Goal: Transaction & Acquisition: Purchase product/service

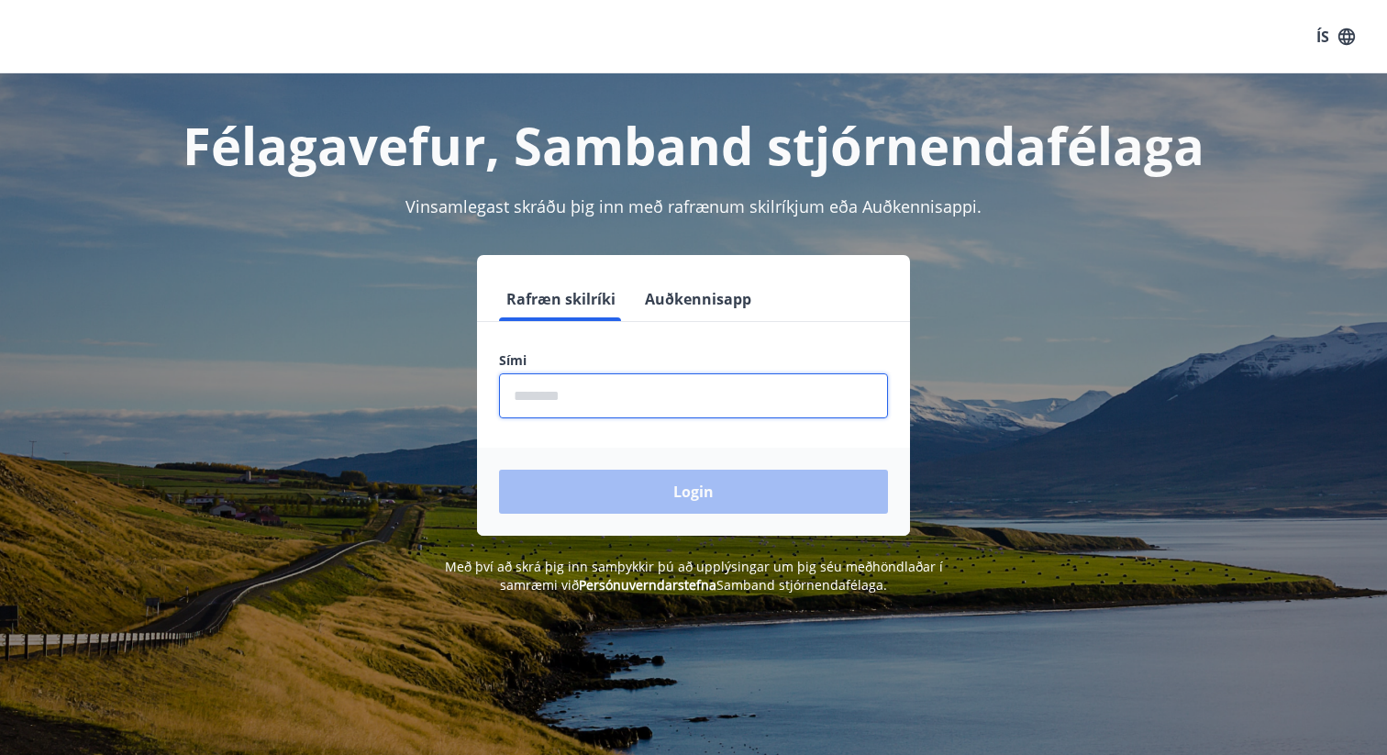
click at [624, 403] on input "phone" at bounding box center [693, 395] width 389 height 45
type input "********"
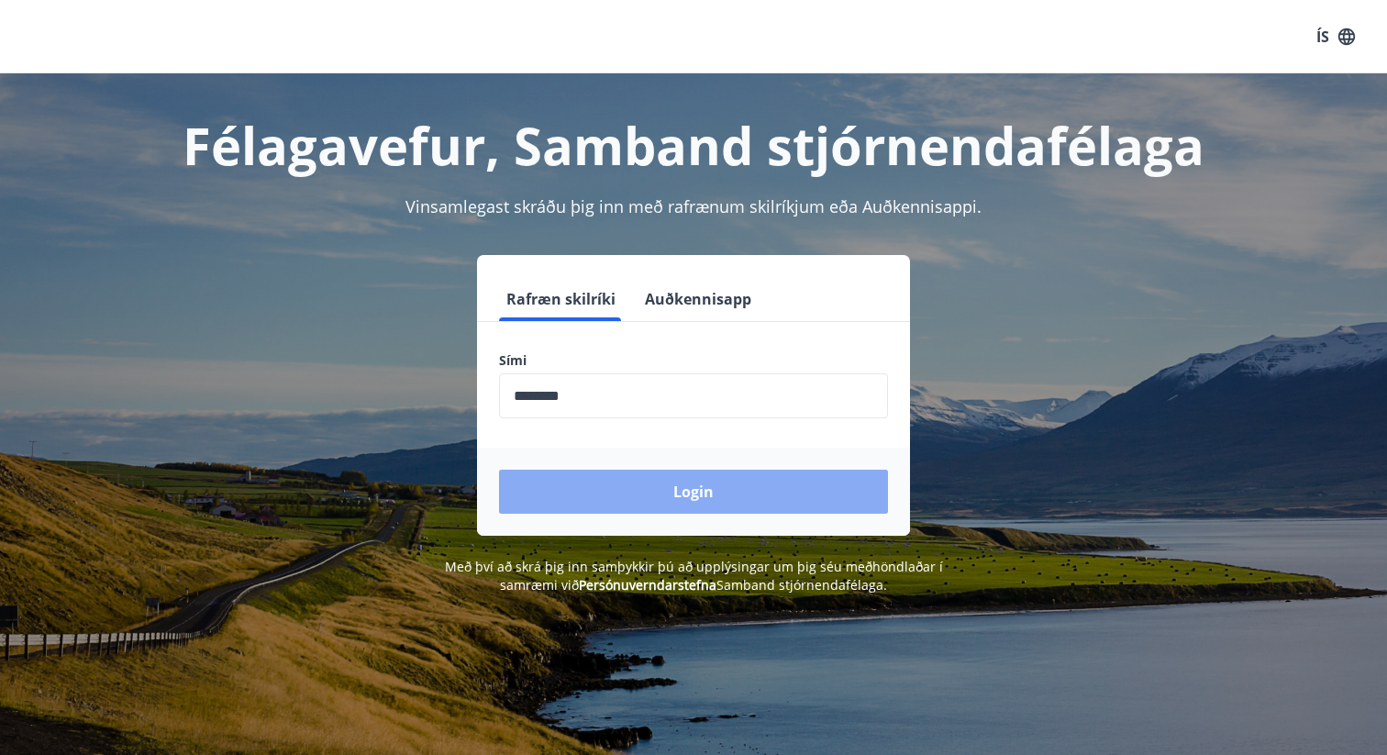
click at [617, 496] on button "Login" at bounding box center [693, 492] width 389 height 44
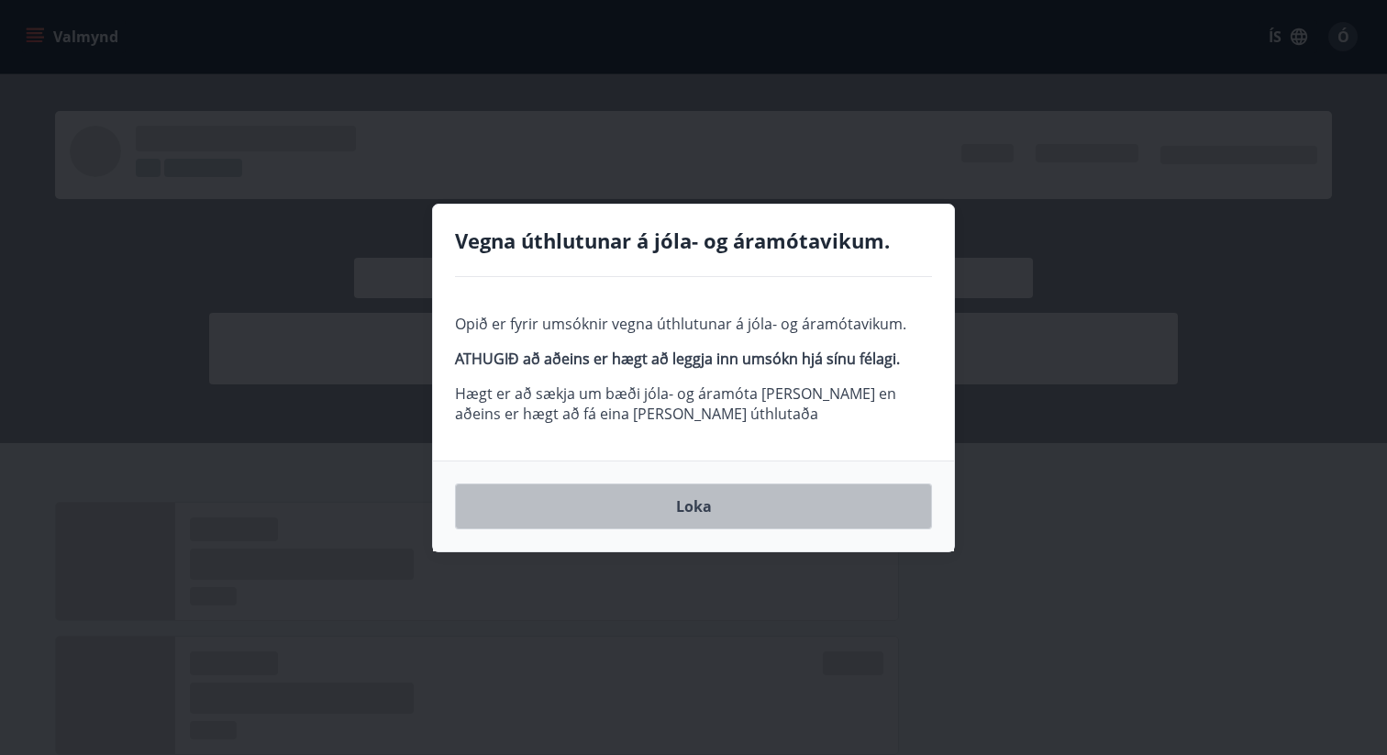
click at [666, 500] on button "Loka" at bounding box center [693, 506] width 477 height 46
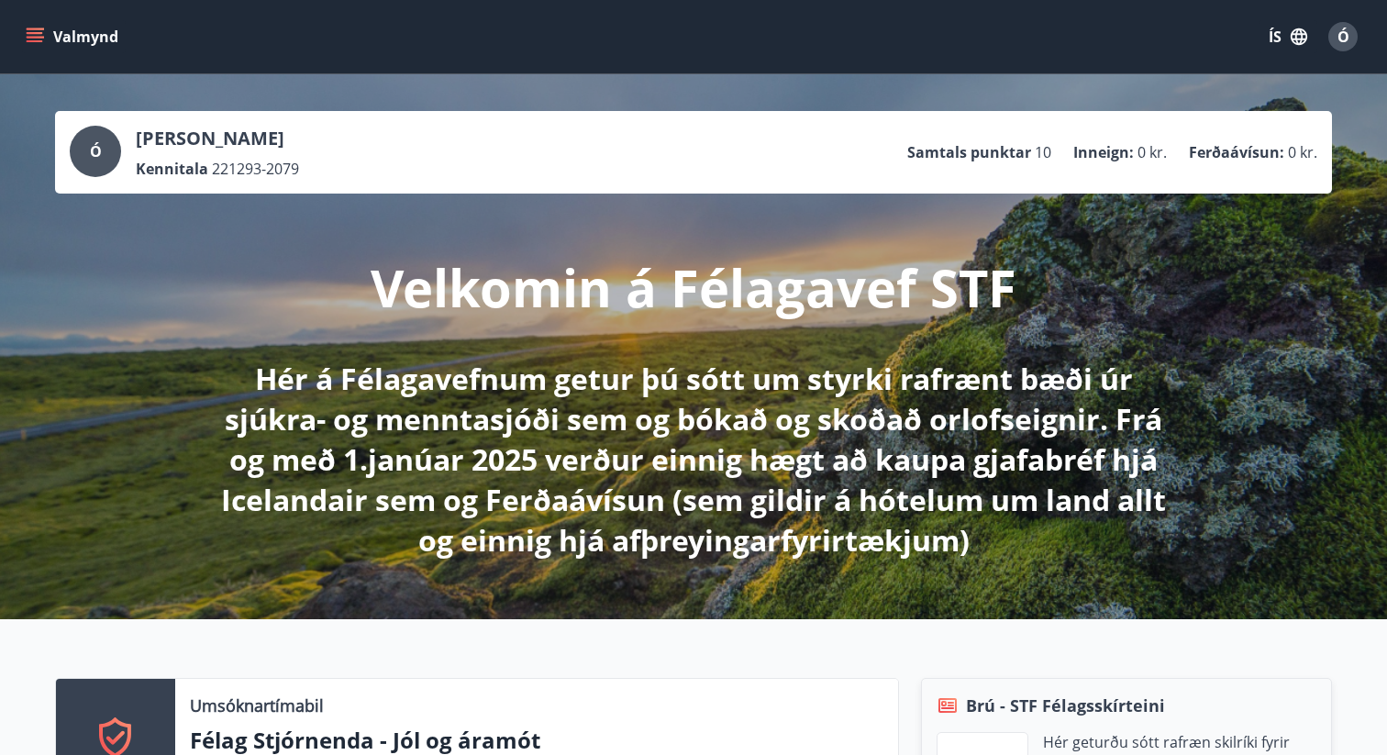
click at [46, 28] on button "Valmynd" at bounding box center [74, 36] width 104 height 33
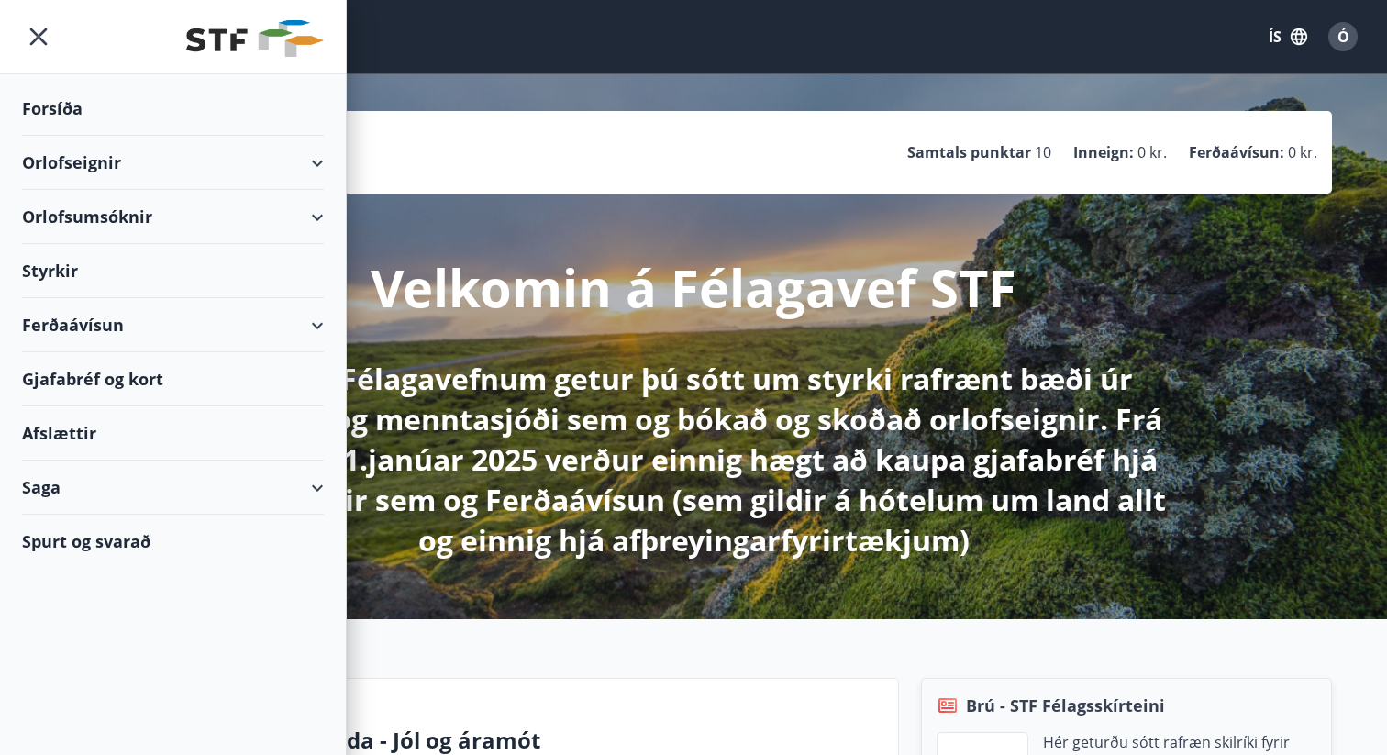
click at [58, 271] on div "Styrkir" at bounding box center [173, 271] width 302 height 54
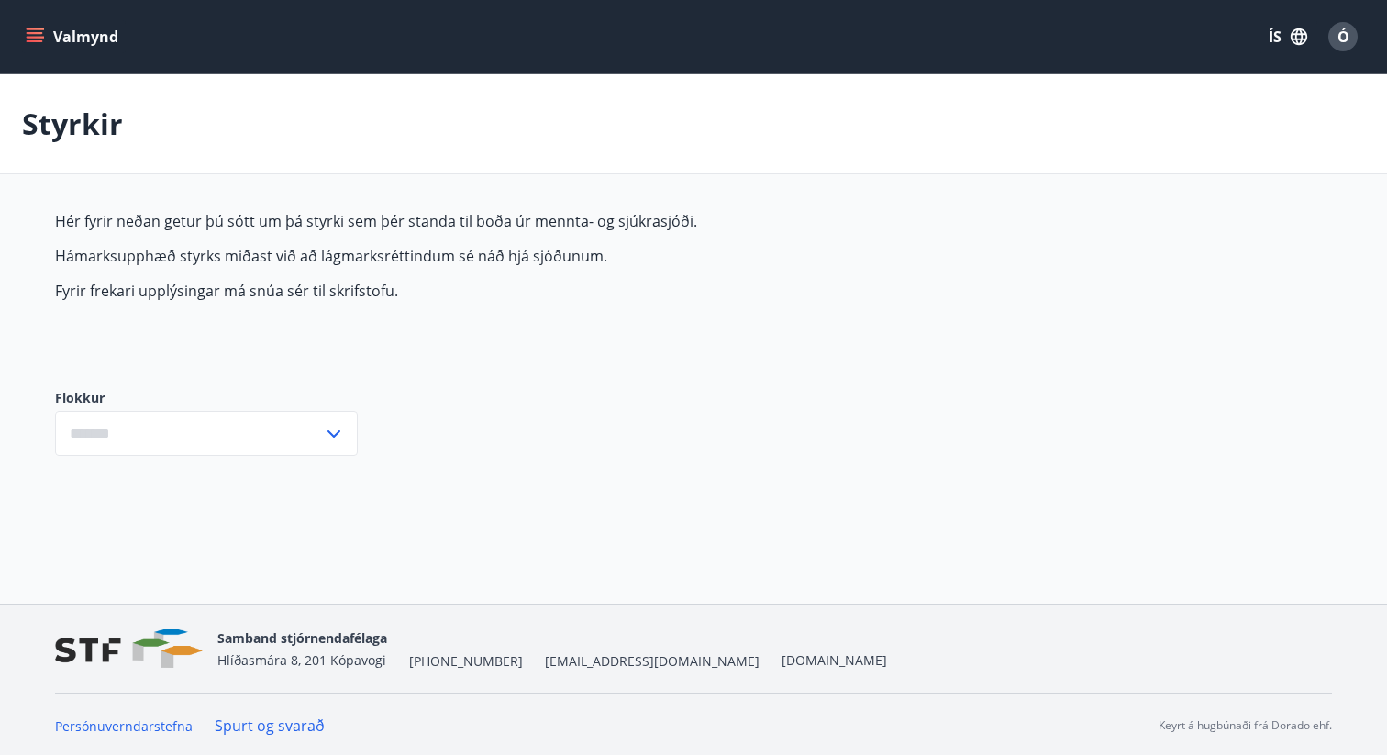
type input "***"
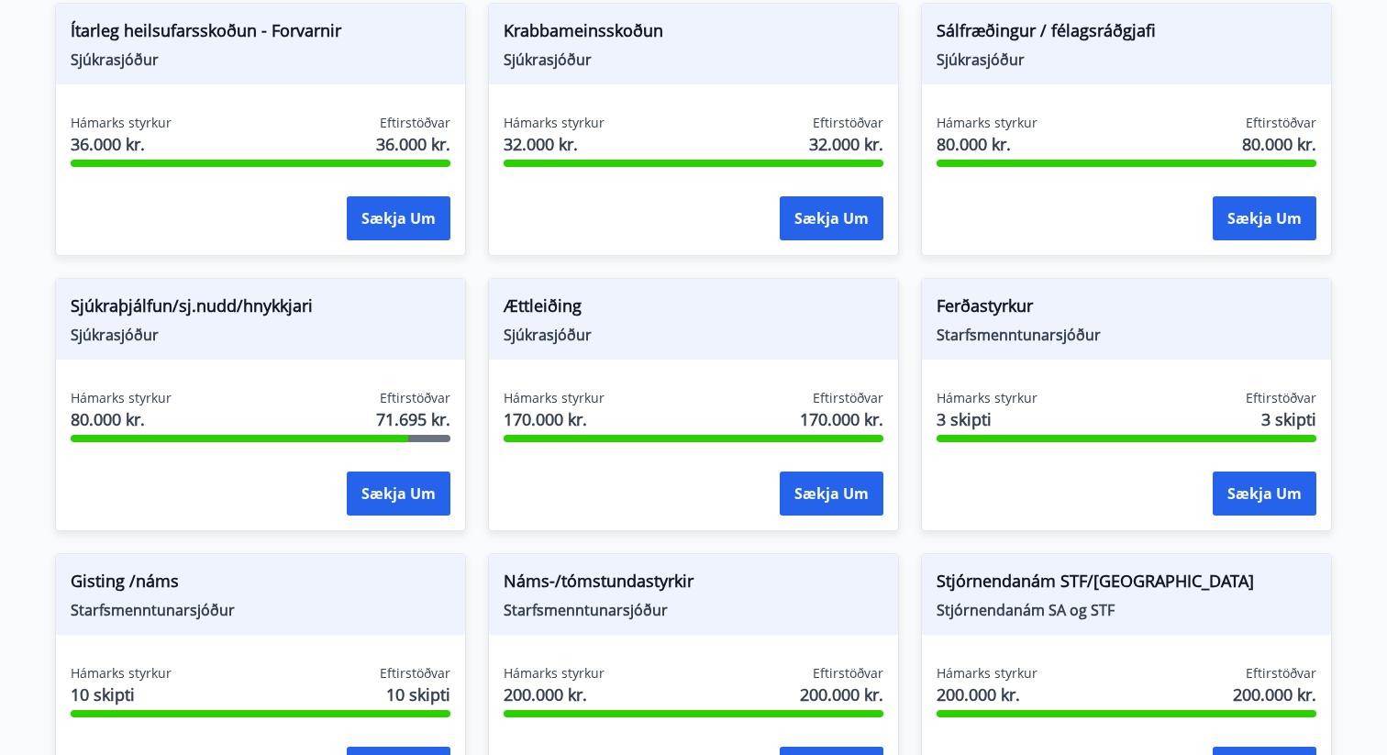
scroll to position [1195, 0]
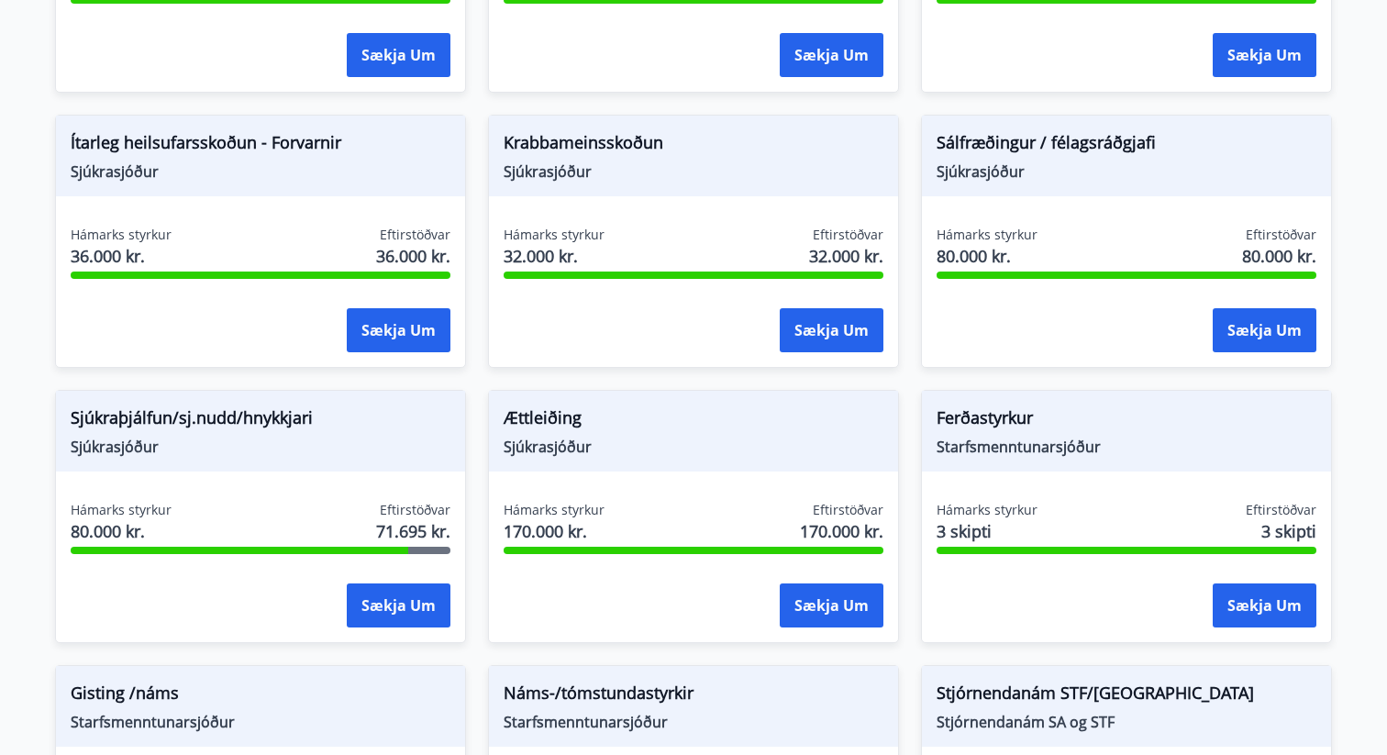
click at [1240, 626] on div "Sækja um" at bounding box center [1264, 606] width 104 height 46
click at [1248, 604] on button "Sækja um" at bounding box center [1264, 605] width 104 height 44
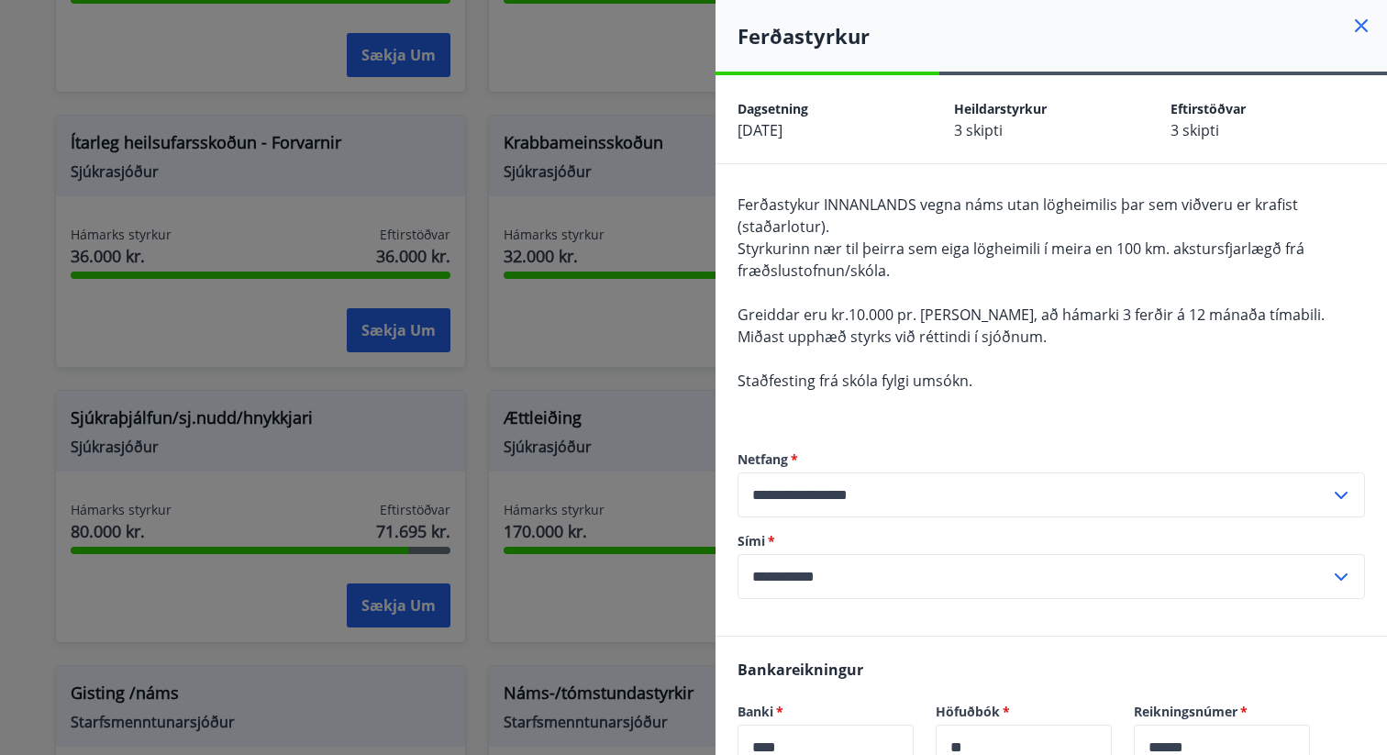
click at [474, 313] on div at bounding box center [693, 377] width 1387 height 755
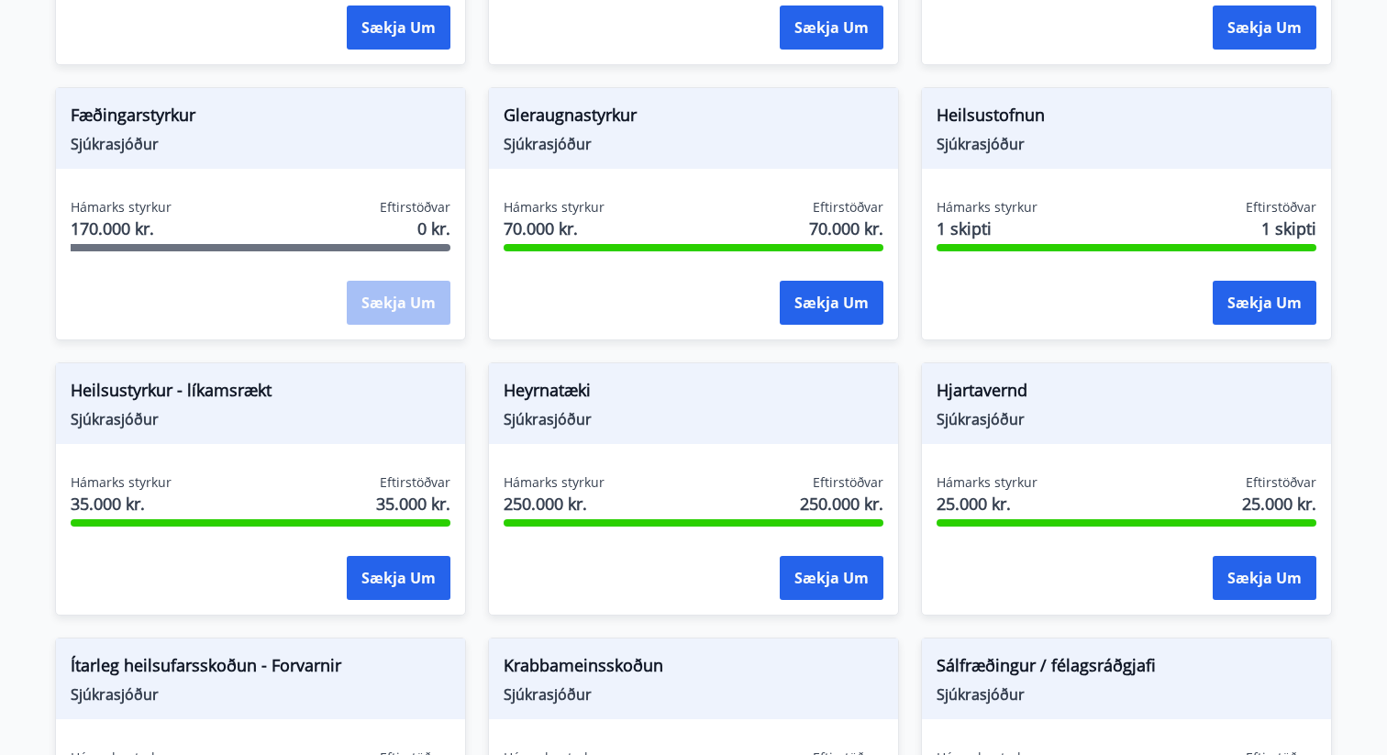
scroll to position [670, 0]
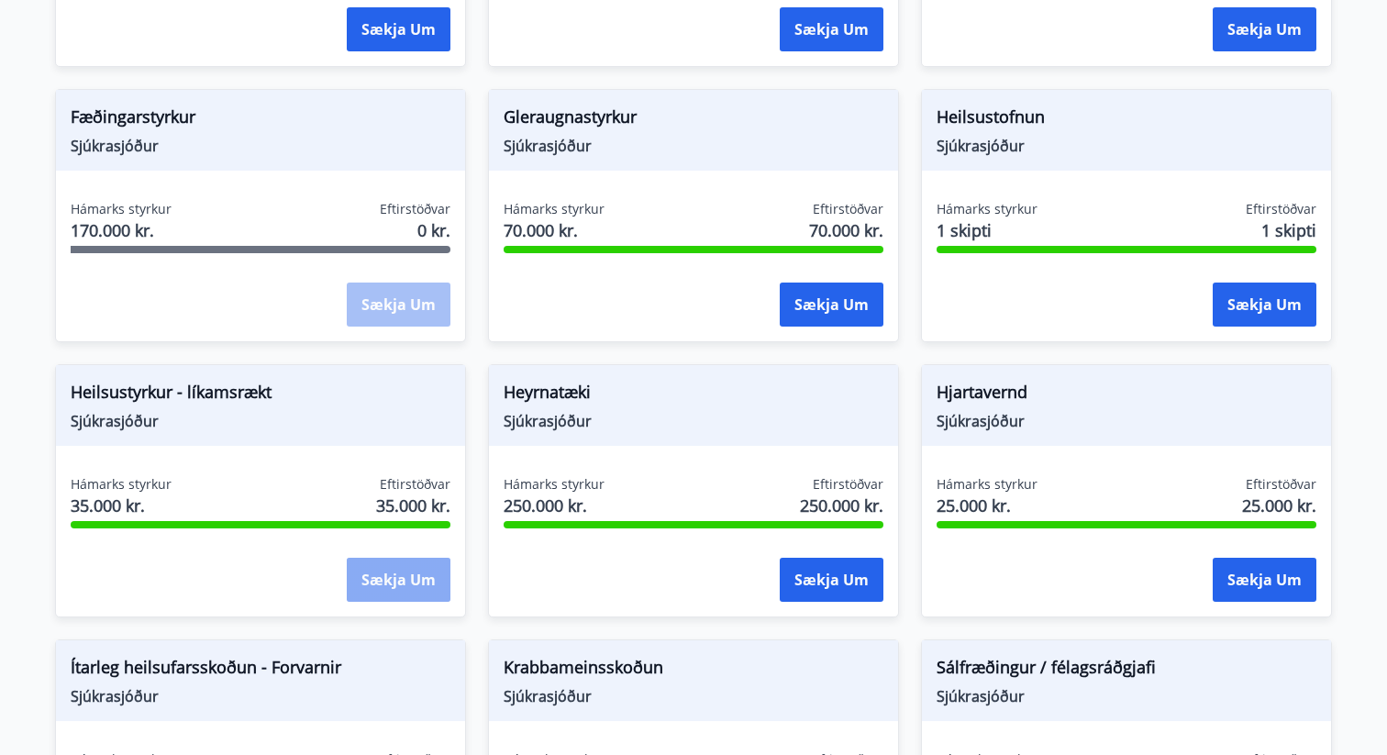
click at [372, 580] on button "Sækja um" at bounding box center [399, 580] width 104 height 44
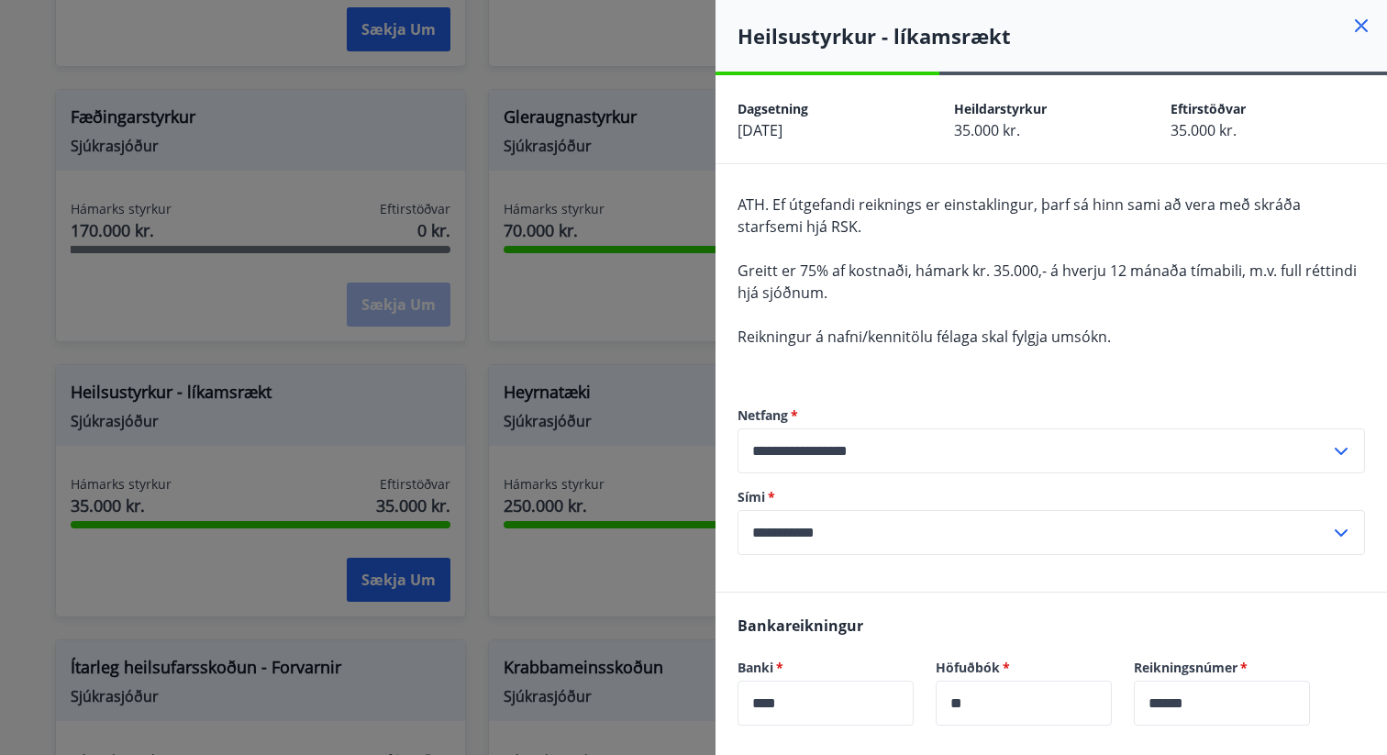
click at [132, 447] on div at bounding box center [693, 377] width 1387 height 755
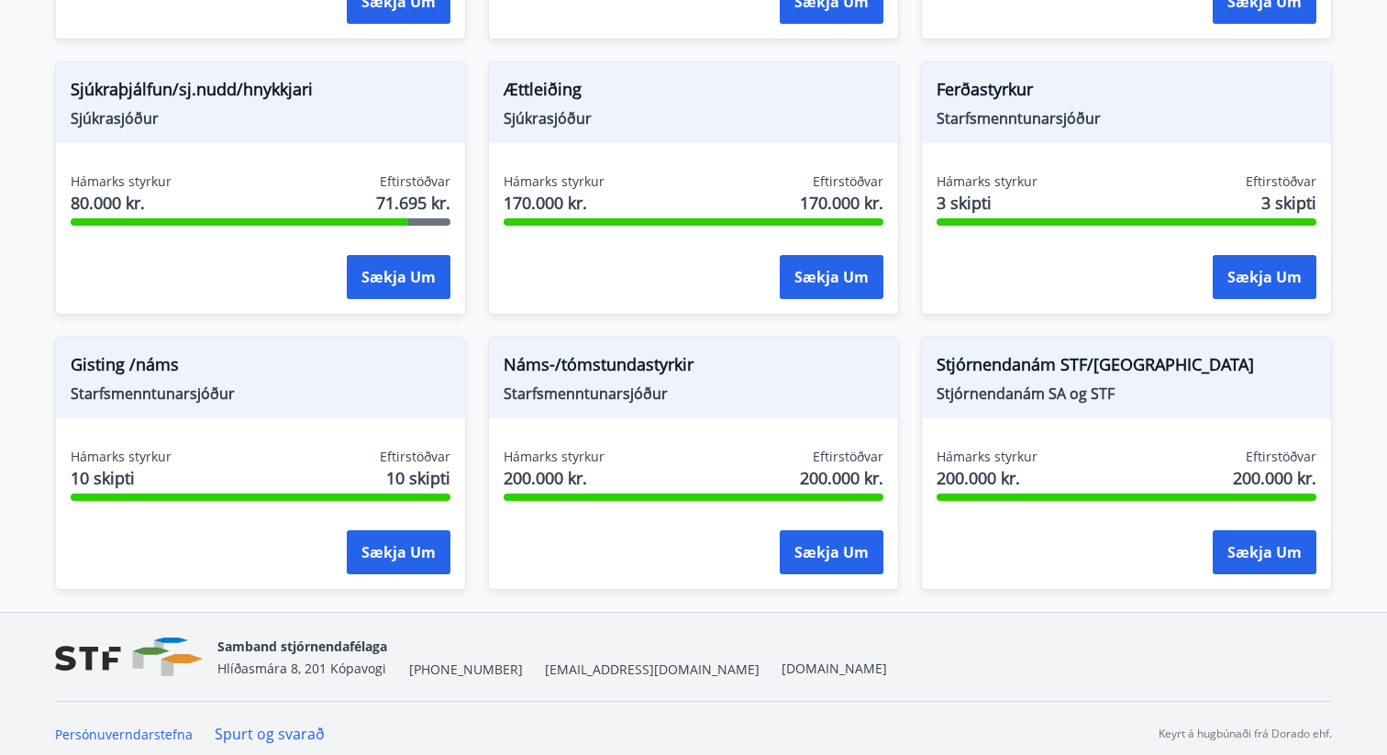
scroll to position [1534, 0]
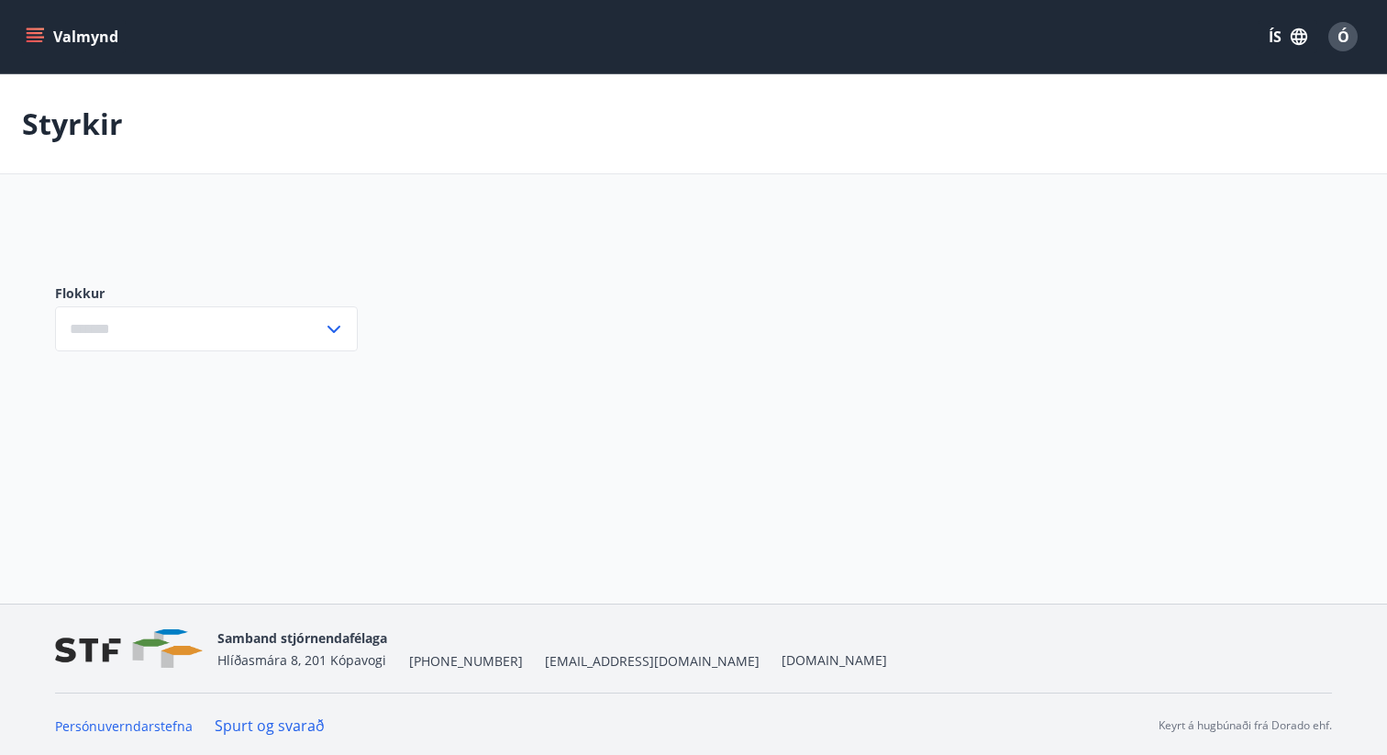
scroll to position [3, 0]
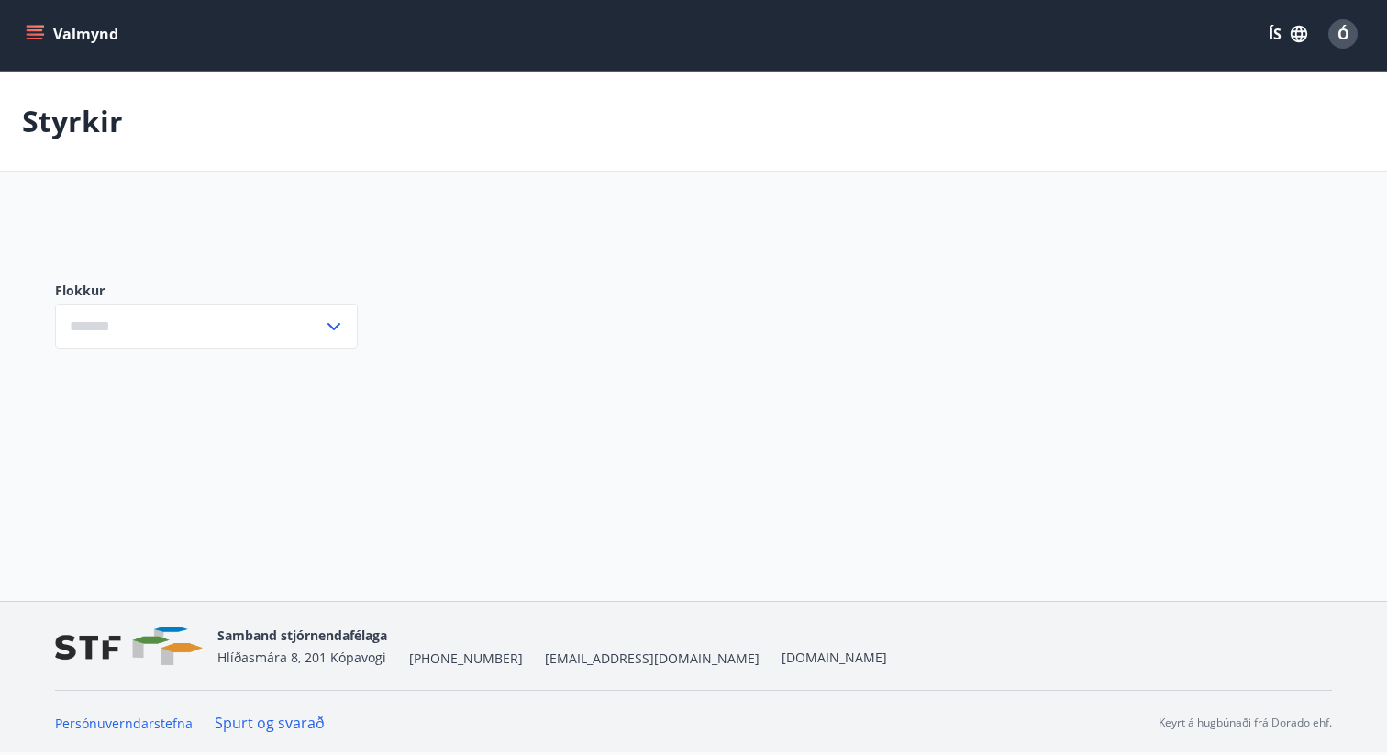
type input "***"
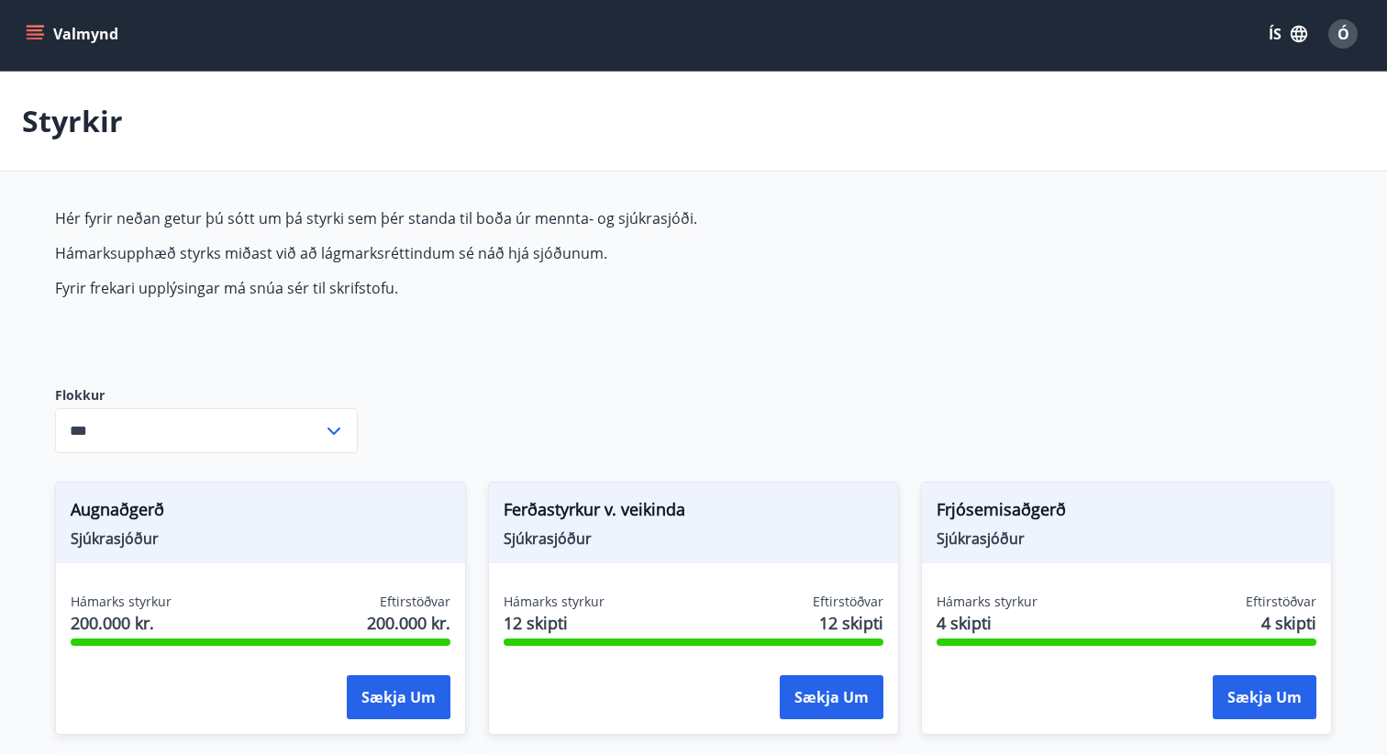
scroll to position [2, 0]
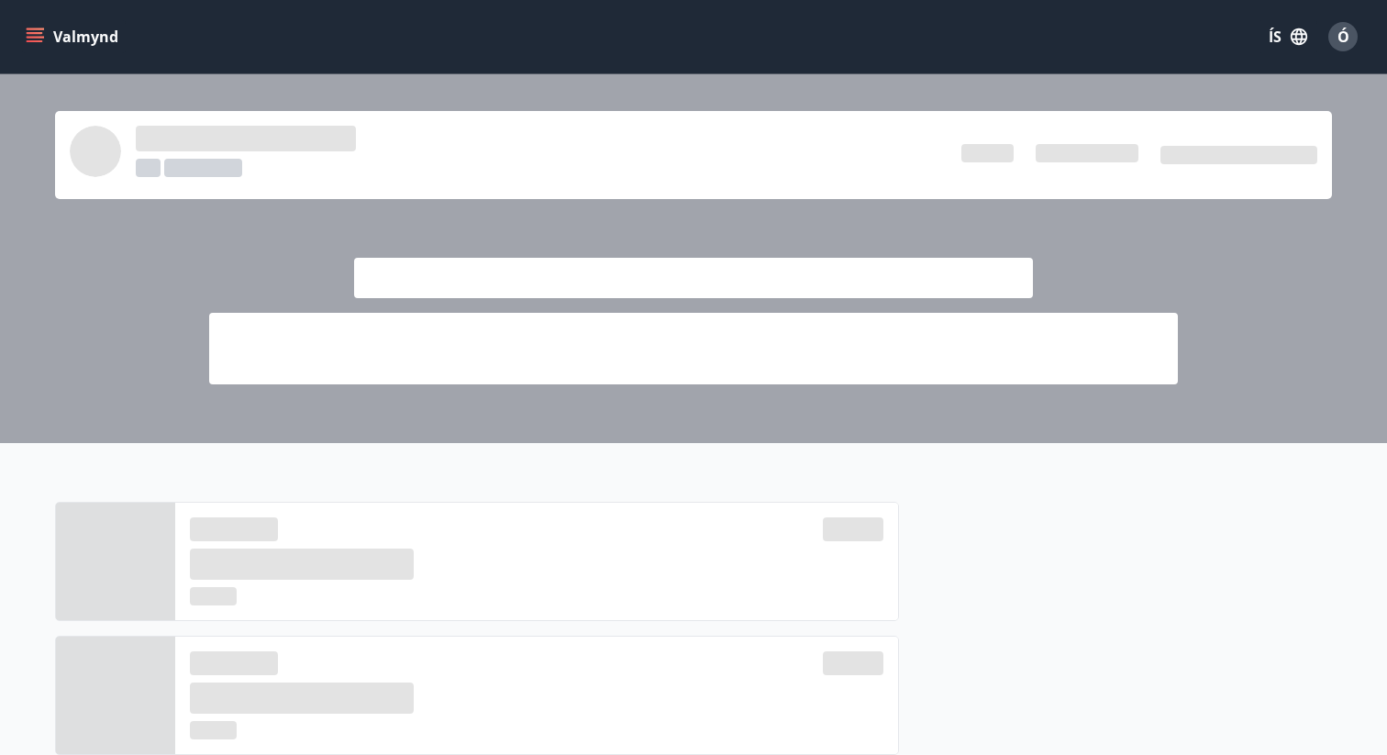
click at [34, 36] on icon "menu" at bounding box center [37, 37] width 20 height 2
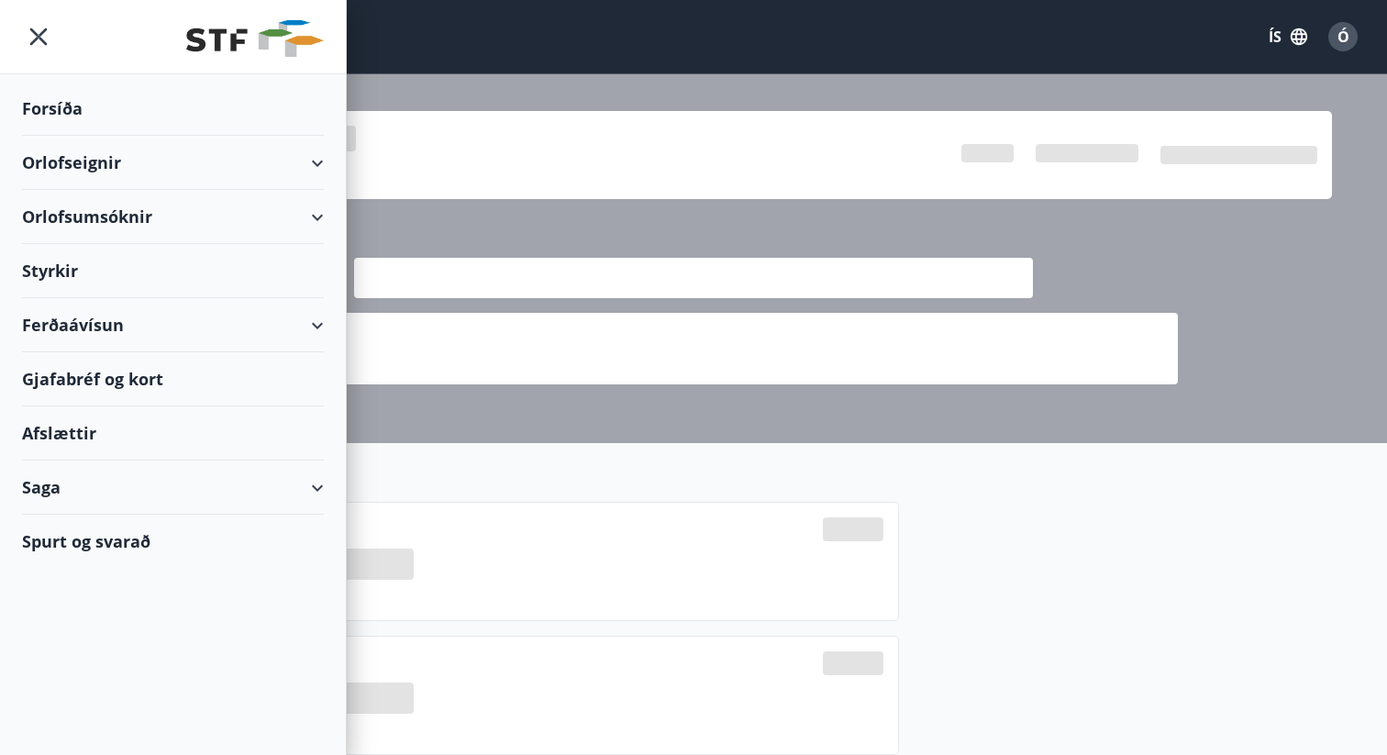
click at [230, 521] on div "Spurt og svarað" at bounding box center [173, 540] width 302 height 53
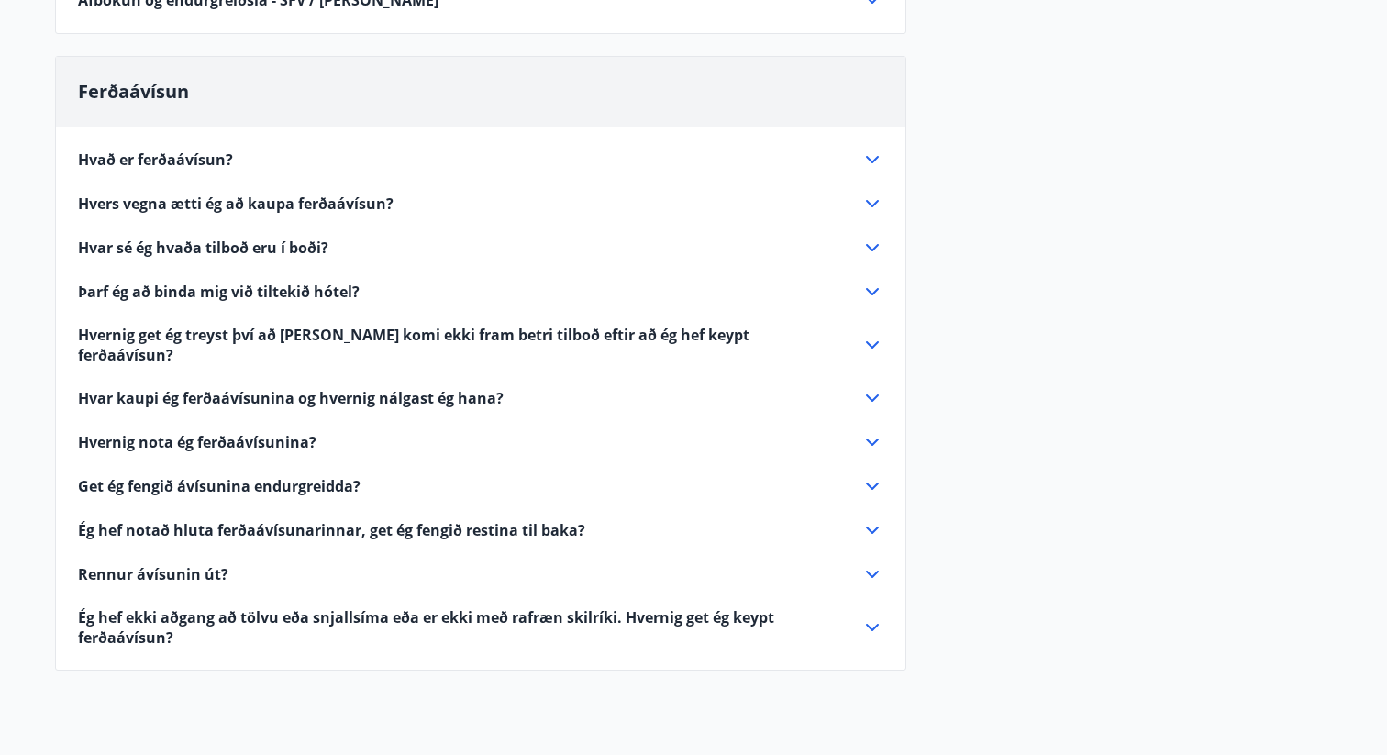
scroll to position [685, 0]
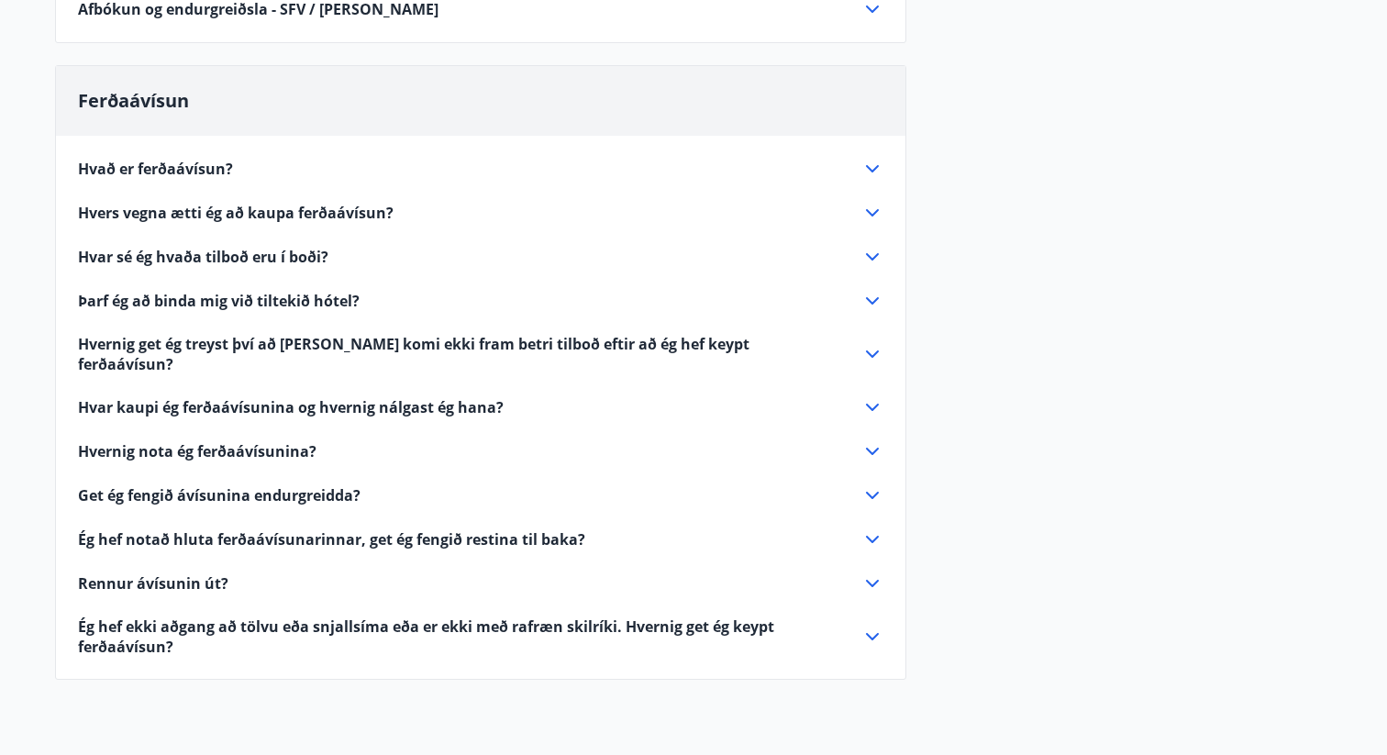
click at [312, 187] on div "Hvað er ferðaávísun? Ferðaávísun er inneign, sem þú getur notað til að greiða f…" at bounding box center [480, 396] width 849 height 521
click at [204, 167] on span "Hvað er ferðaávísun?" at bounding box center [155, 169] width 155 height 20
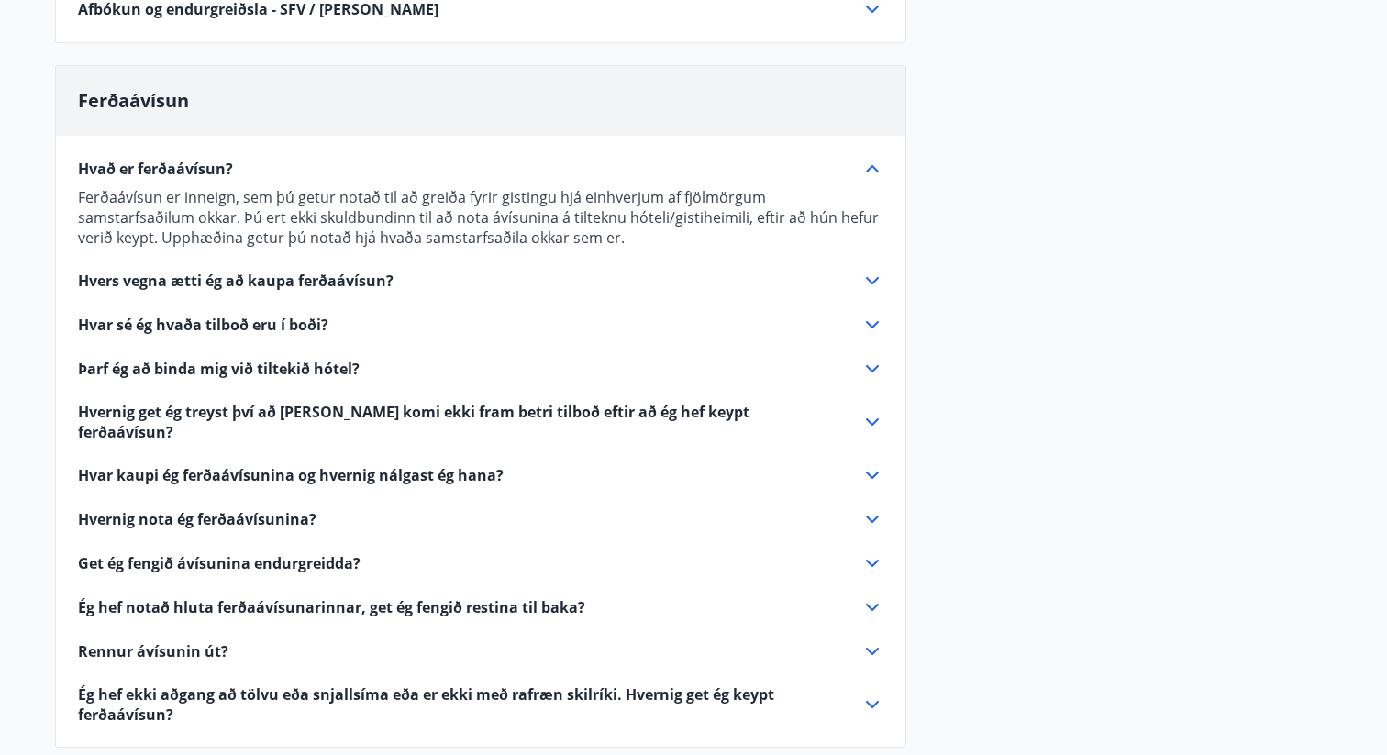
click at [182, 164] on span "Hvað er ferðaávísun?" at bounding box center [155, 169] width 155 height 20
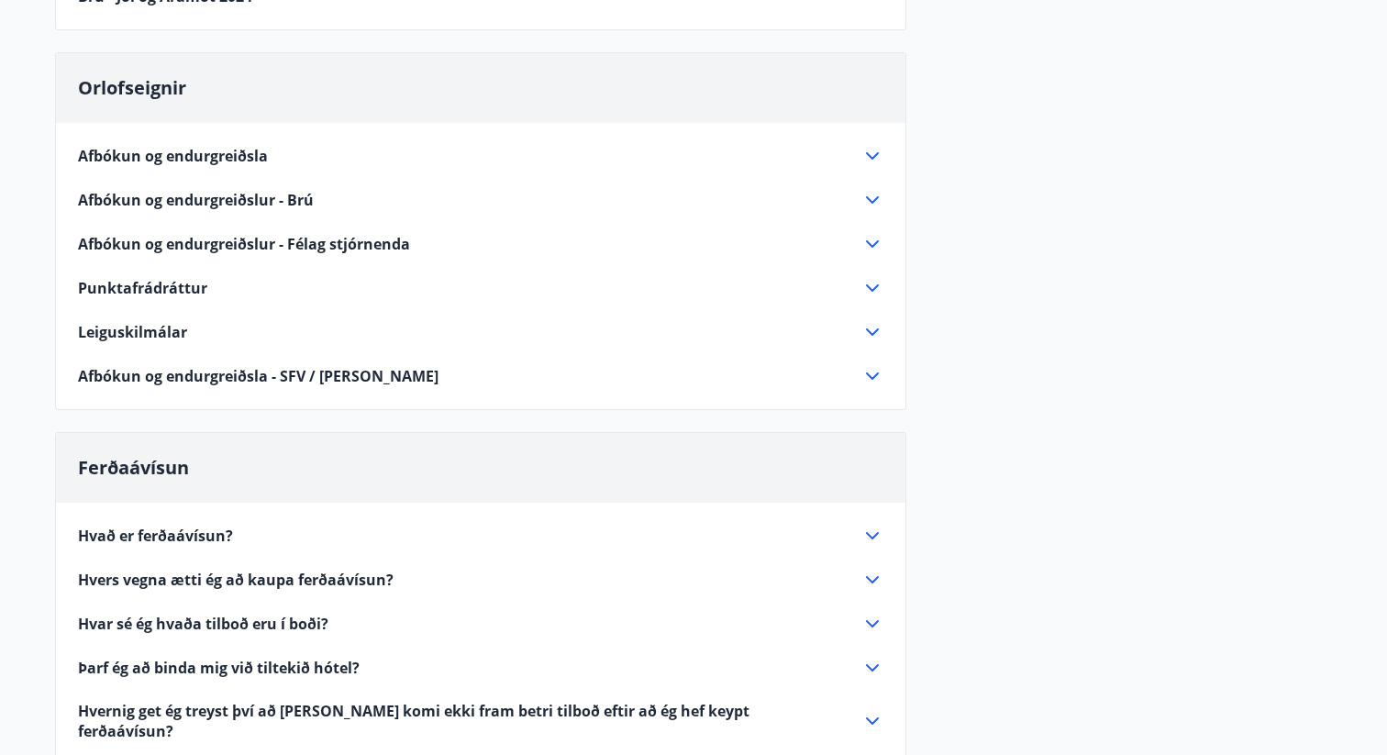
scroll to position [0, 0]
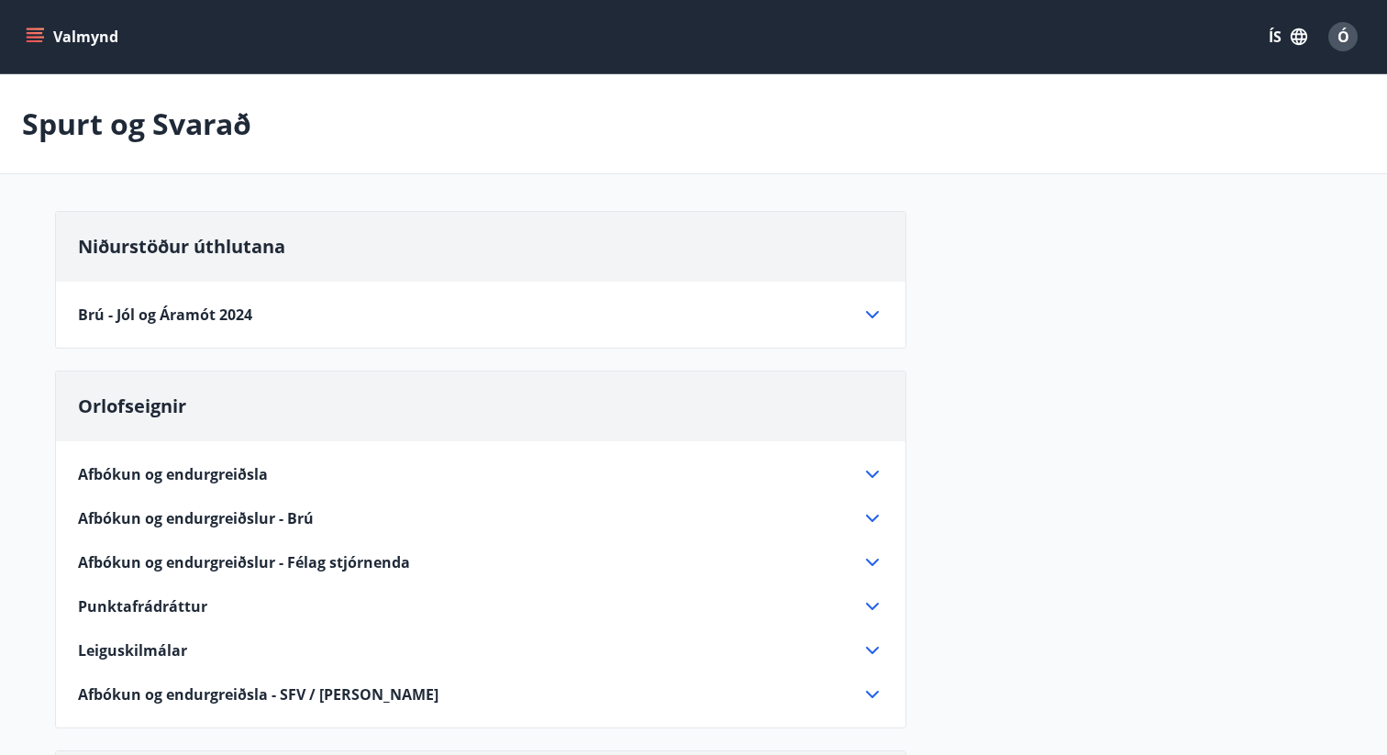
click at [25, 23] on button "Valmynd" at bounding box center [74, 36] width 104 height 33
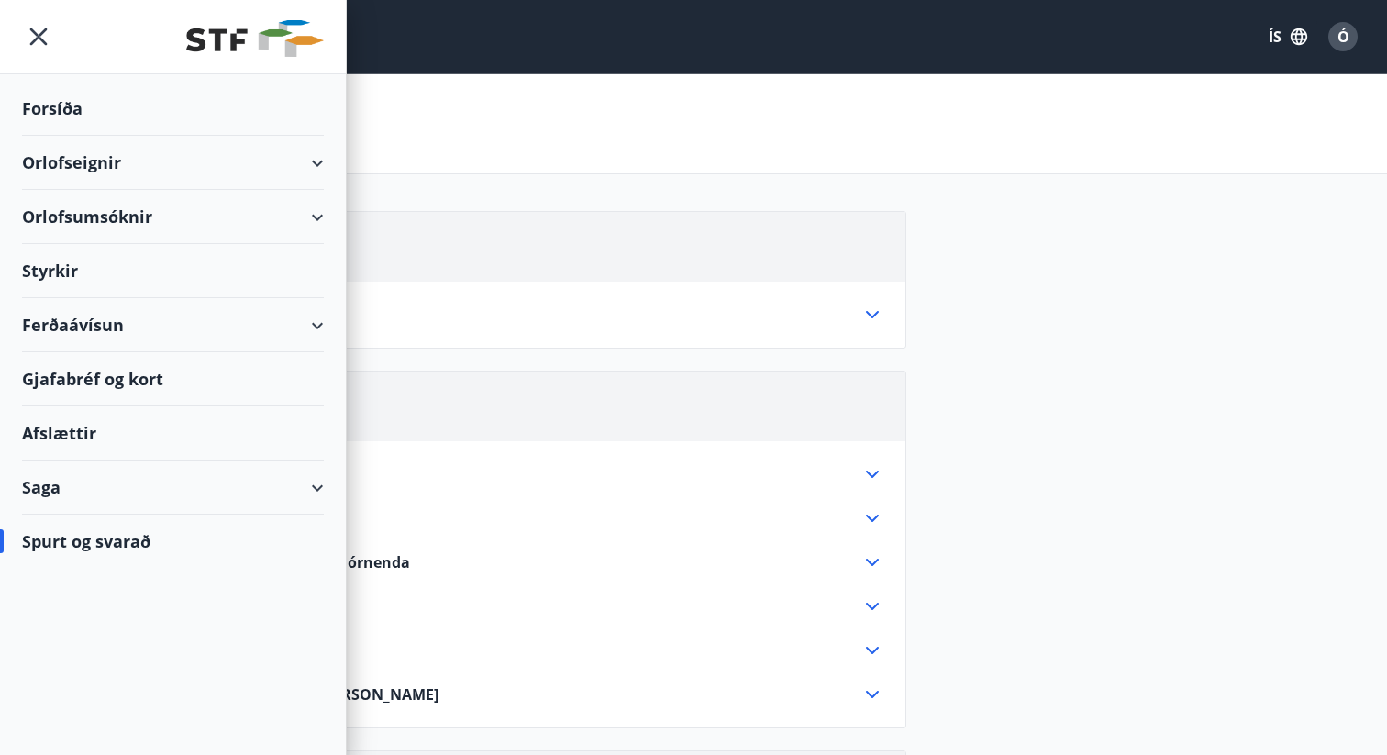
click at [83, 338] on div "Ferðaávísun" at bounding box center [173, 325] width 302 height 54
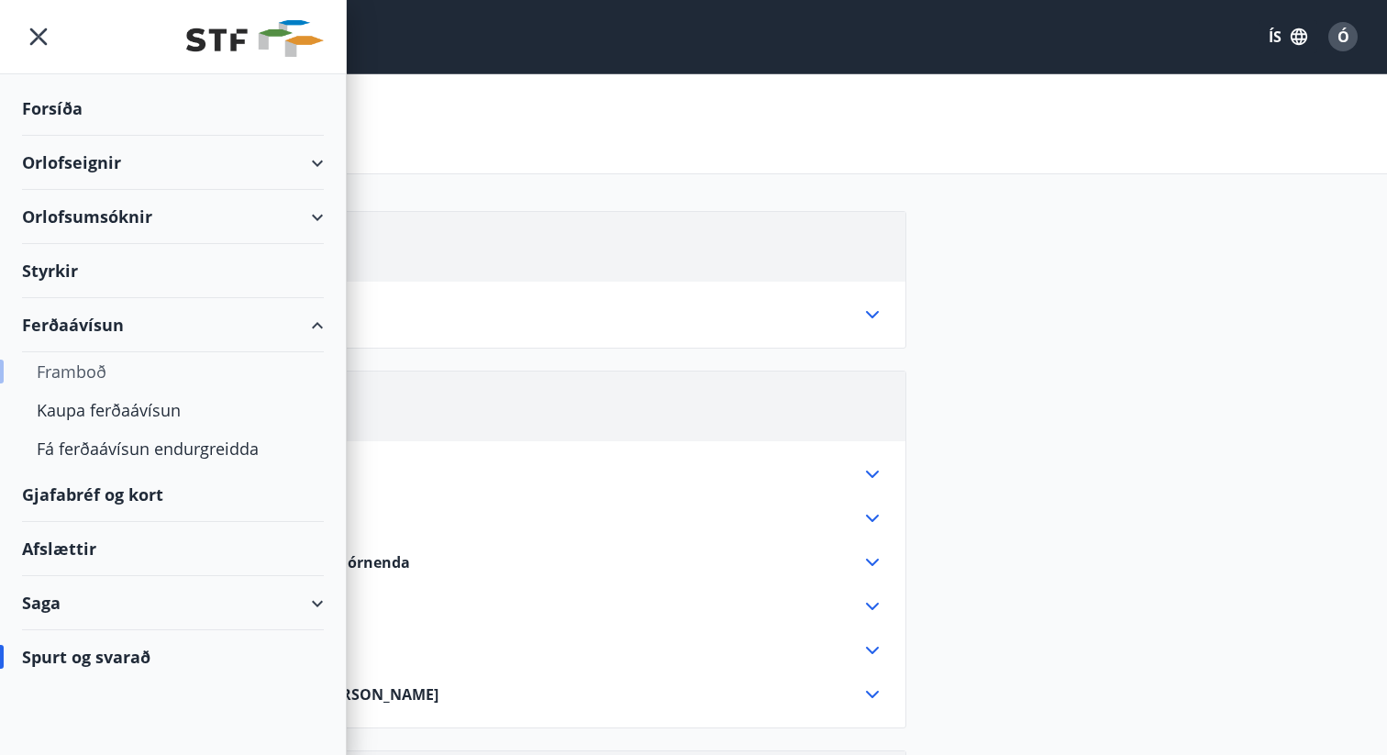
click at [64, 363] on div "Framboð" at bounding box center [173, 371] width 272 height 39
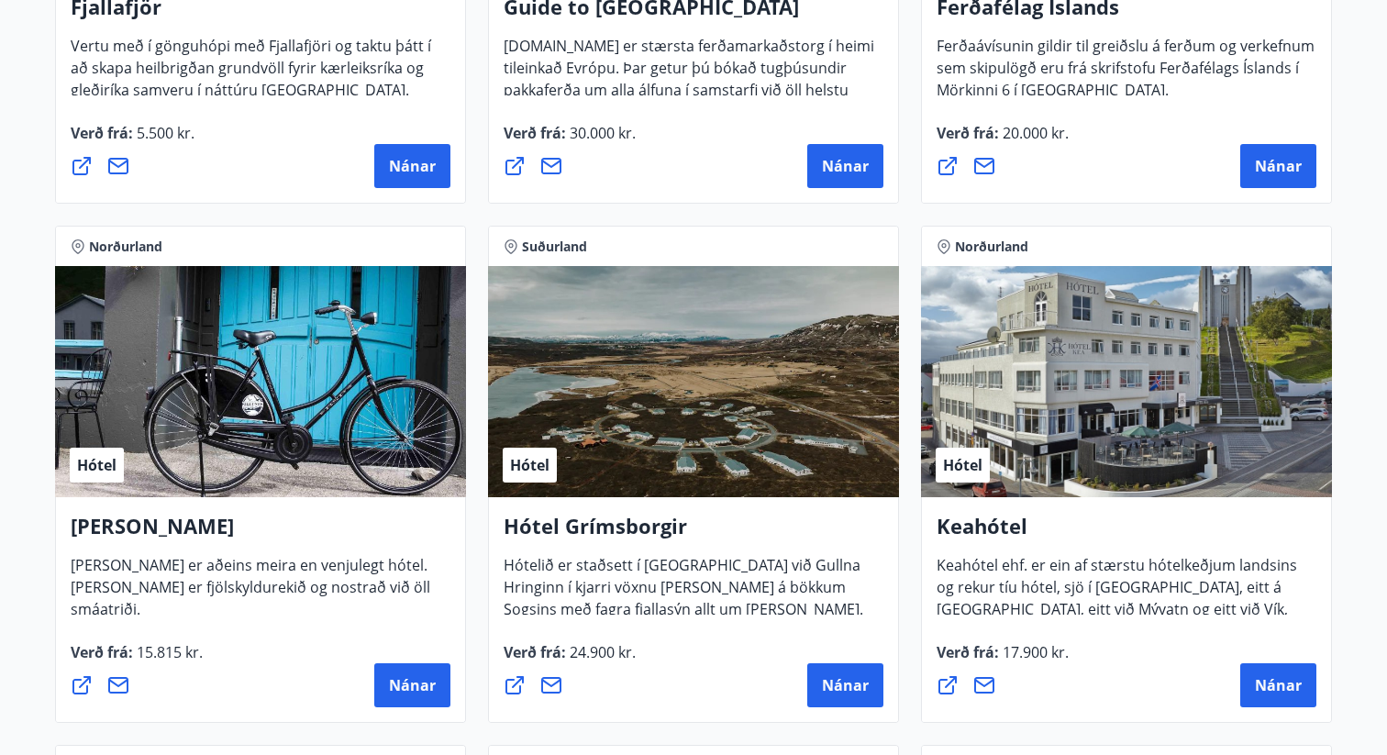
scroll to position [648, 0]
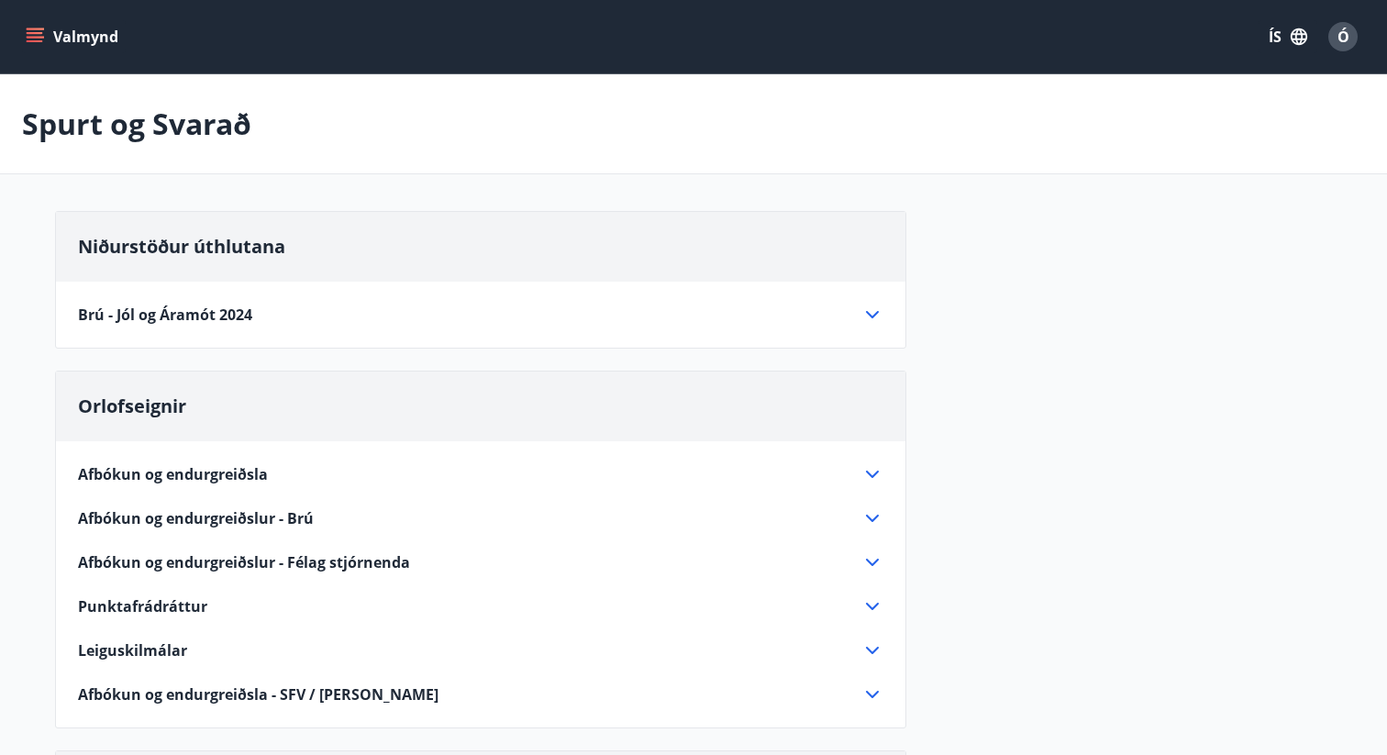
click at [39, 37] on icon "menu" at bounding box center [37, 37] width 20 height 2
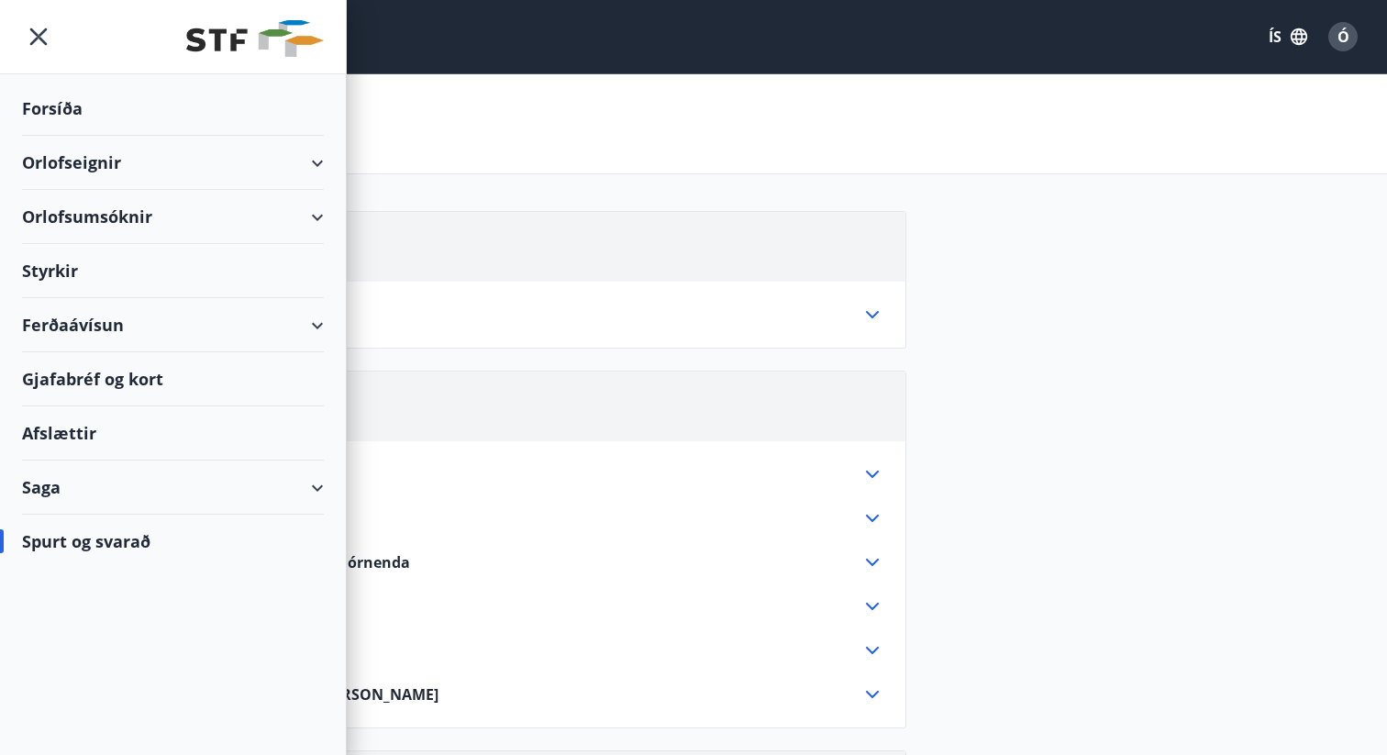
click at [69, 379] on div "Gjafabréf og kort" at bounding box center [173, 379] width 302 height 54
click at [61, 438] on div "Afslættir" at bounding box center [173, 433] width 302 height 54
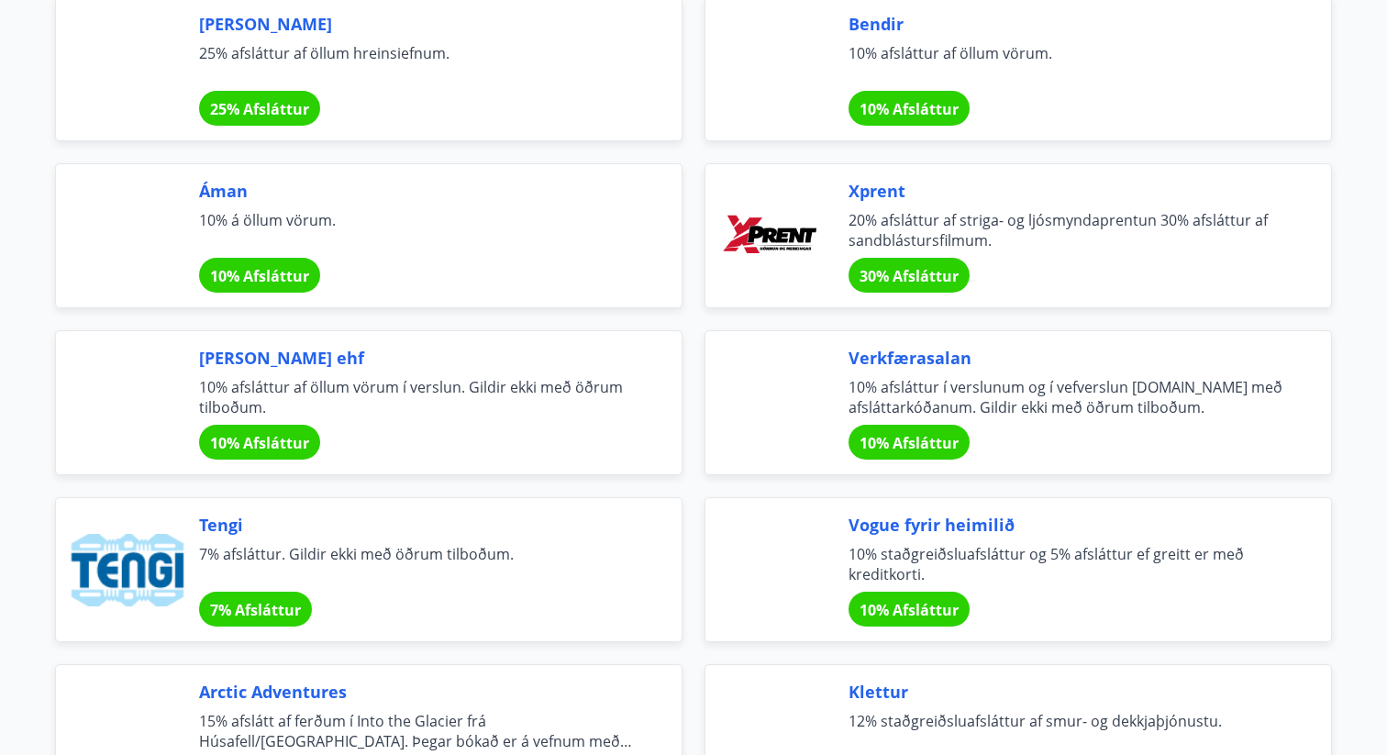
scroll to position [2970, 0]
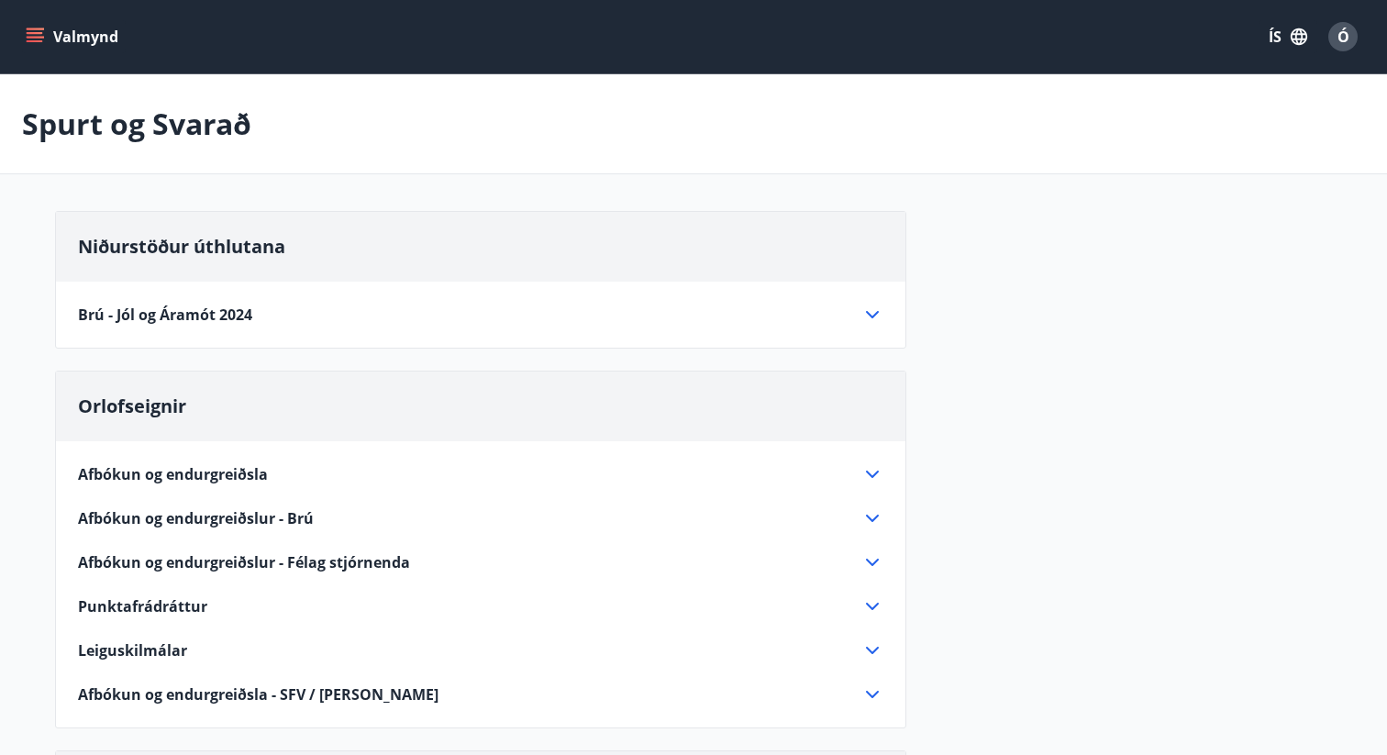
click at [86, 36] on button "Valmynd" at bounding box center [74, 36] width 104 height 33
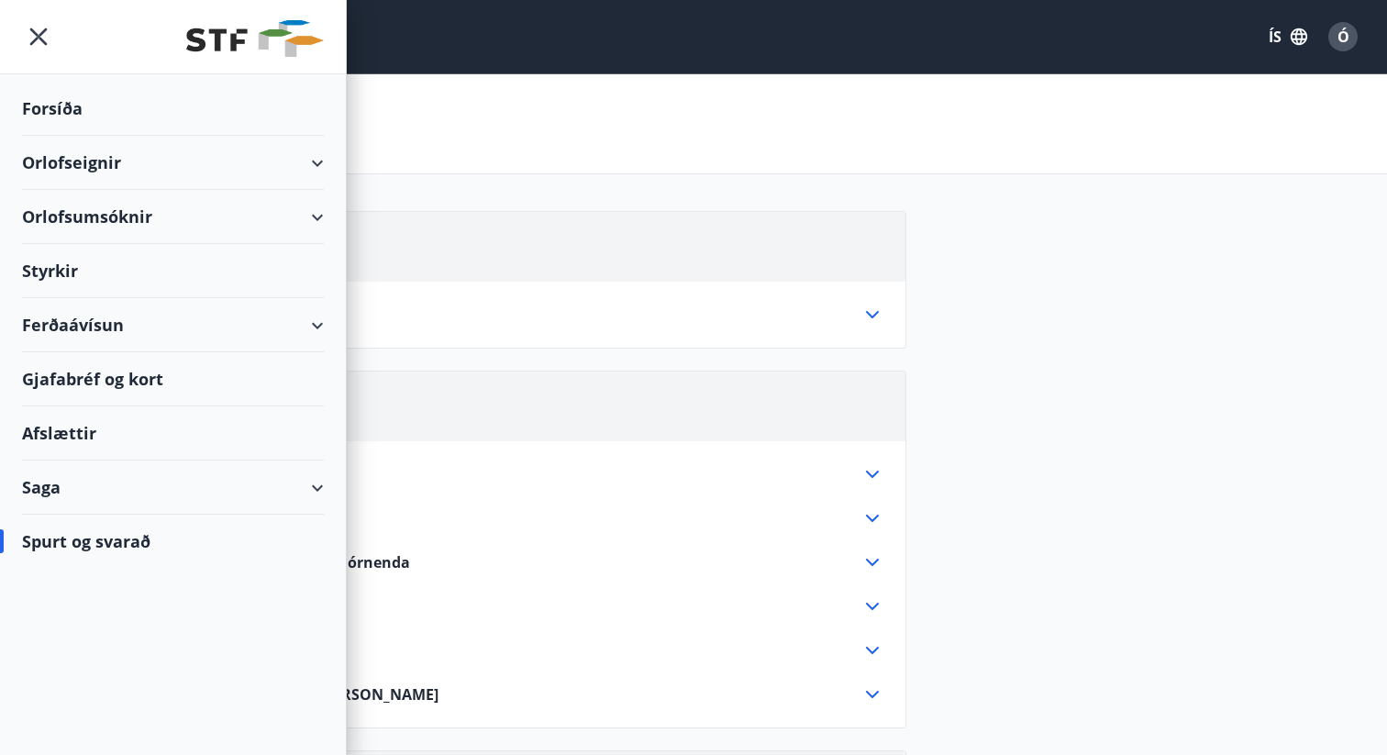
click at [329, 207] on div "Orlofsumsóknir" at bounding box center [173, 217] width 346 height 54
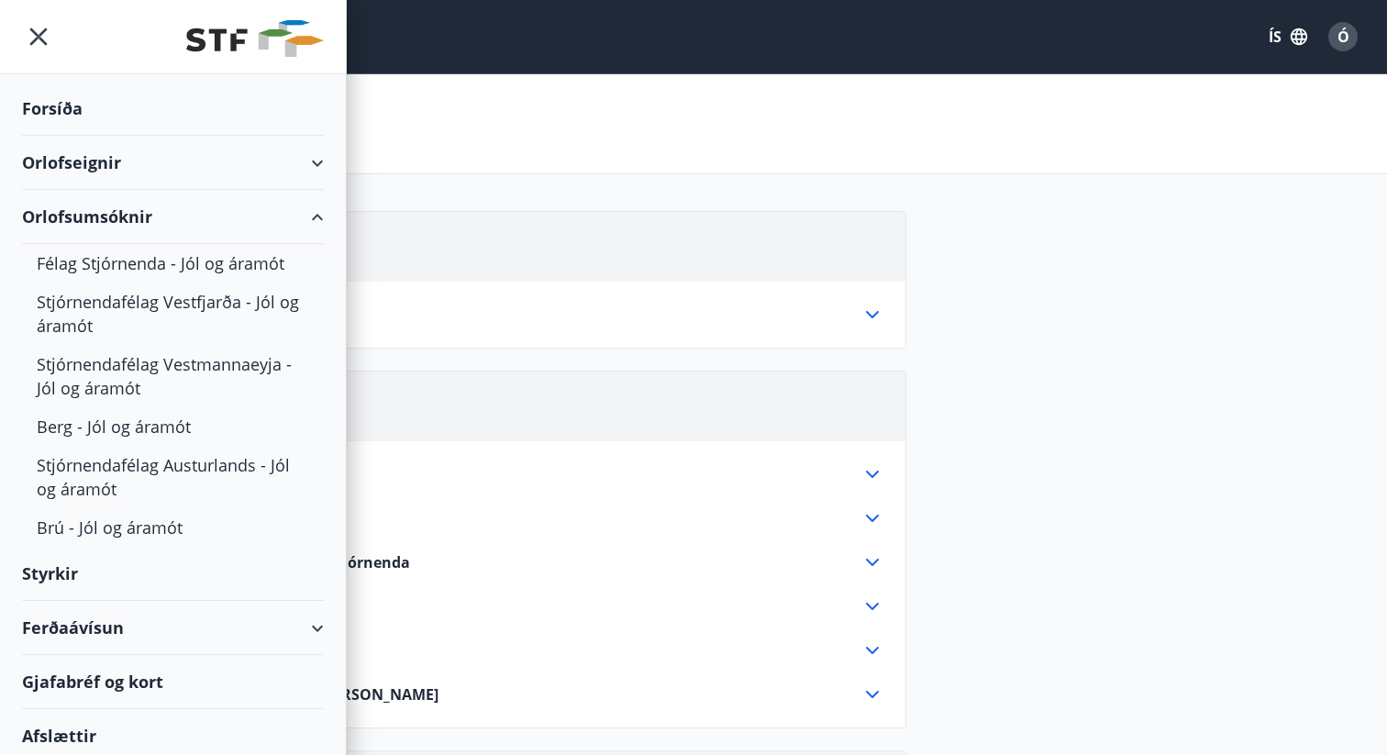
click at [319, 211] on div "Orlofsumsóknir" at bounding box center [173, 217] width 302 height 54
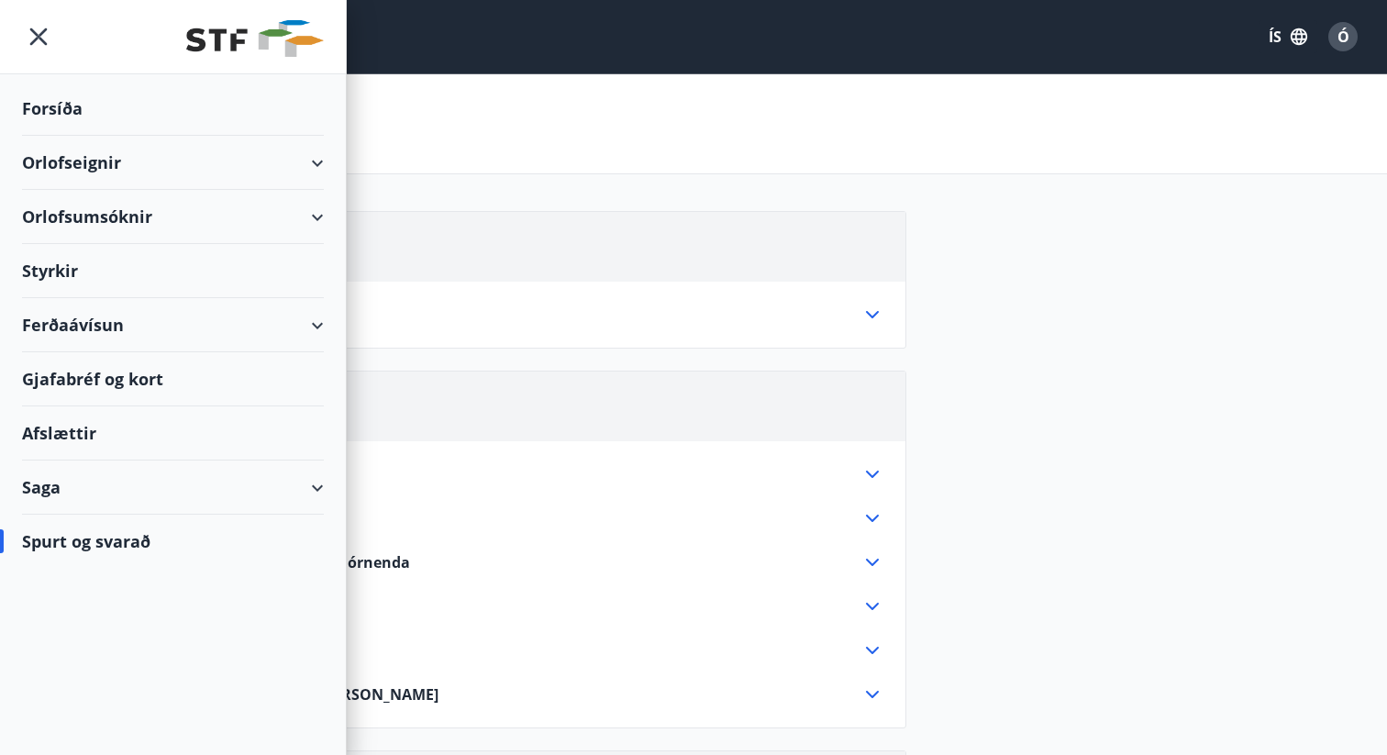
click at [317, 477] on div "Saga" at bounding box center [173, 487] width 302 height 54
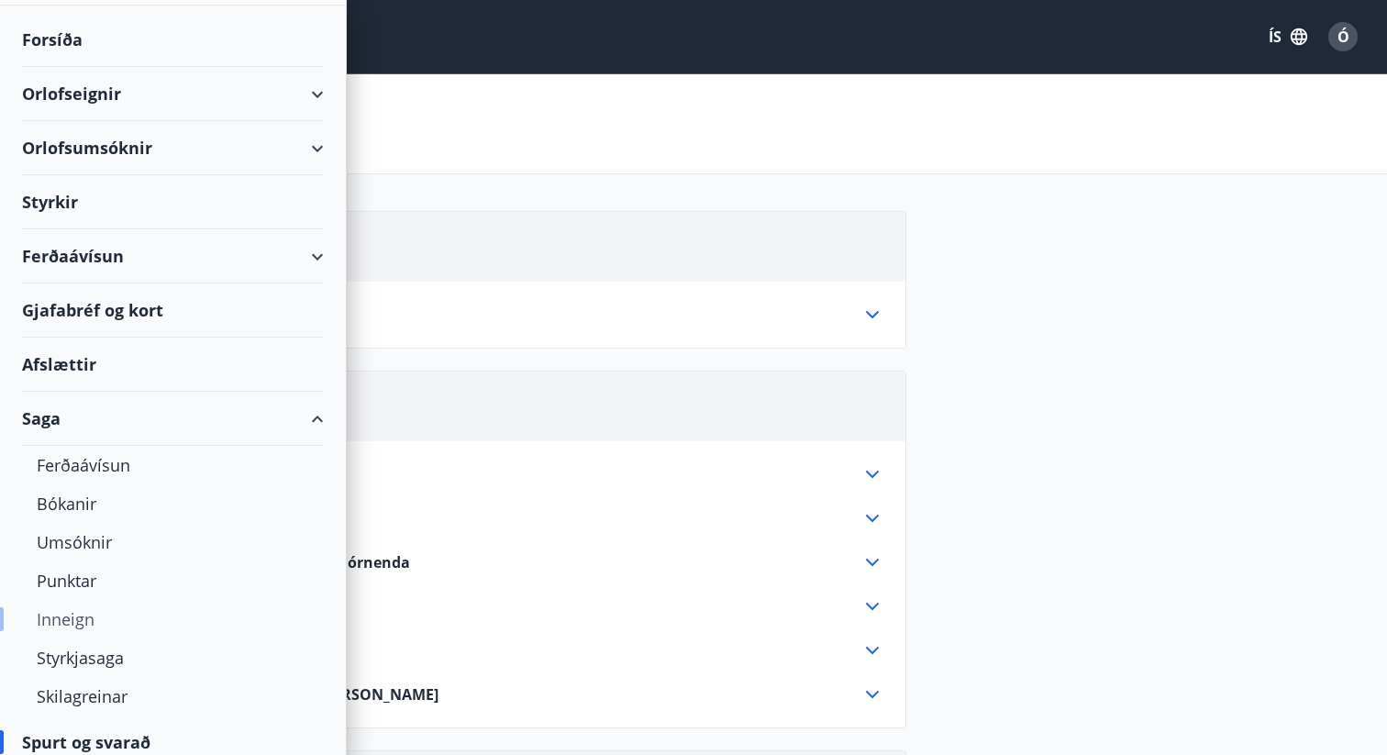
scroll to position [83, 0]
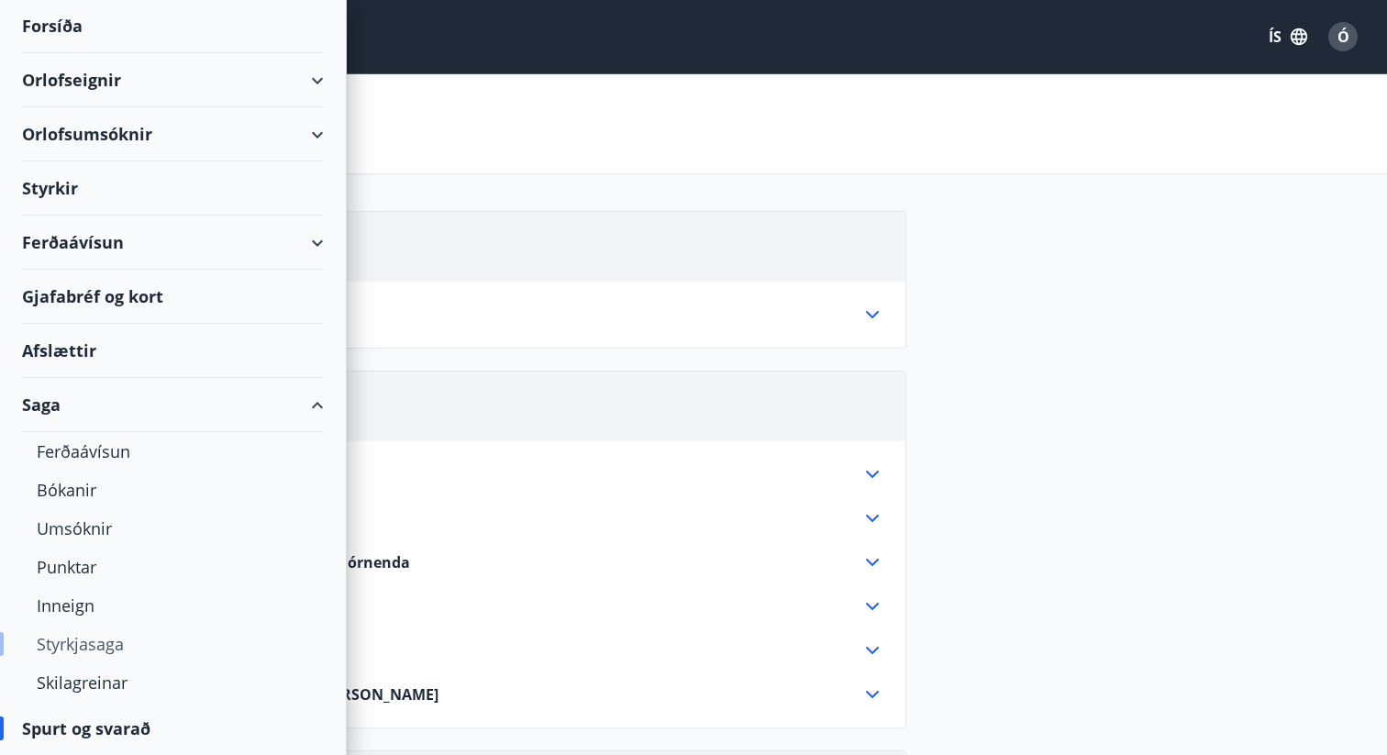
click at [105, 648] on div "Styrkjasaga" at bounding box center [173, 643] width 272 height 39
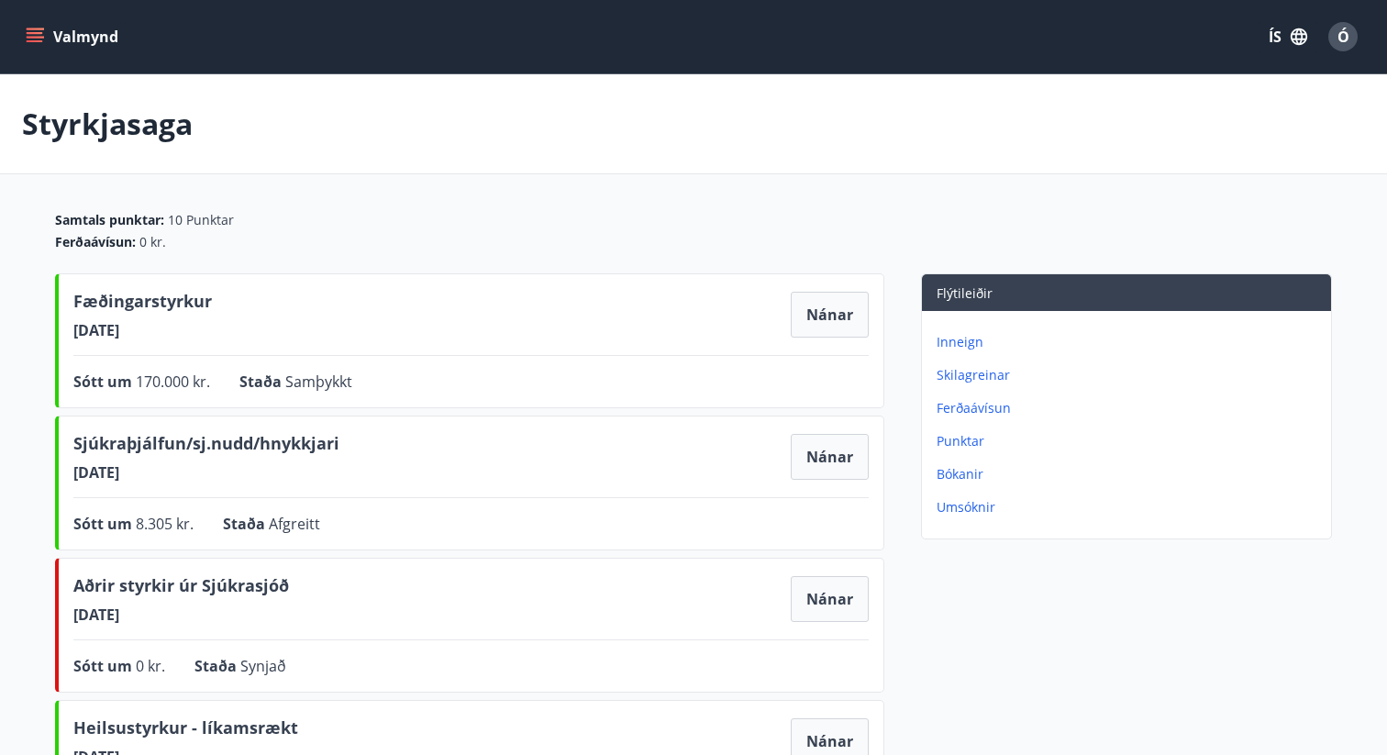
scroll to position [1, 0]
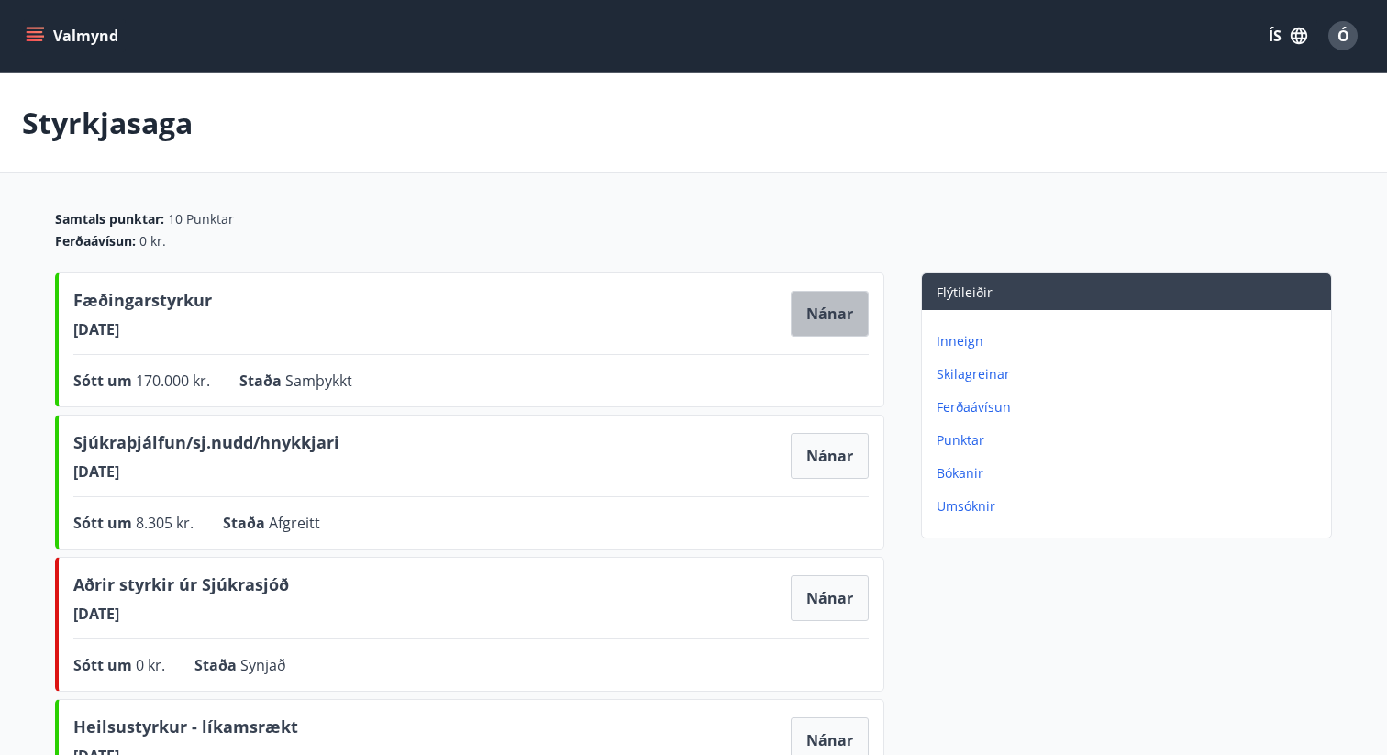
click at [824, 327] on button "Nánar" at bounding box center [829, 314] width 78 height 46
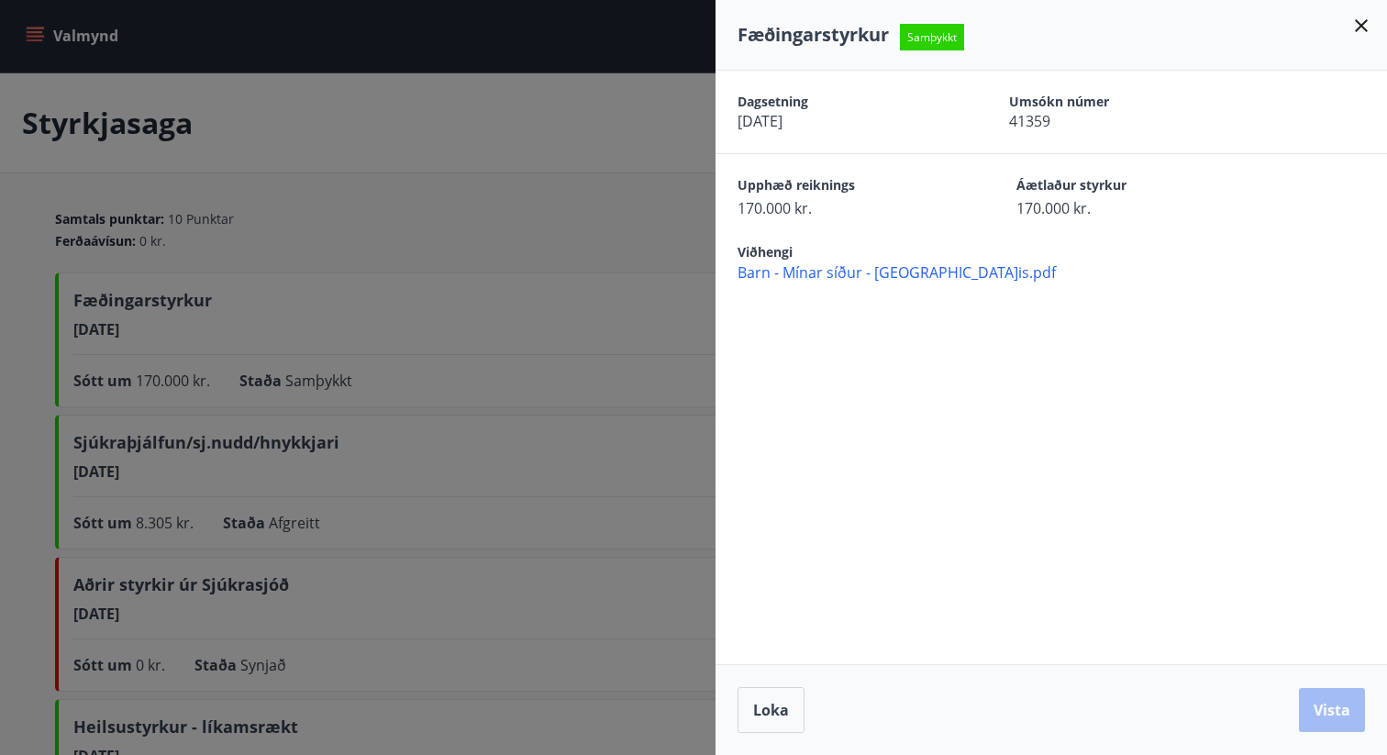
click at [686, 278] on div at bounding box center [693, 377] width 1387 height 755
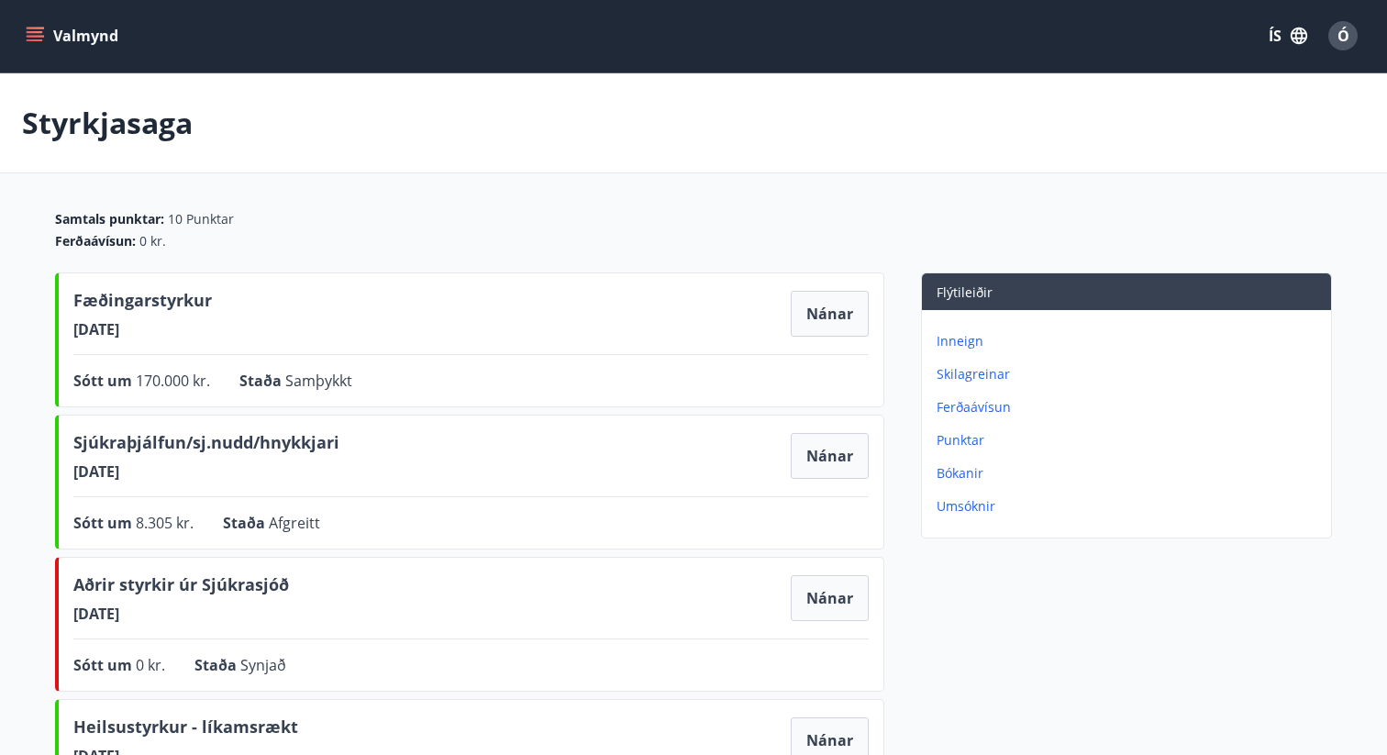
click at [686, 278] on div "Fæðingarstyrkur 12.09.2025 Nánar Sótt um 170.000 kr. Staða Samþykkt Nánar" at bounding box center [469, 339] width 829 height 135
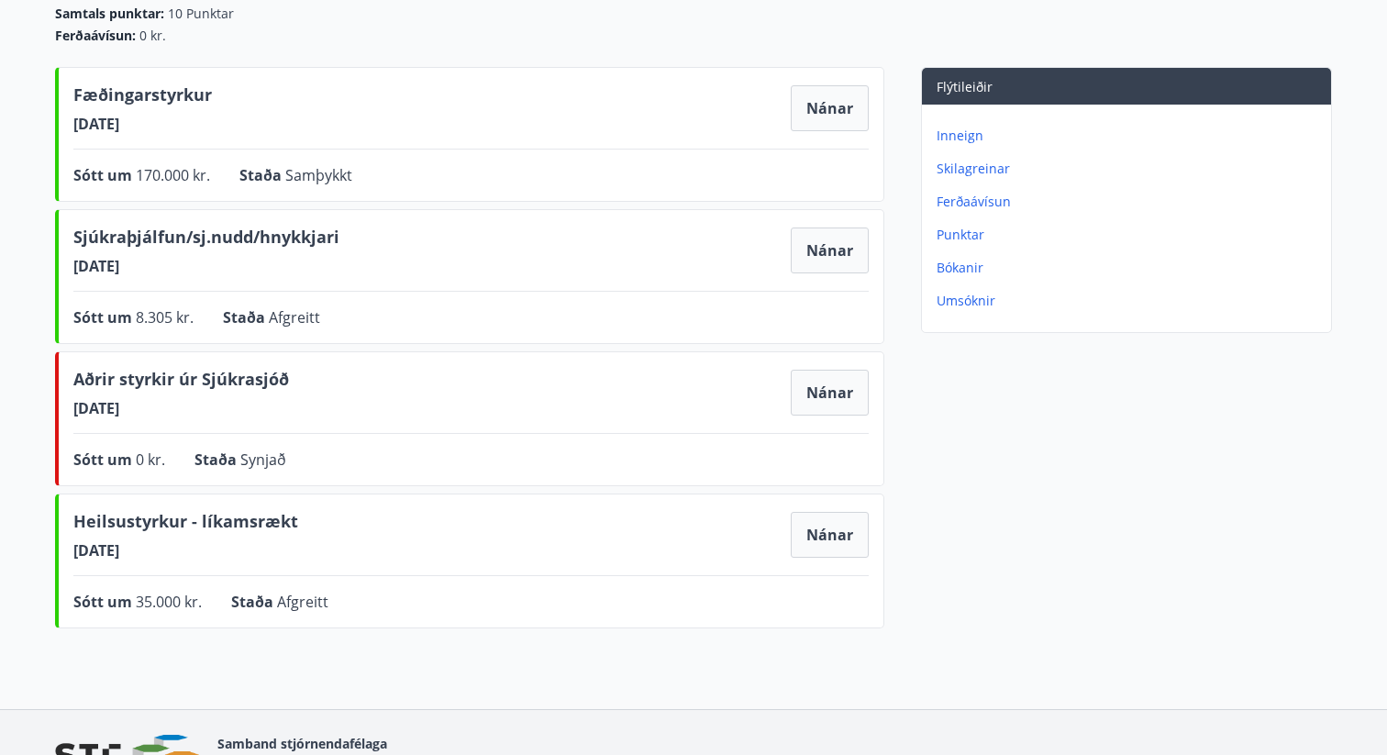
scroll to position [207, 0]
click at [964, 144] on div "Inneign Skilagreinar Ferðaávísun Punktar Bókanir Umsóknir" at bounding box center [1126, 210] width 409 height 213
click at [964, 138] on p "Inneign" at bounding box center [1129, 135] width 387 height 18
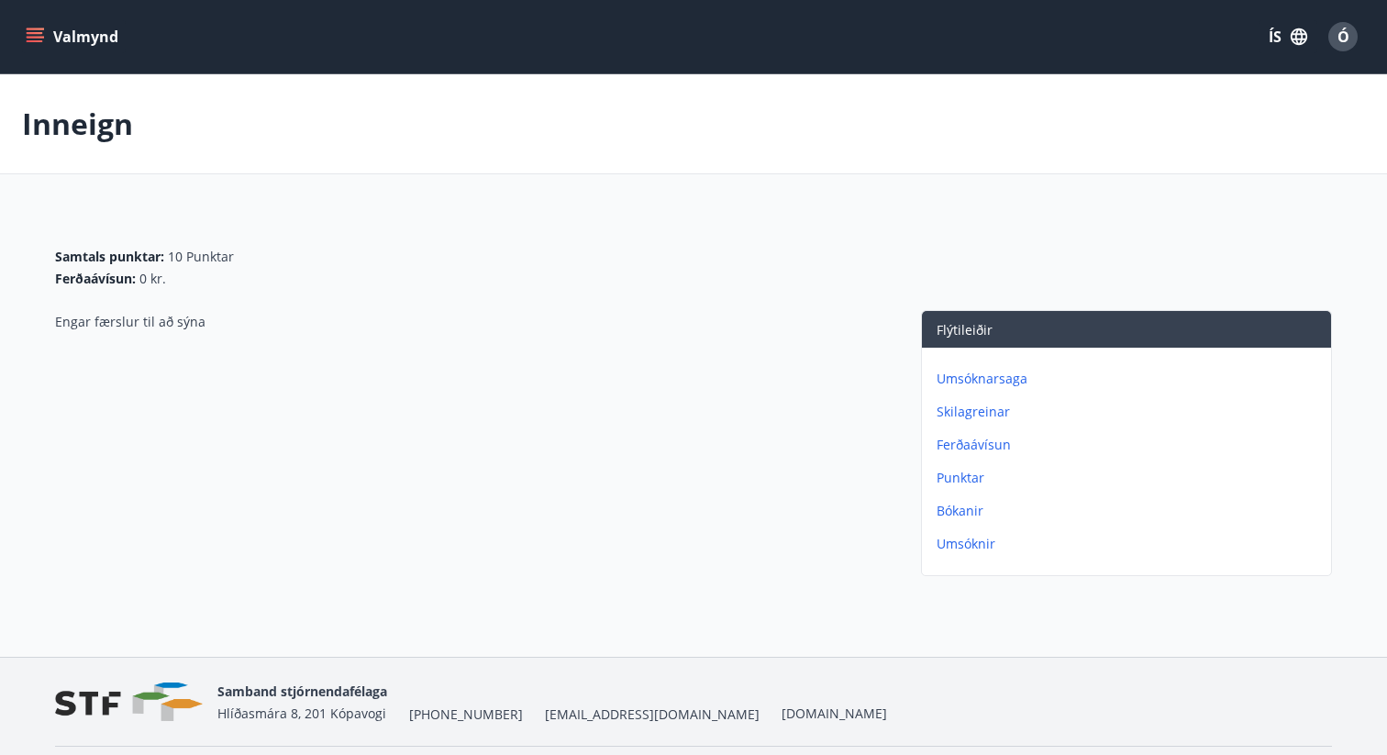
click at [968, 476] on p "Punktar" at bounding box center [1129, 478] width 387 height 18
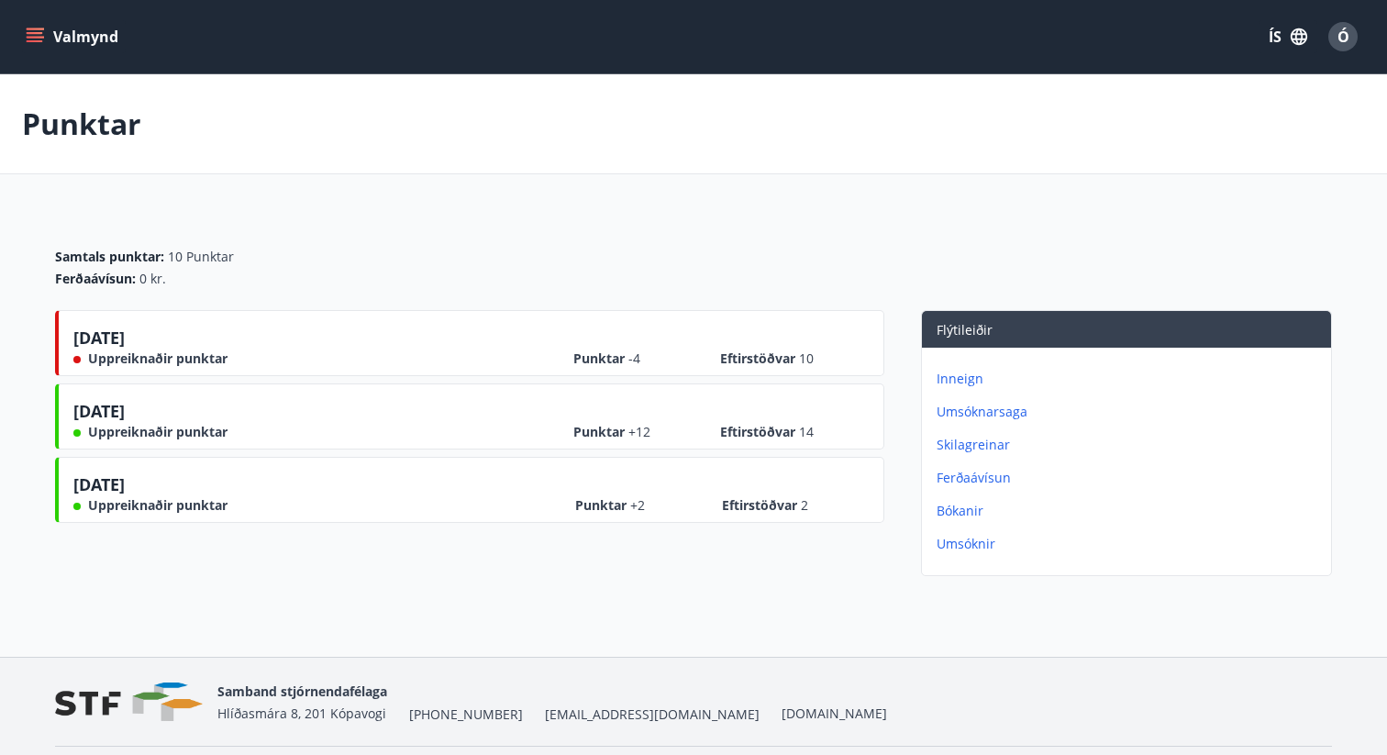
click at [970, 508] on p "Bókanir" at bounding box center [1129, 511] width 387 height 18
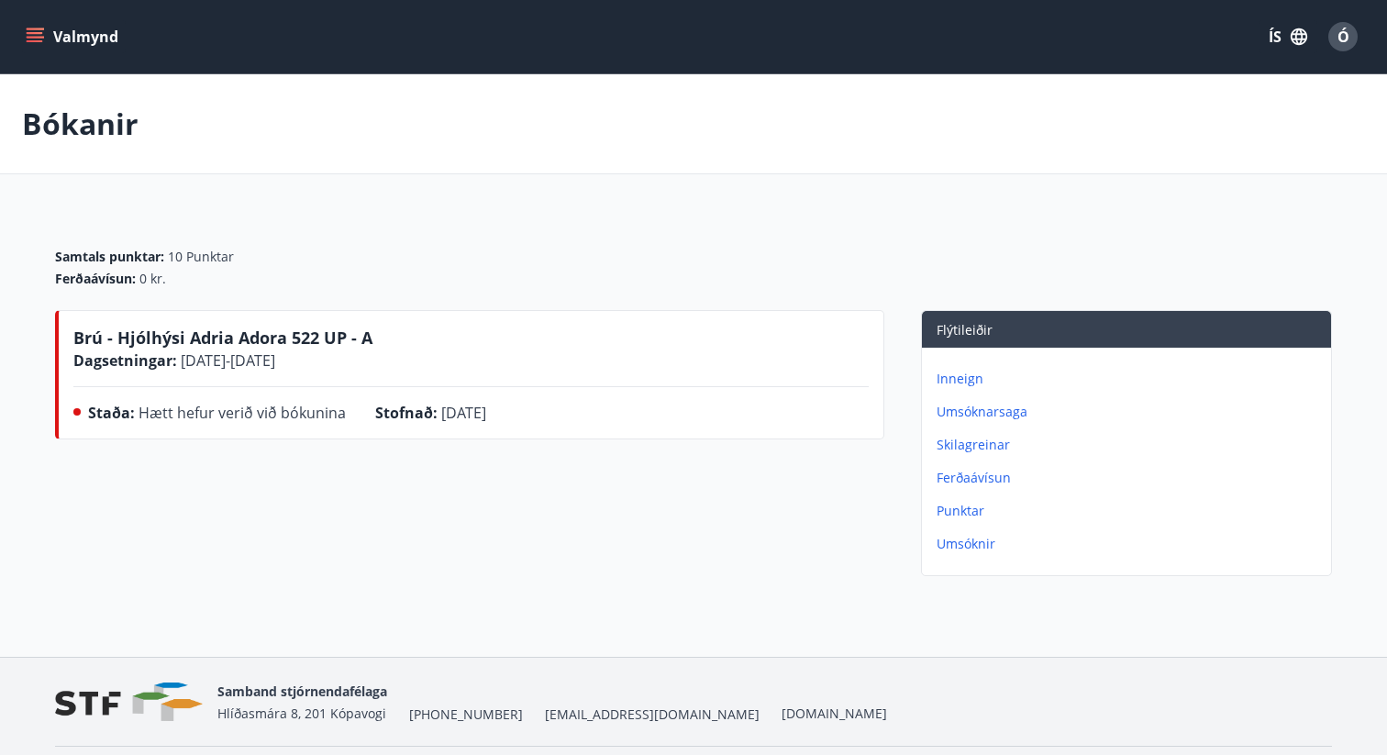
click at [78, 49] on button "Valmynd" at bounding box center [74, 36] width 104 height 33
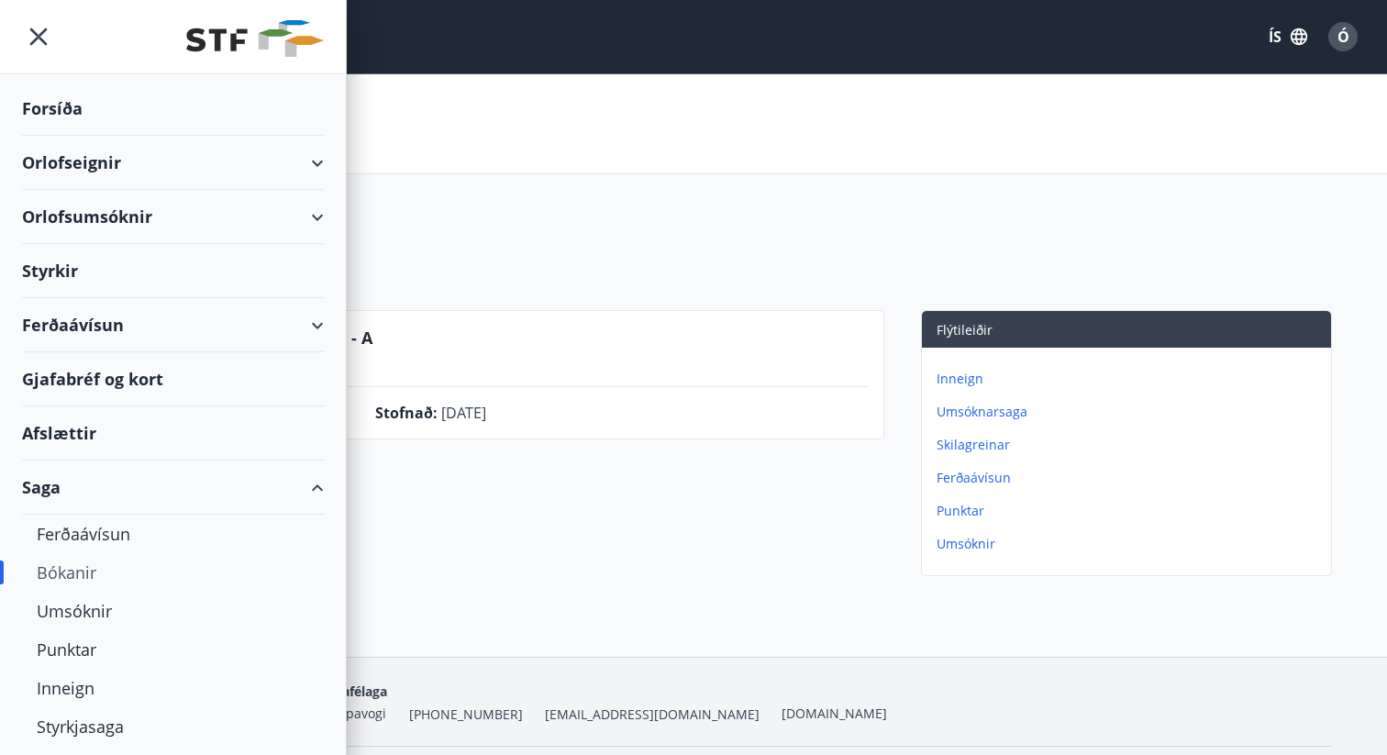
click at [312, 162] on div "Orlofseignir" at bounding box center [173, 163] width 302 height 54
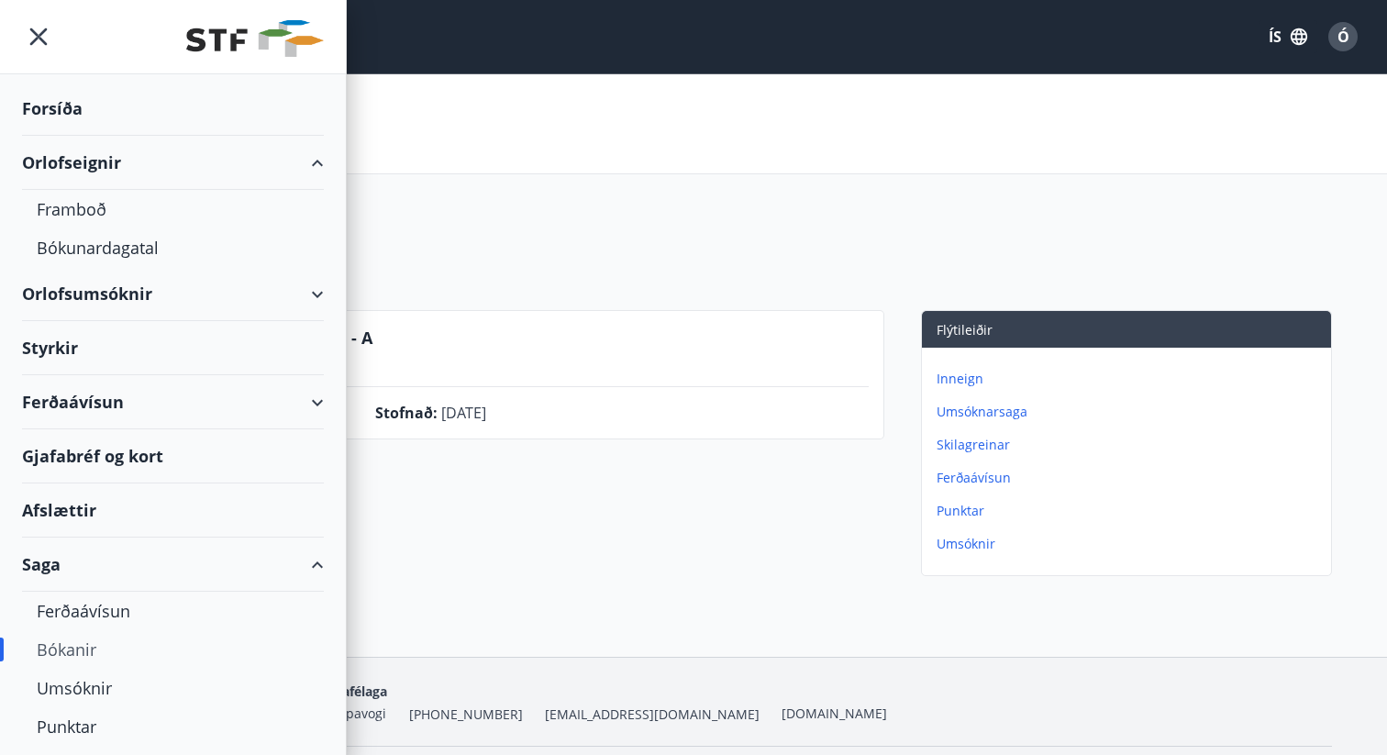
click at [304, 285] on div "Orlofsumsóknir" at bounding box center [173, 294] width 302 height 54
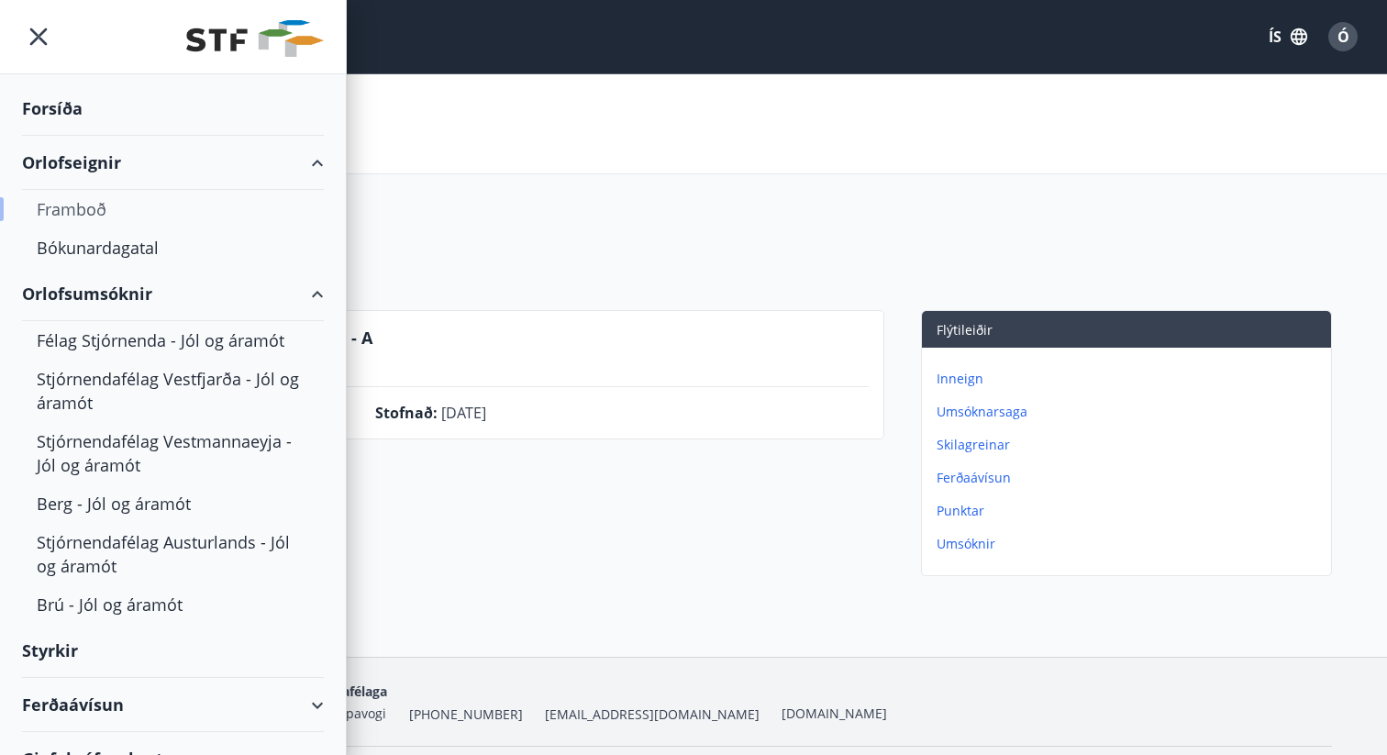
click at [72, 209] on div "Framboð" at bounding box center [173, 209] width 272 height 39
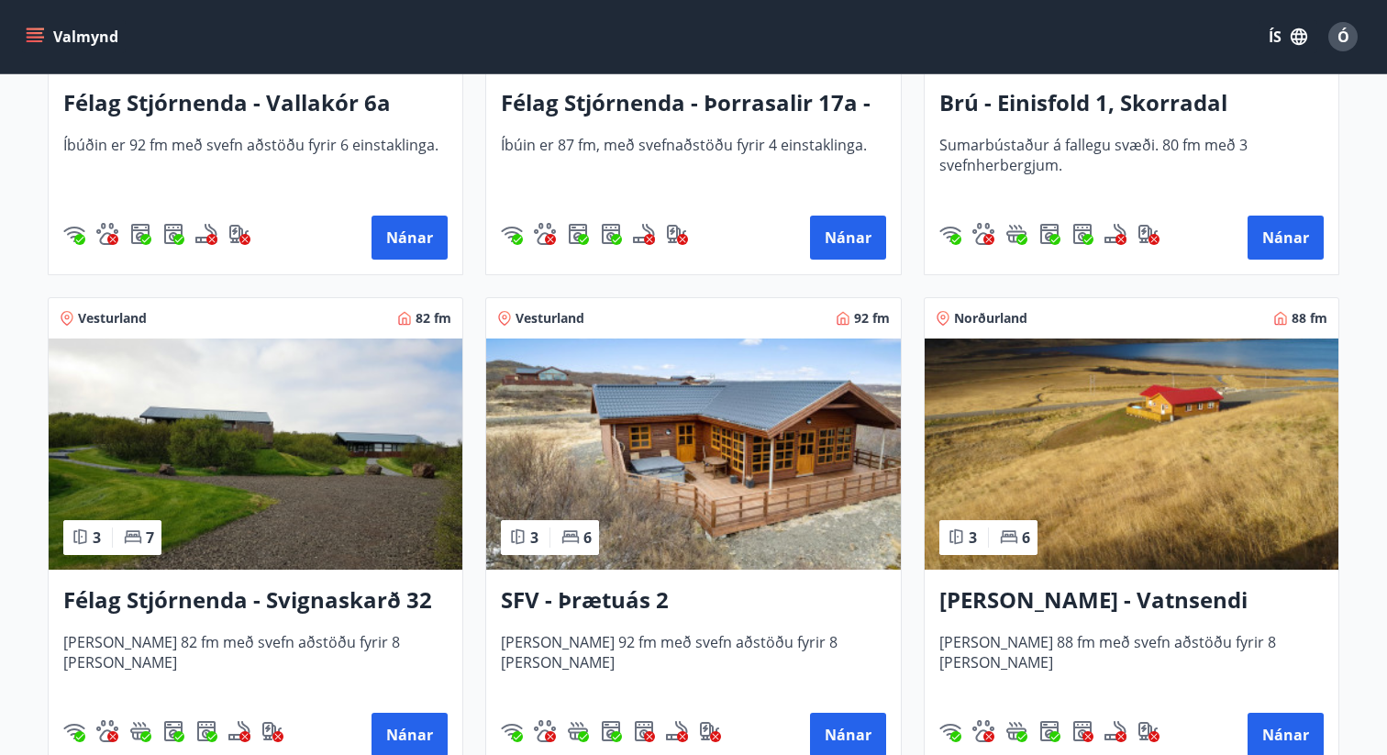
scroll to position [3108, 0]
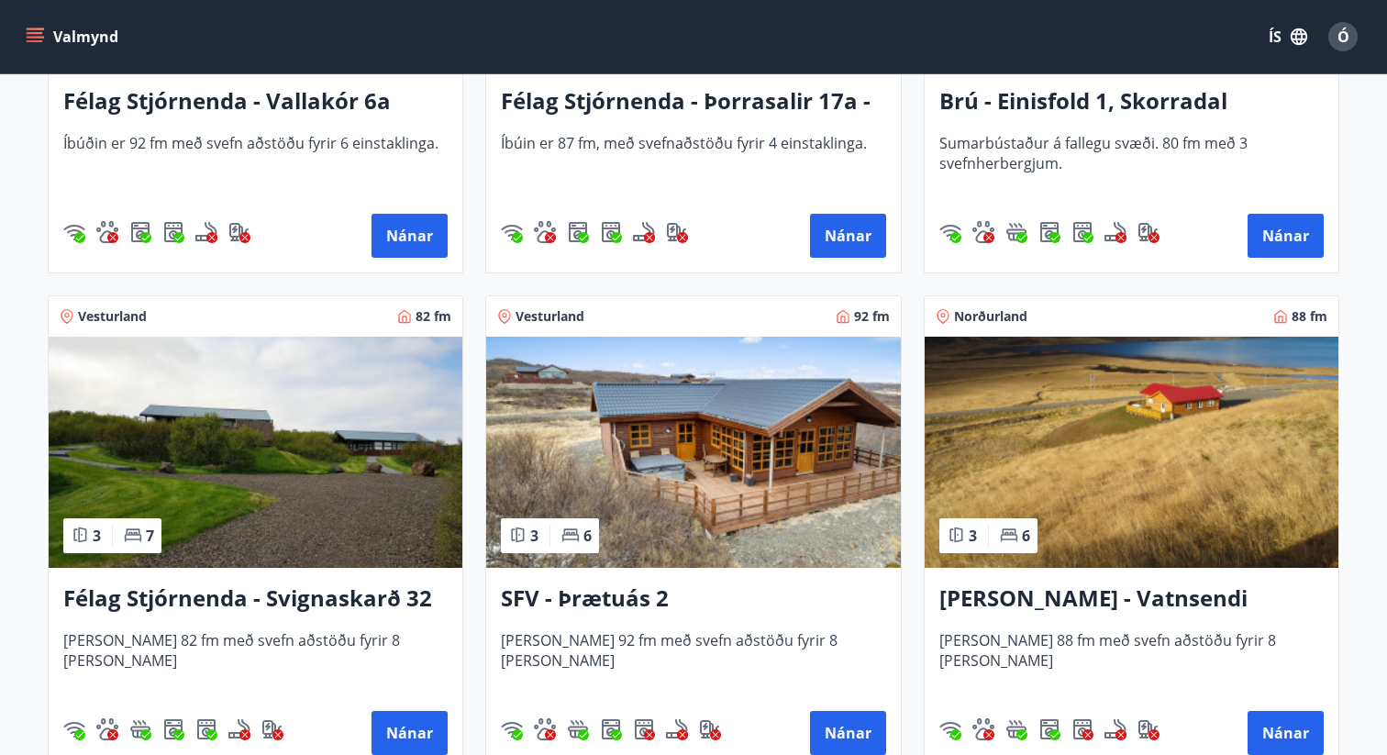
click at [713, 460] on img at bounding box center [693, 452] width 414 height 231
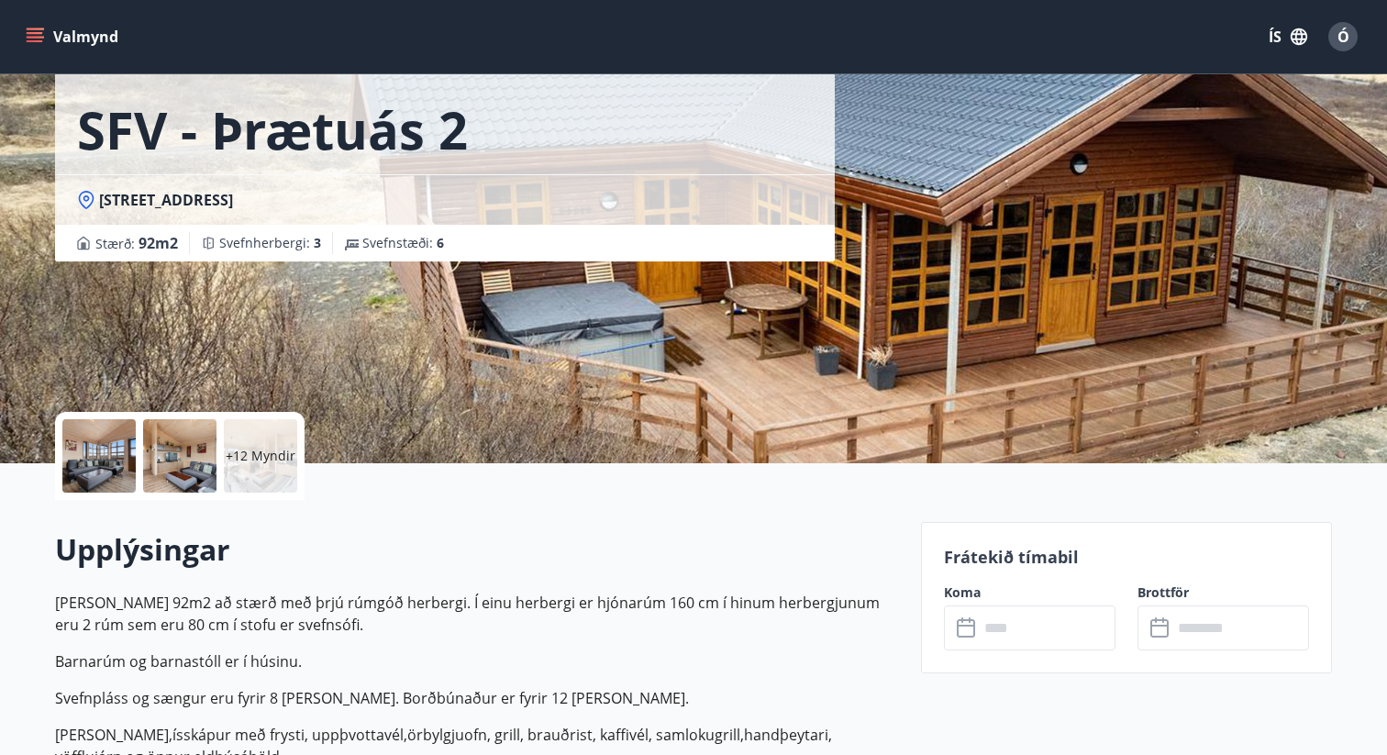
scroll to position [92, 0]
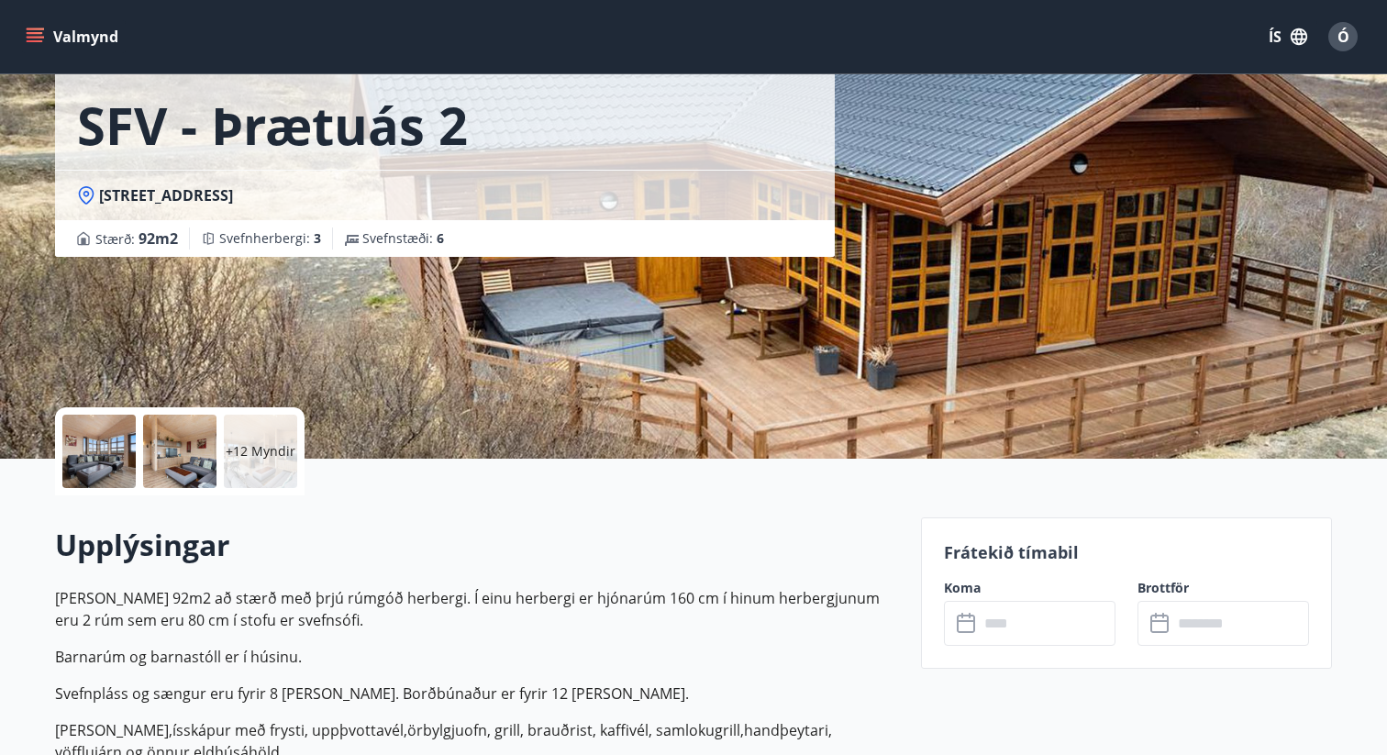
click at [138, 435] on div "+12 Myndir" at bounding box center [179, 451] width 249 height 88
click at [114, 436] on div at bounding box center [98, 450] width 73 height 73
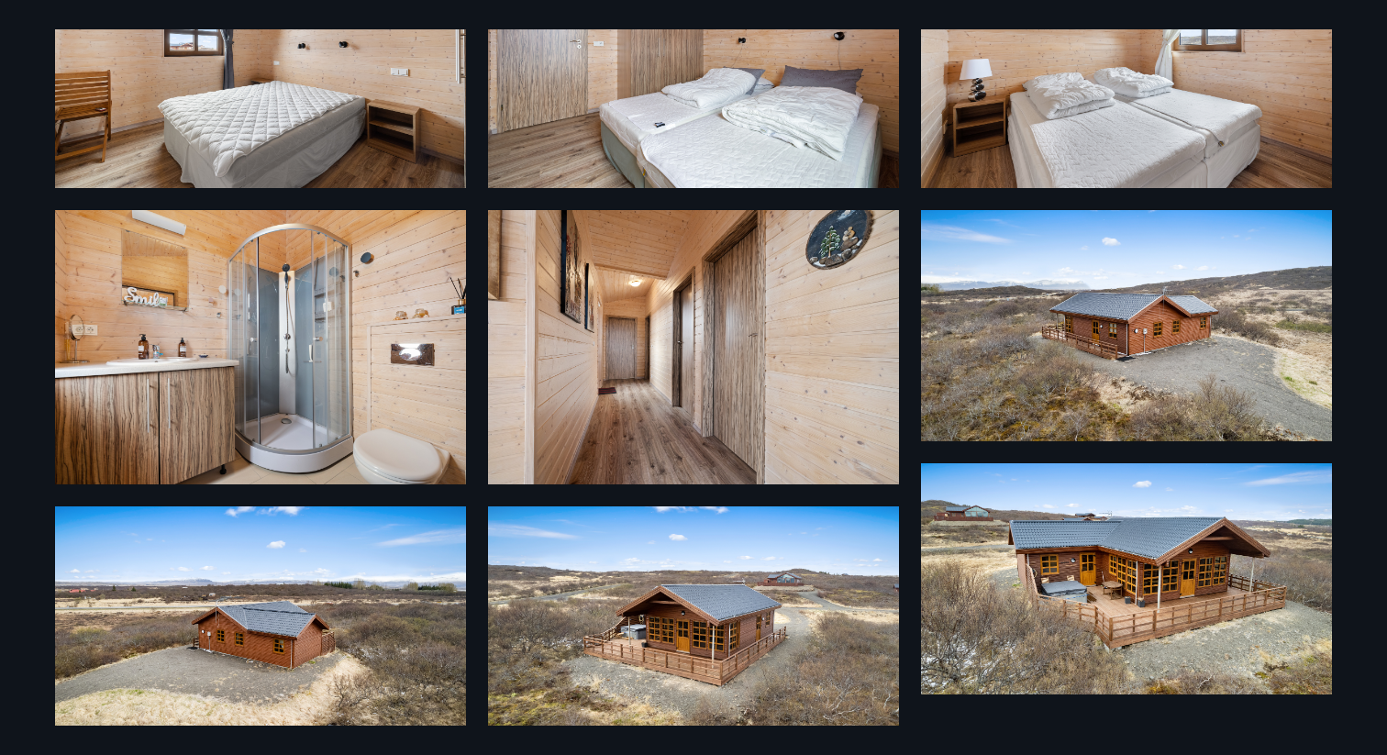
scroll to position [1094, 0]
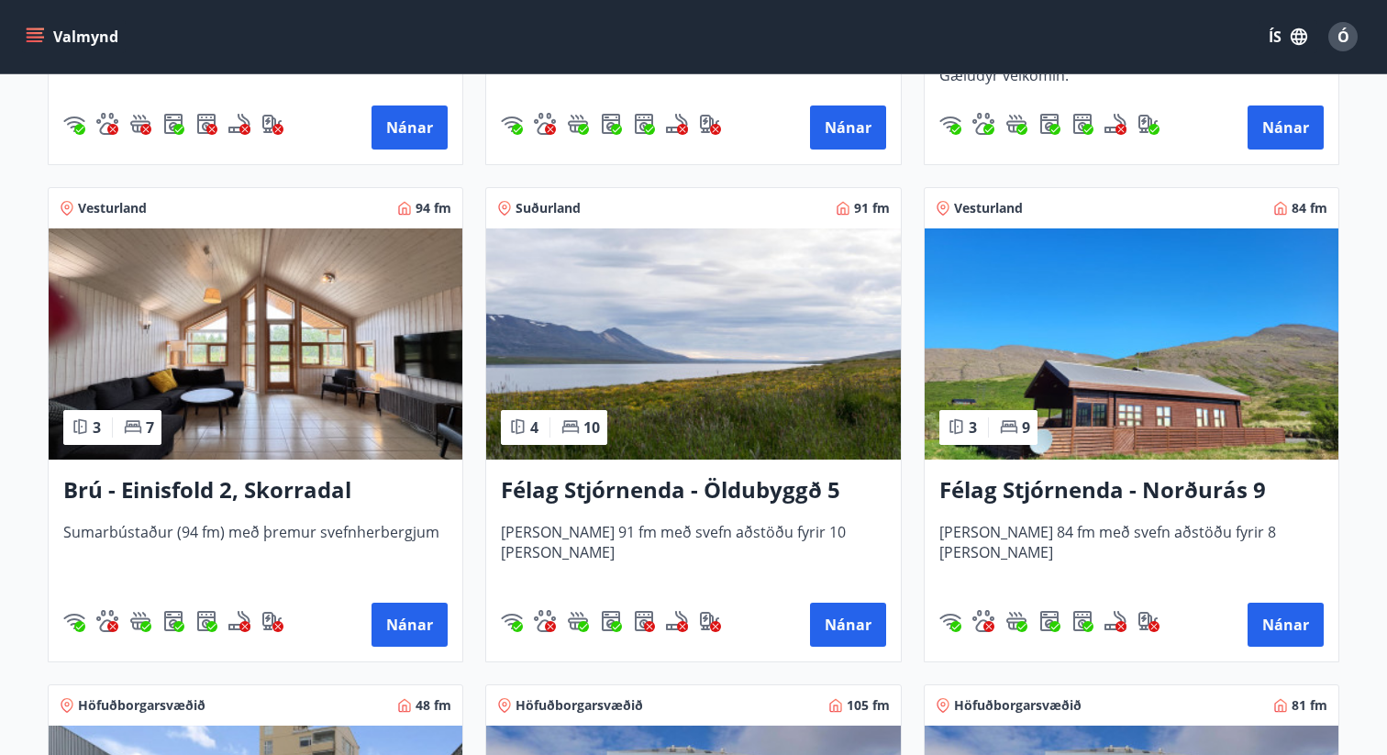
scroll to position [1411, 0]
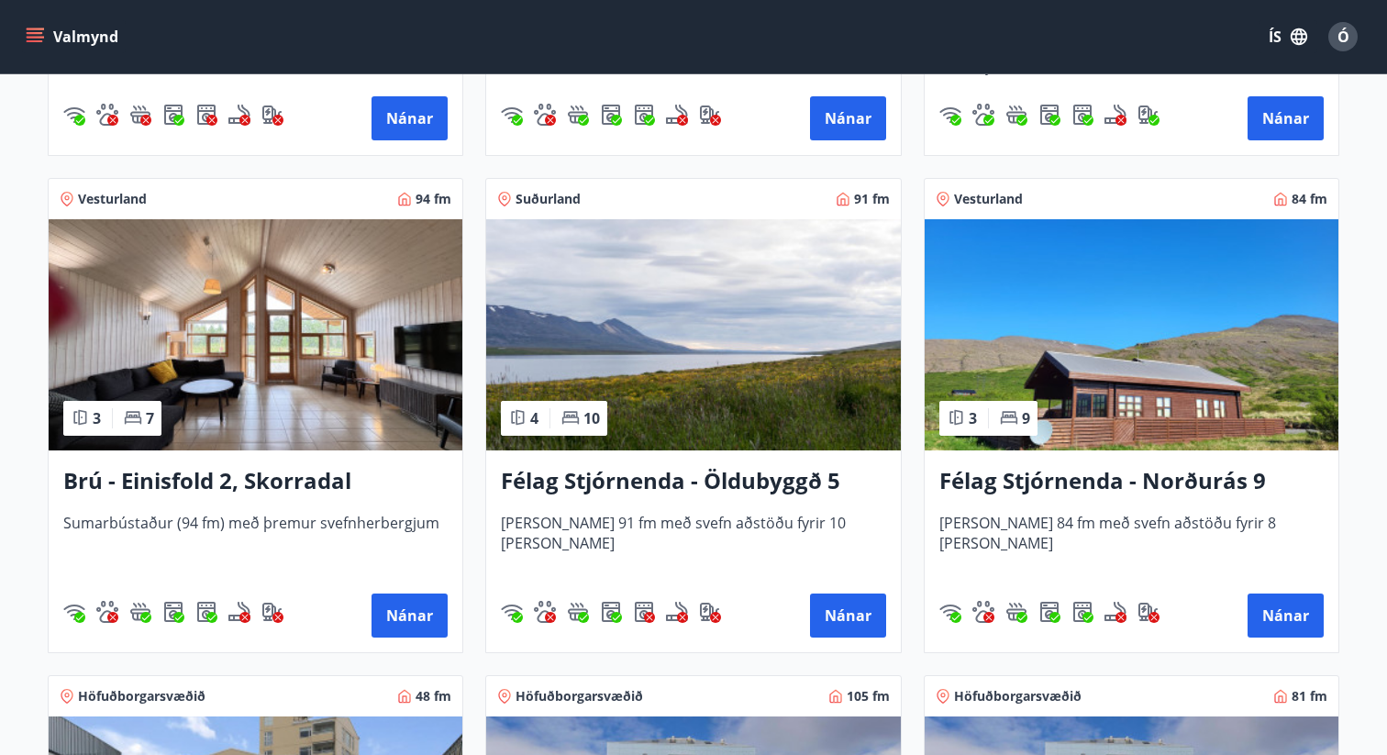
click at [272, 306] on img at bounding box center [256, 334] width 414 height 231
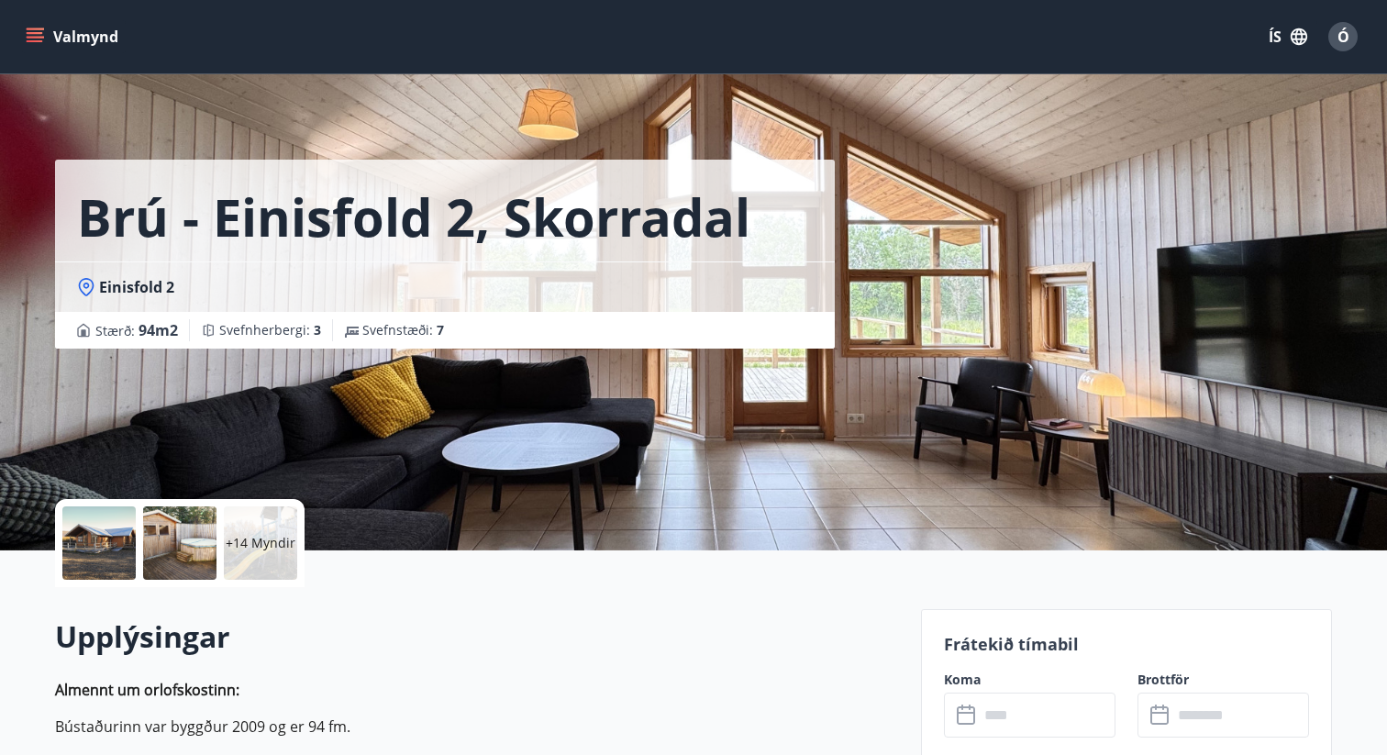
click at [282, 387] on div "Brú - Einisfold 2, Skorradal Einisfold 2 Stærð : 94 m2 Svefnherbergi : 3 Svefns…" at bounding box center [480, 275] width 851 height 550
click at [113, 540] on div at bounding box center [98, 542] width 73 height 73
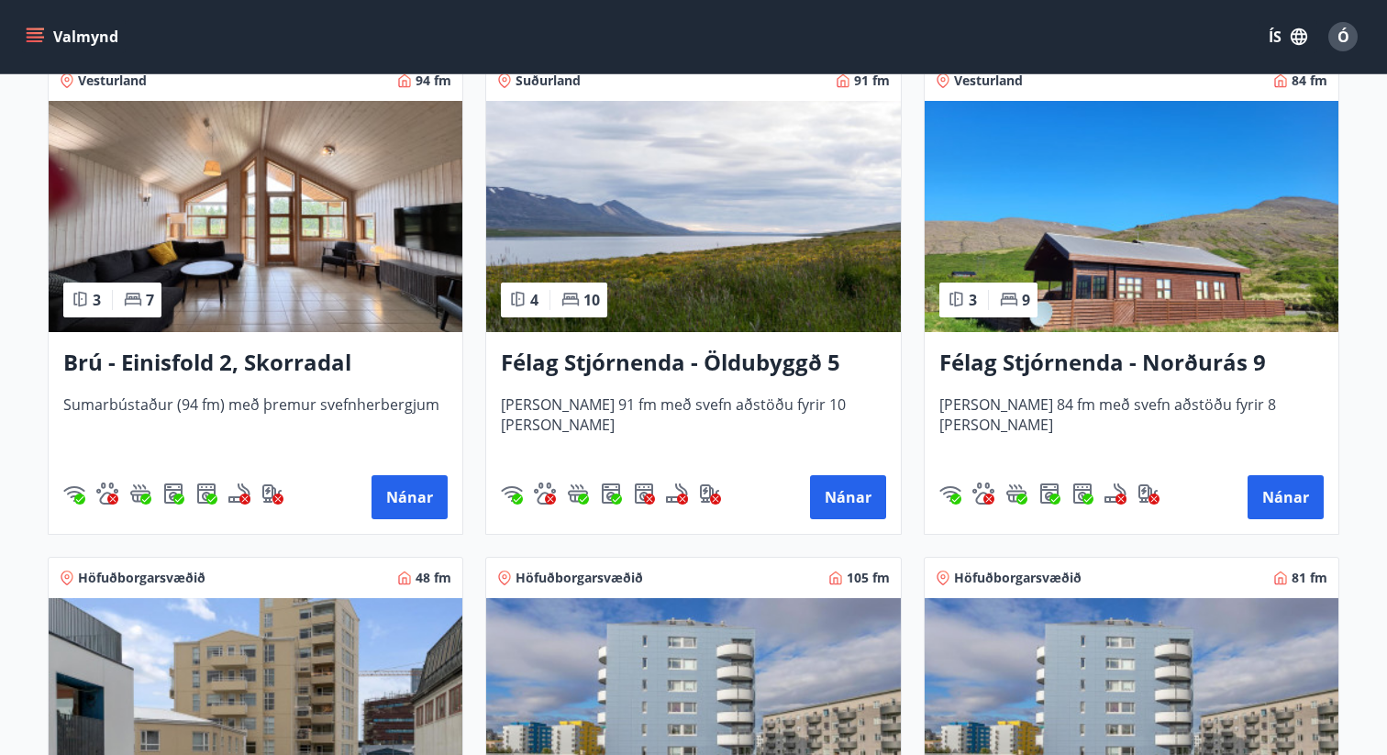
scroll to position [1358, 0]
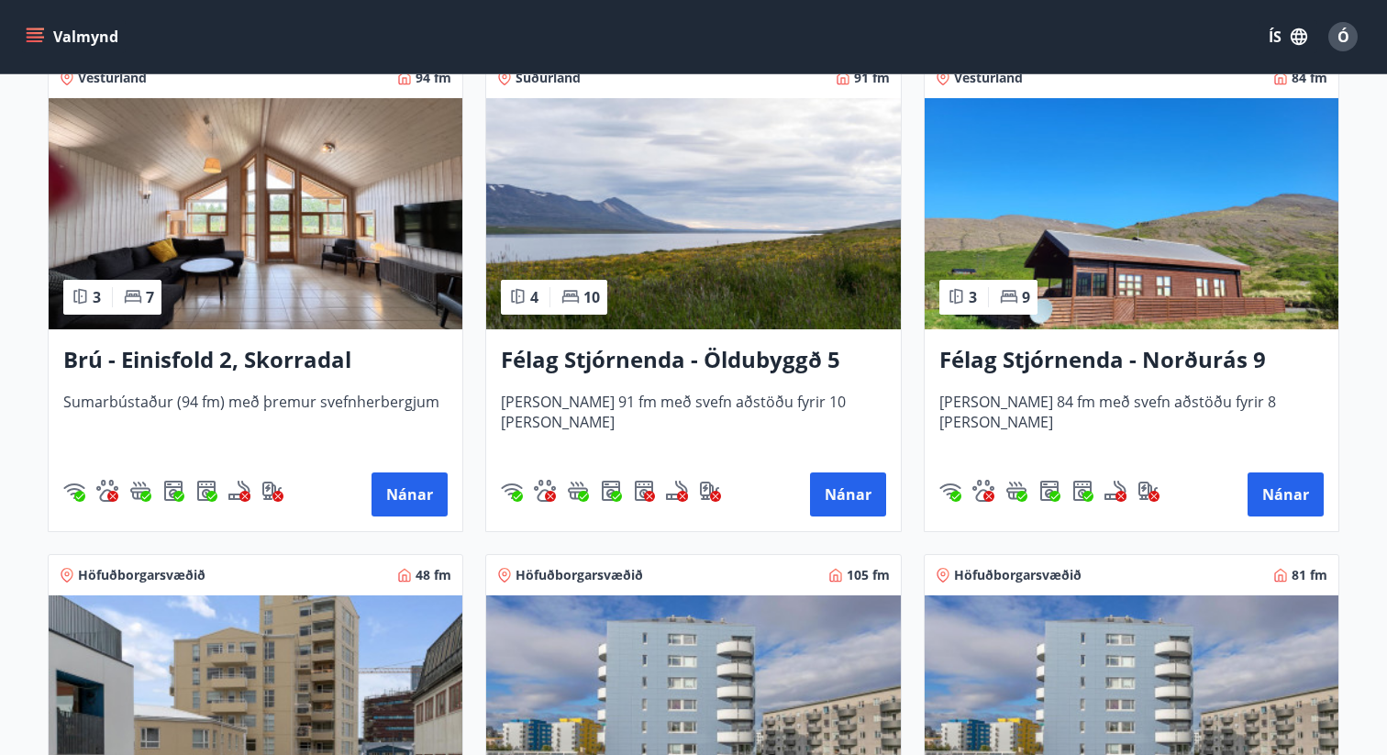
click at [724, 204] on img at bounding box center [693, 213] width 414 height 231
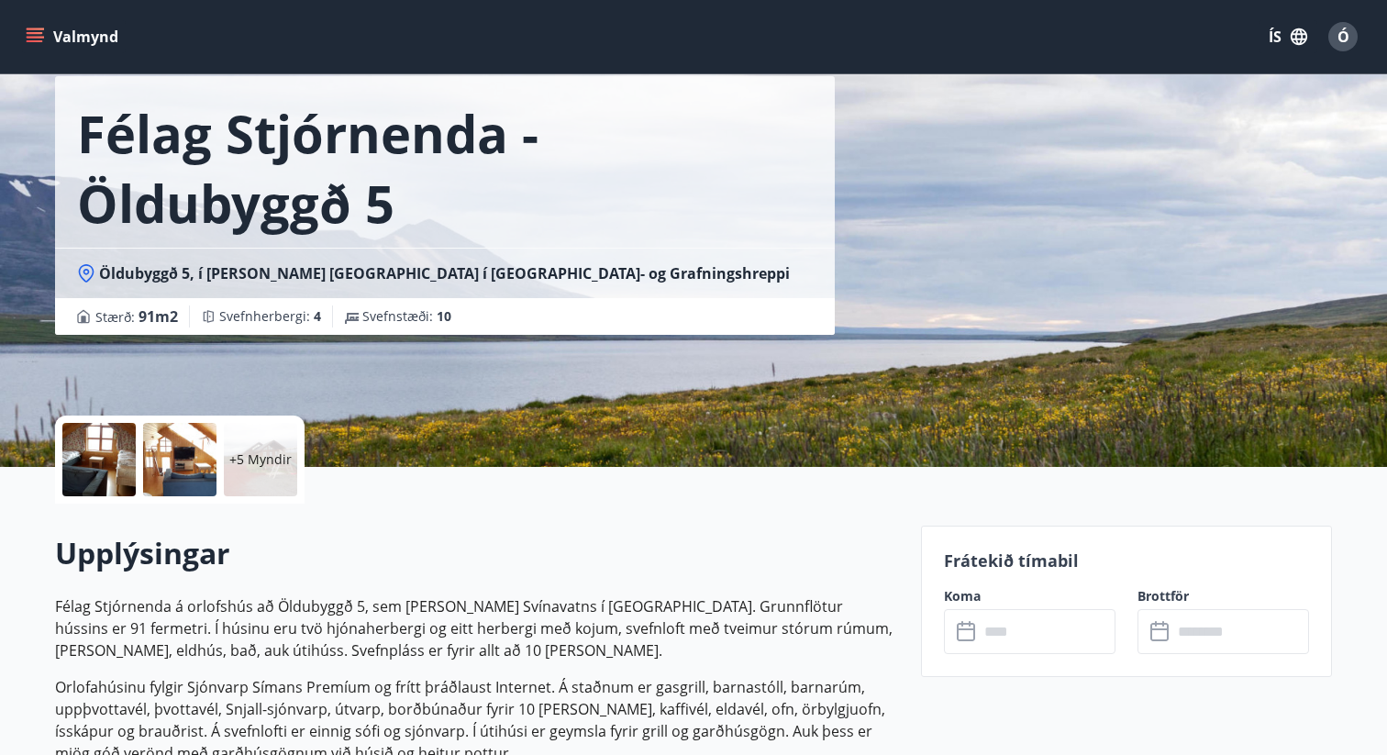
scroll to position [94, 0]
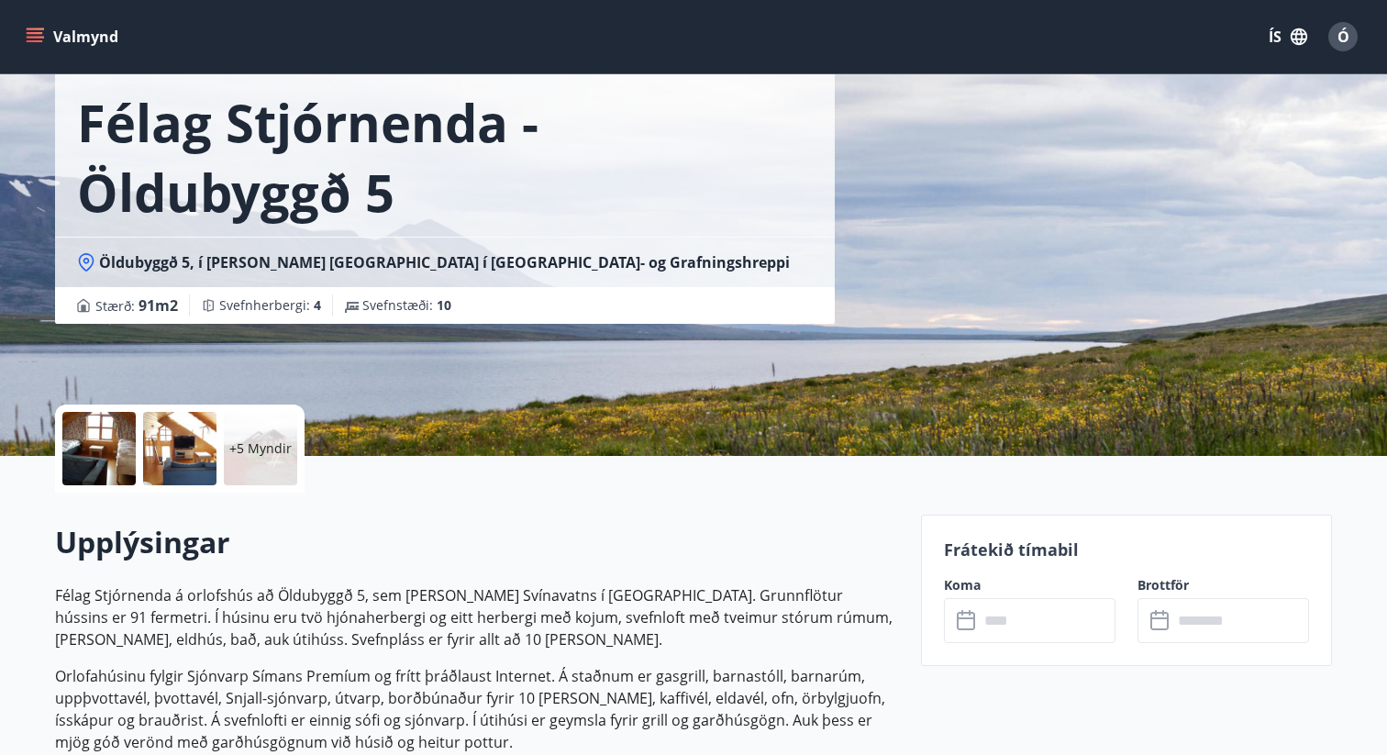
click at [91, 431] on div at bounding box center [98, 448] width 73 height 73
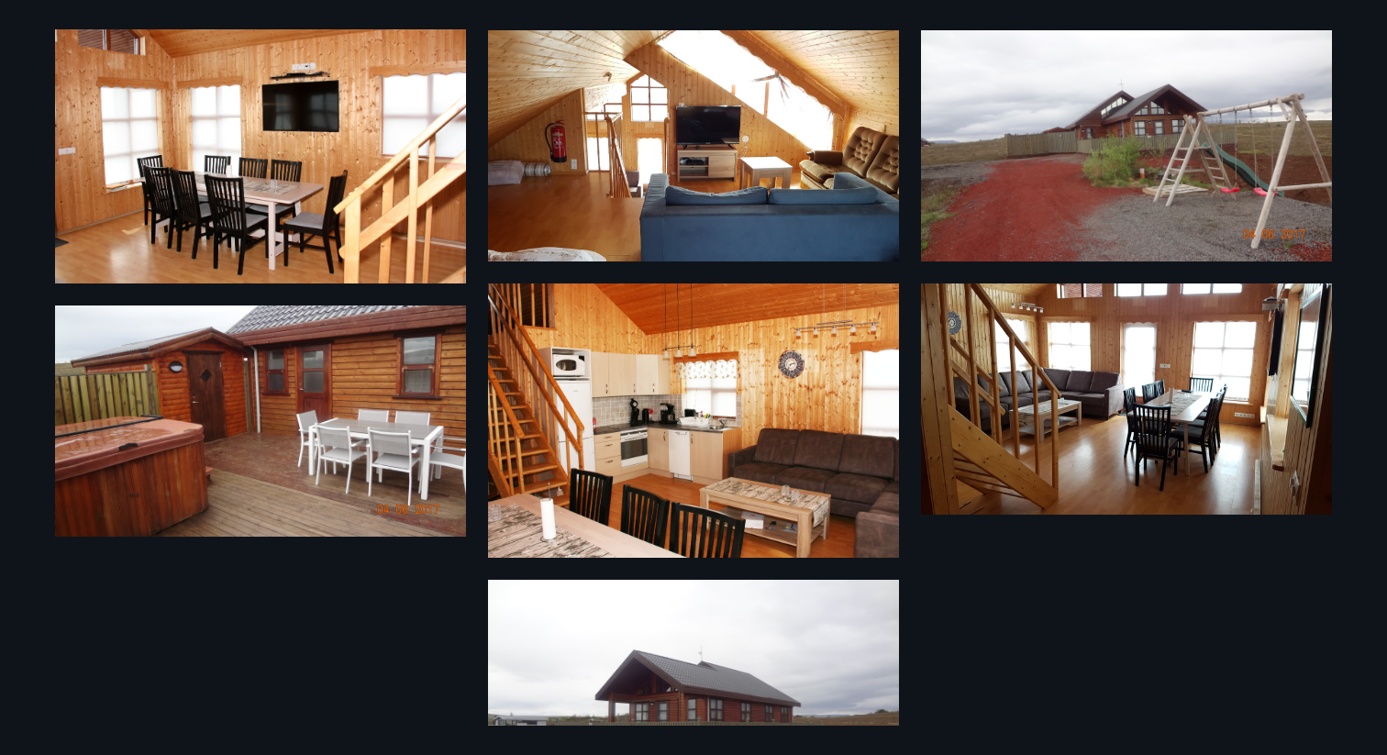
scroll to position [801, 0]
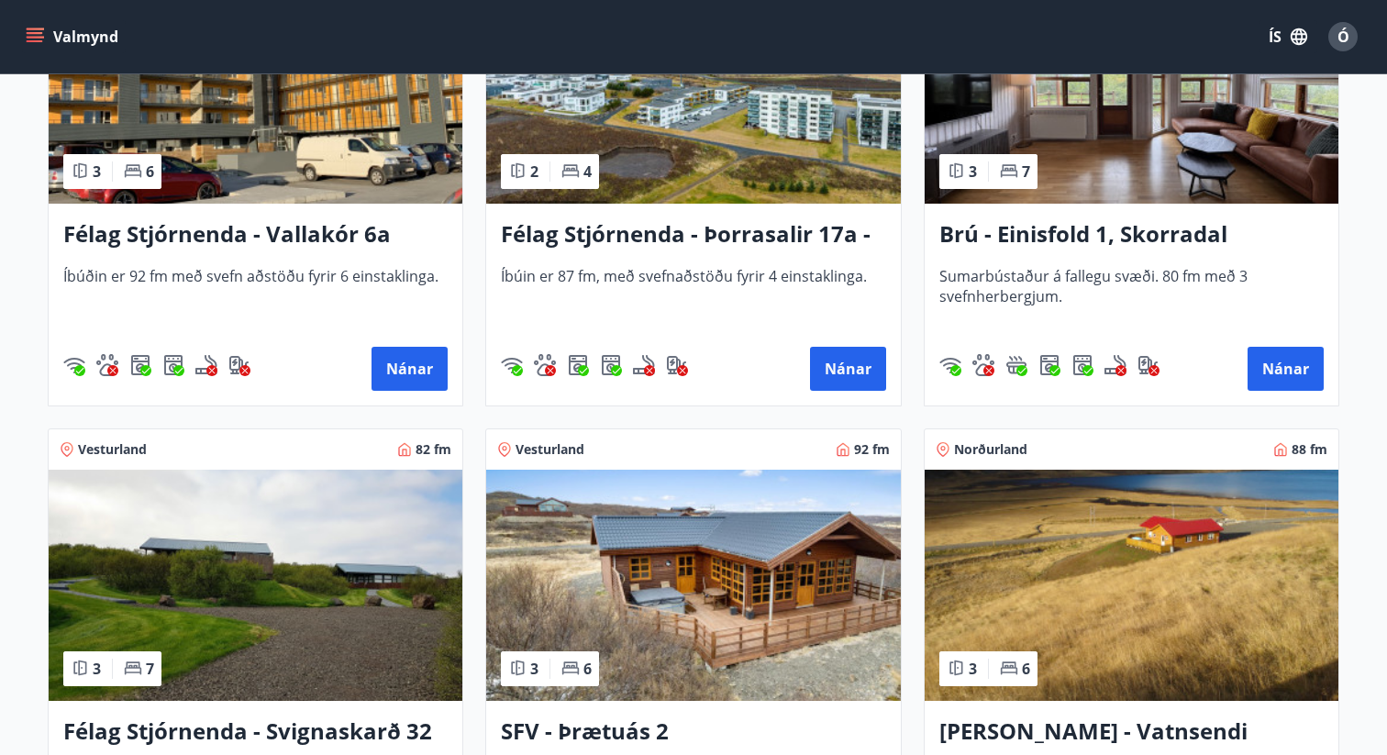
scroll to position [3041, 0]
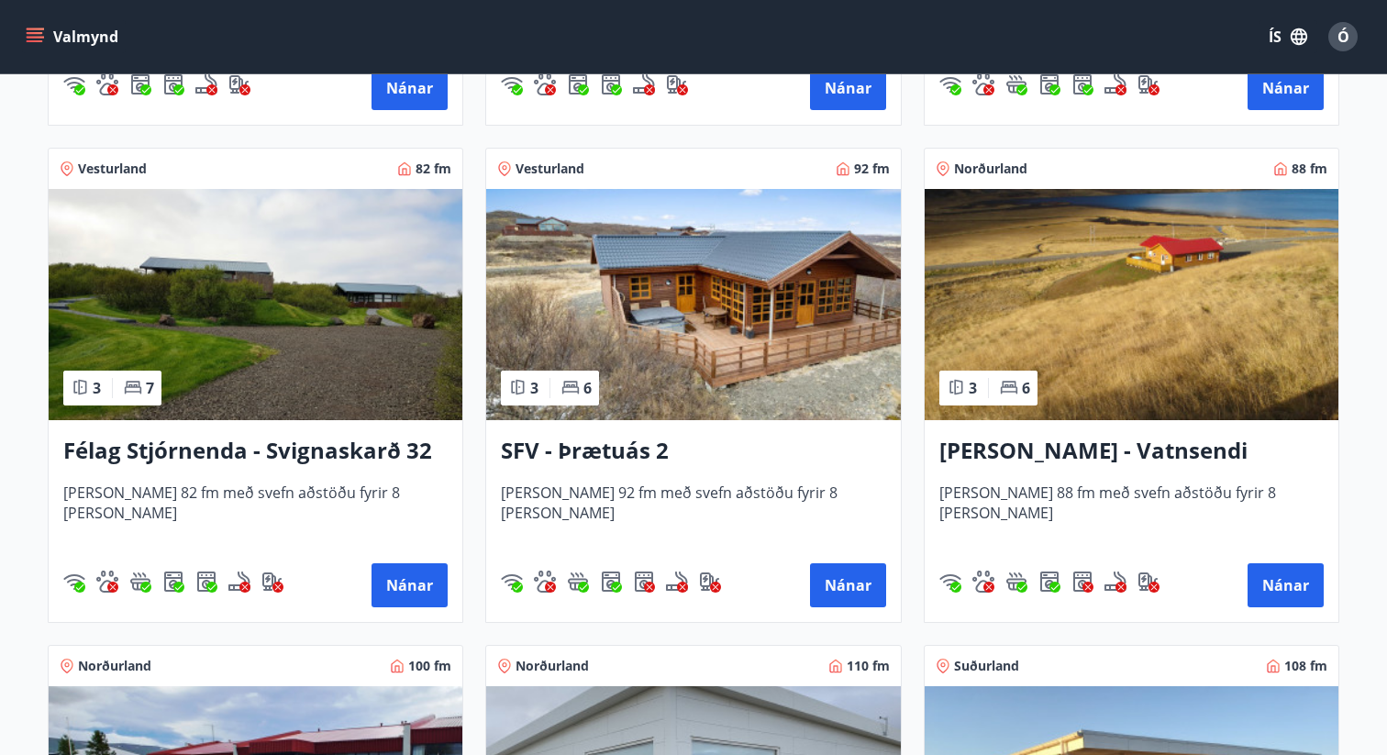
click at [170, 332] on img at bounding box center [256, 304] width 414 height 231
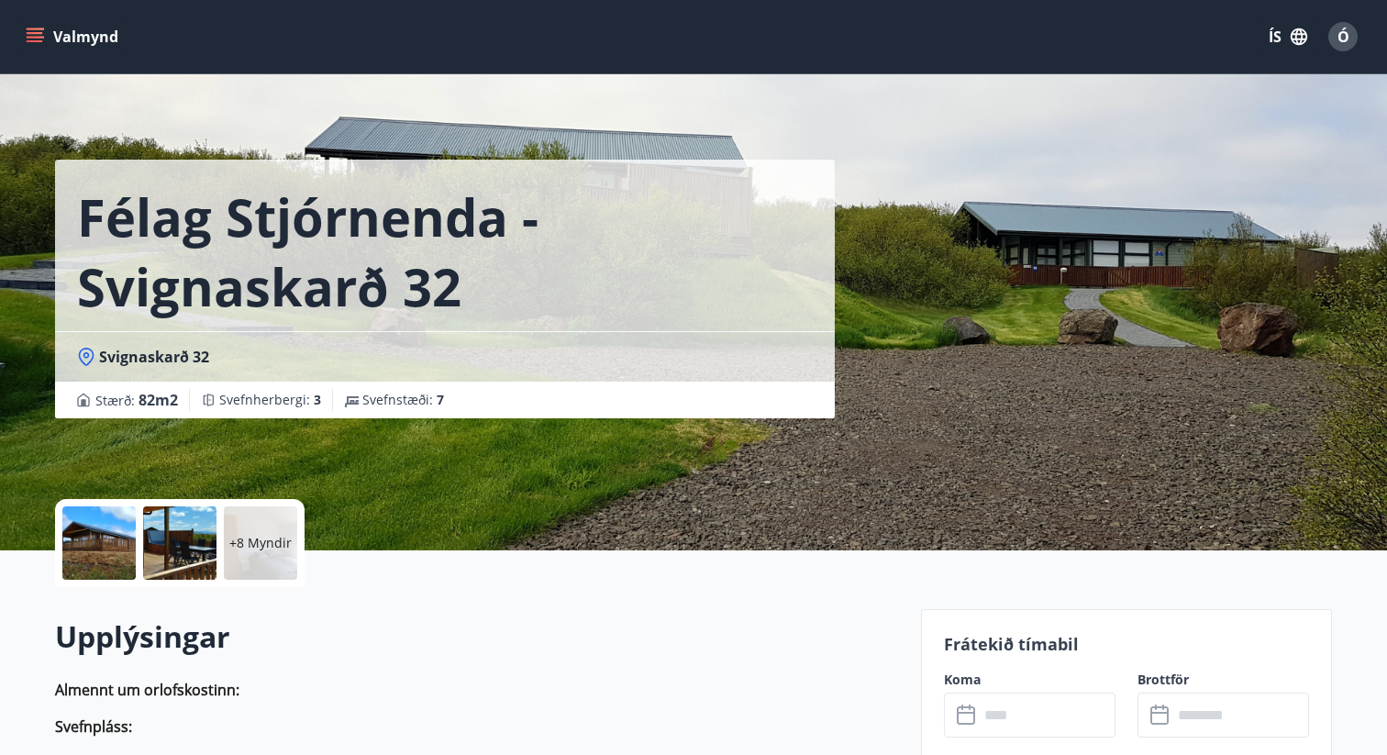
click at [102, 538] on div at bounding box center [98, 542] width 73 height 73
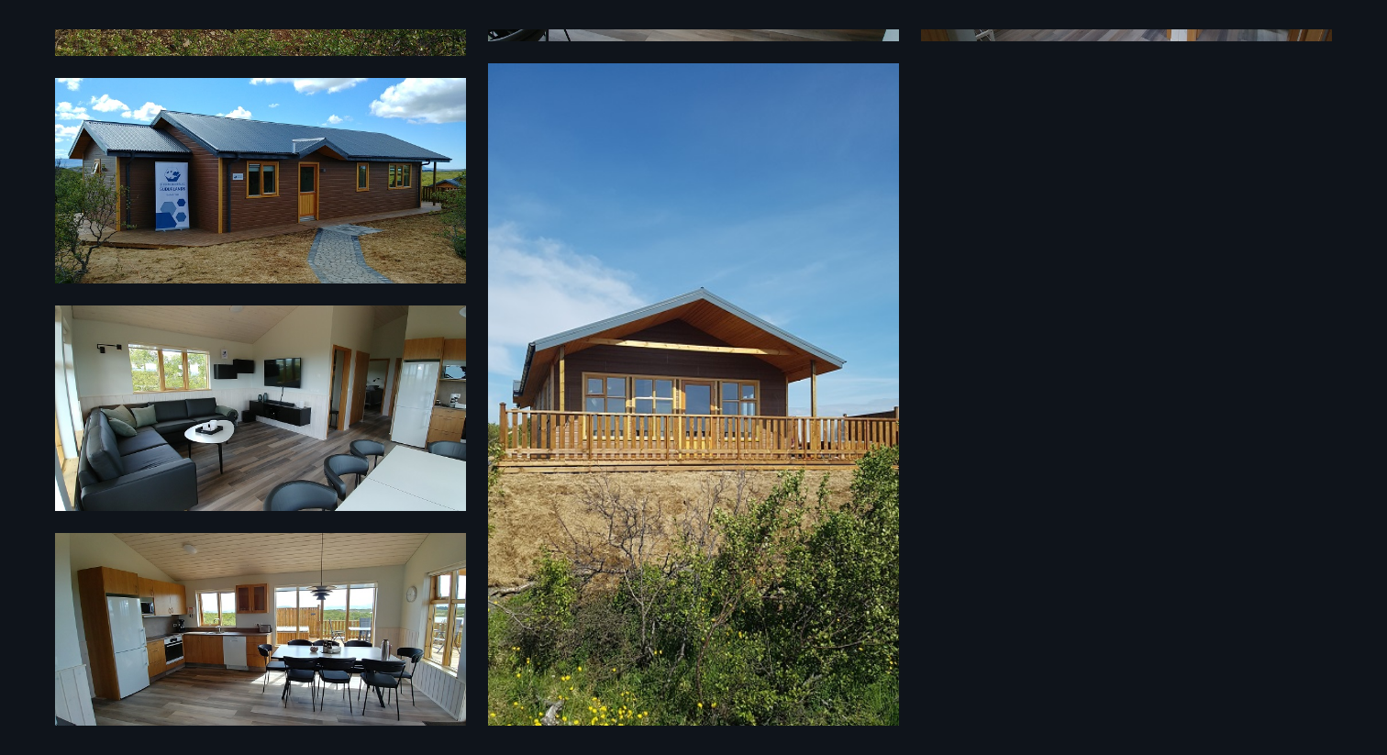
scroll to position [1022, 0]
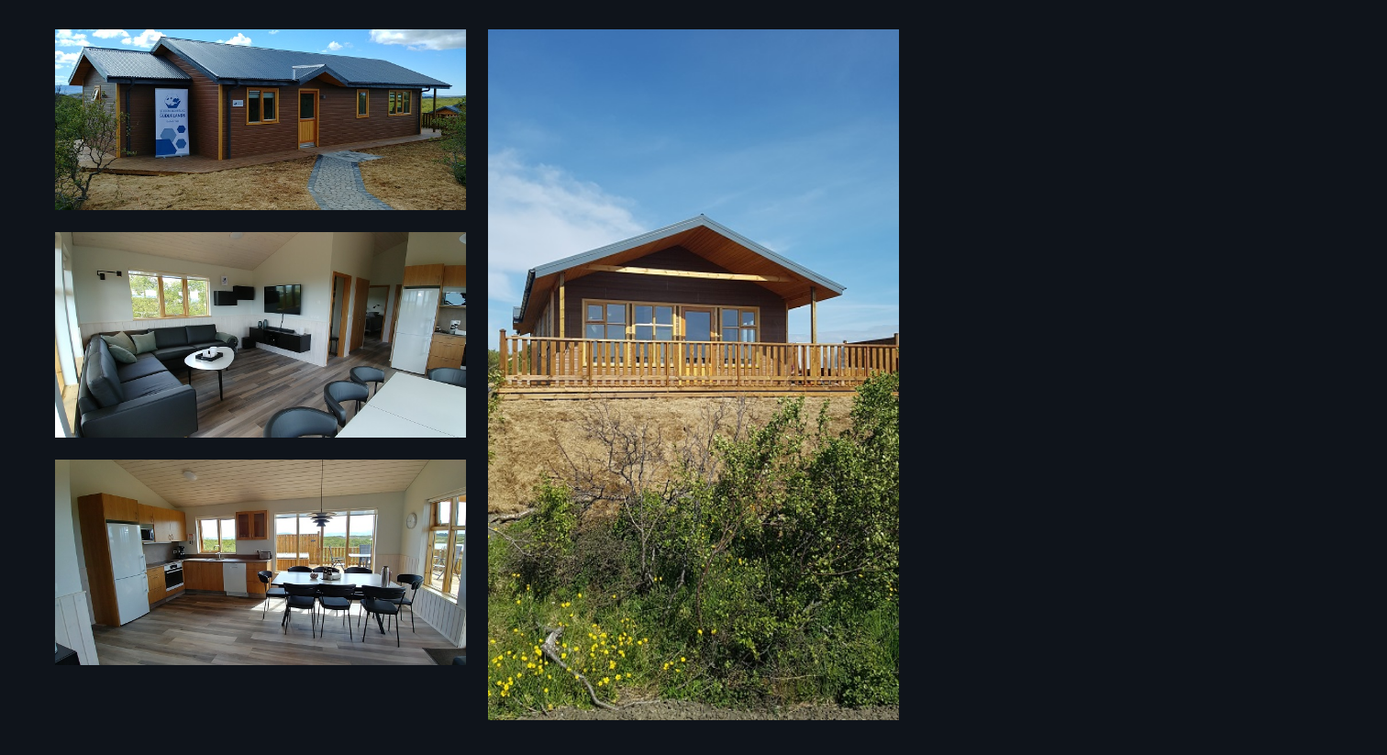
click at [344, 589] on img at bounding box center [260, 561] width 411 height 205
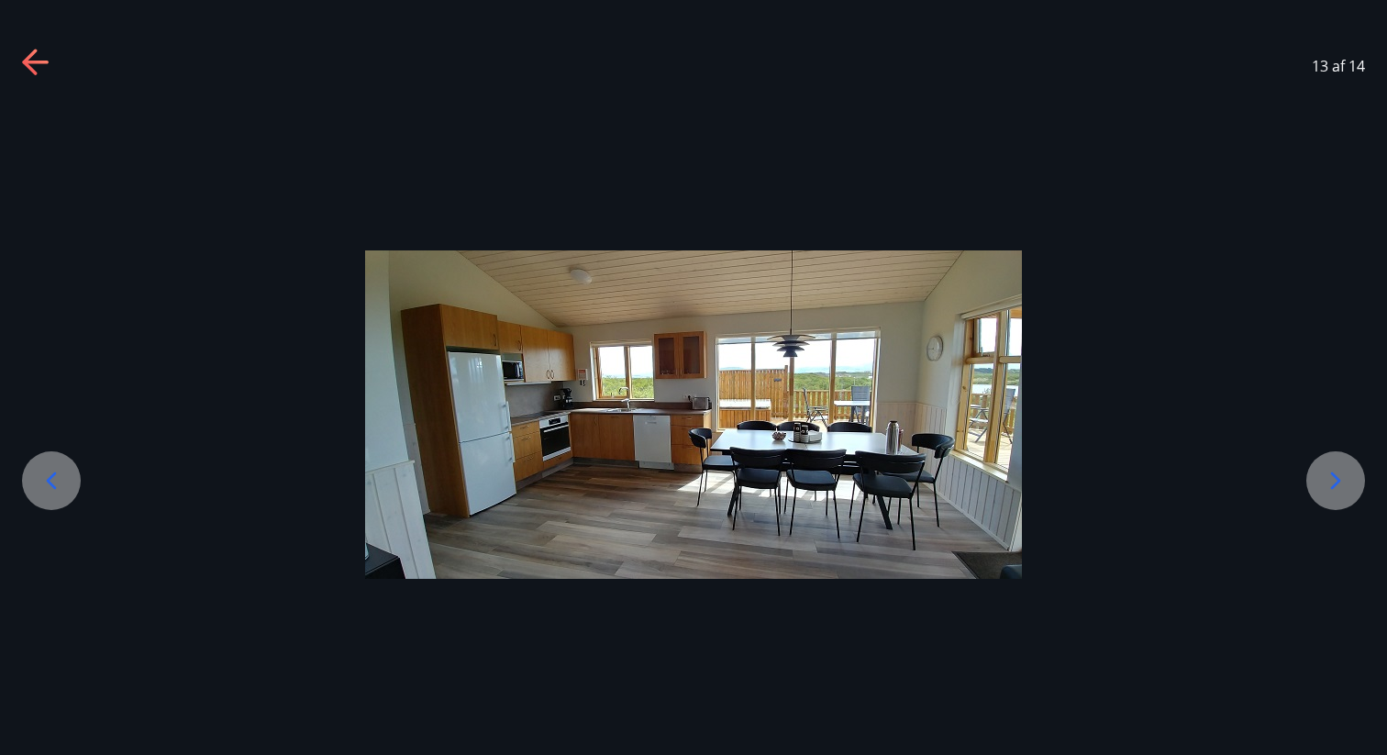
click at [44, 493] on icon at bounding box center [51, 480] width 29 height 29
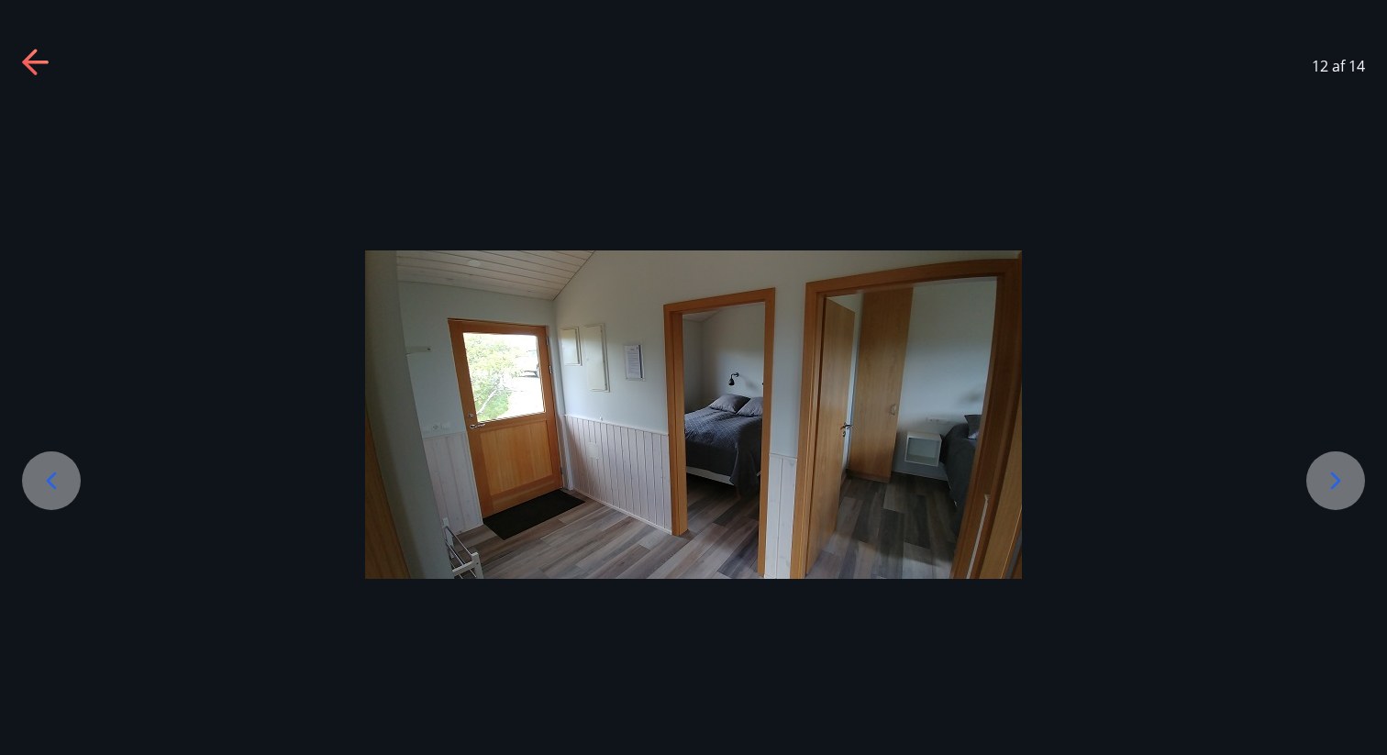
click at [44, 493] on icon at bounding box center [51, 480] width 29 height 29
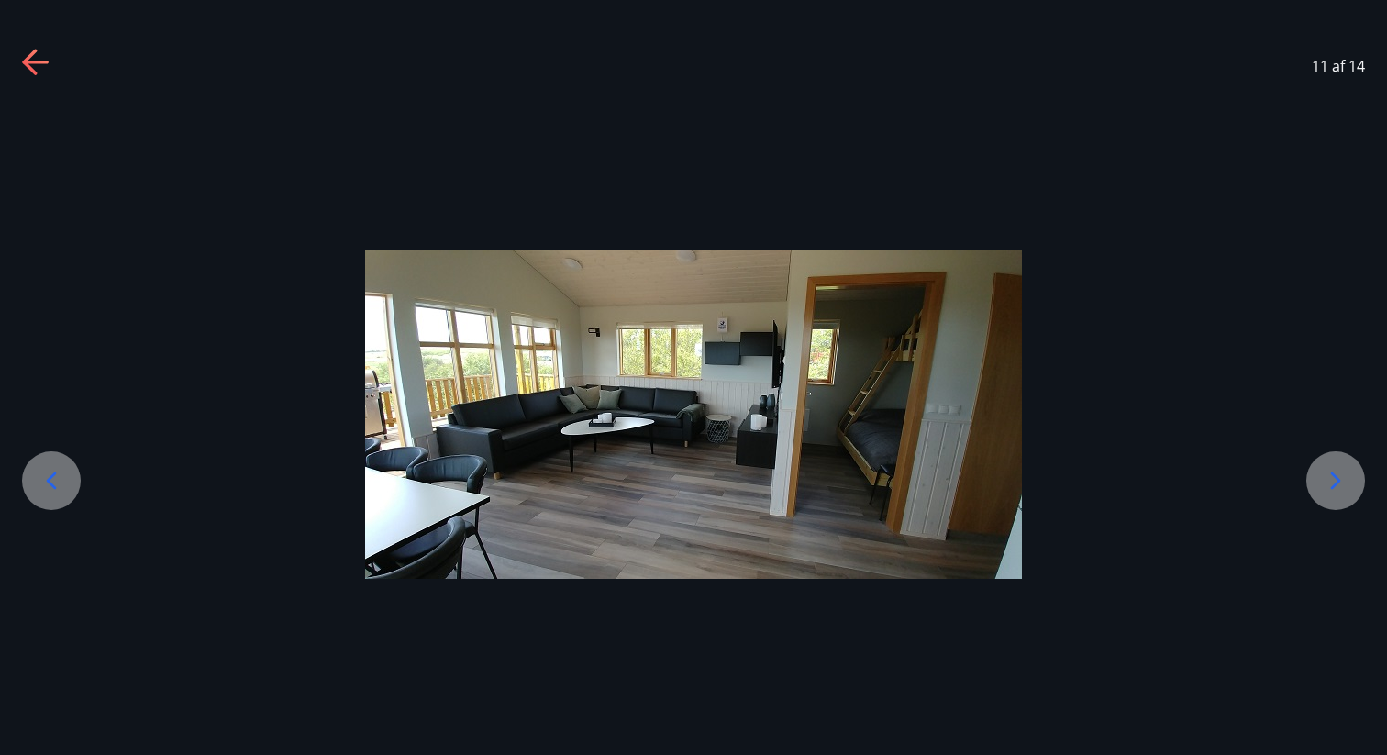
click at [44, 493] on icon at bounding box center [51, 480] width 29 height 29
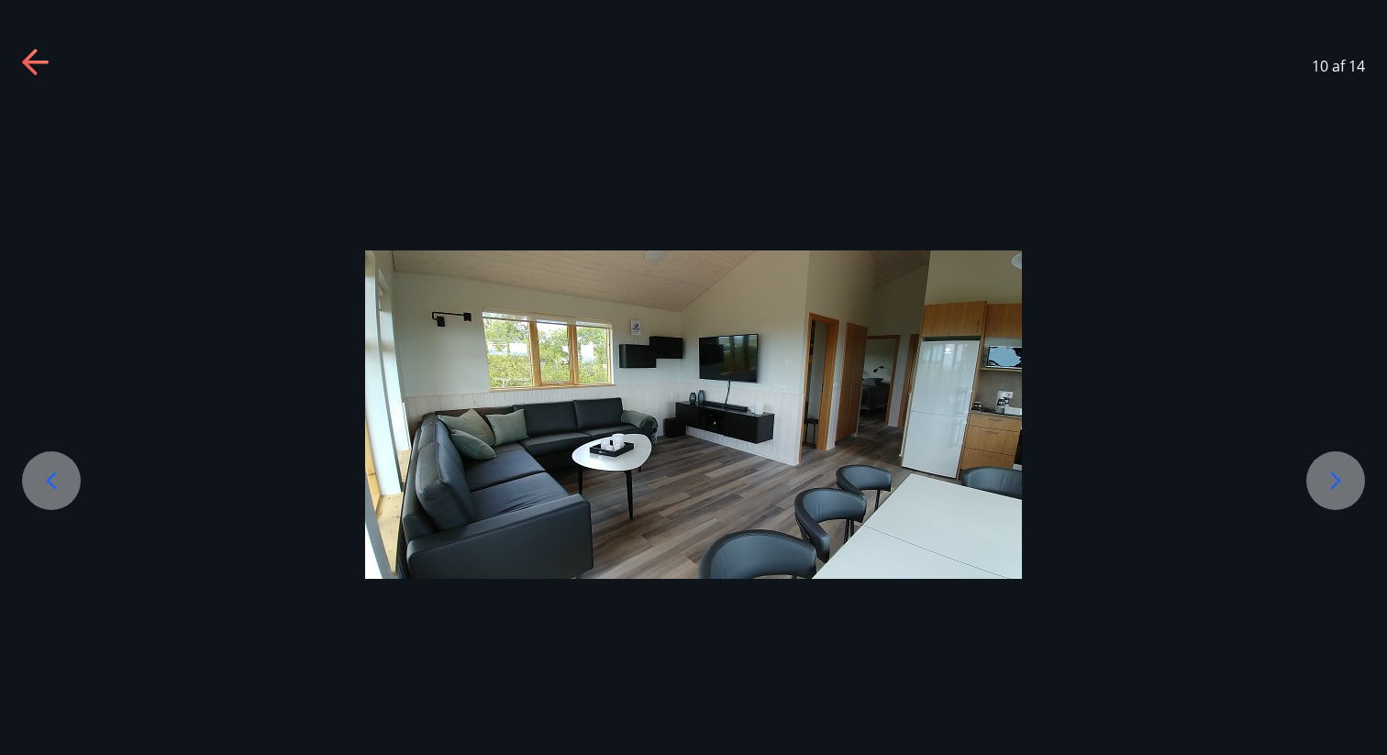
click at [44, 493] on icon at bounding box center [51, 480] width 29 height 29
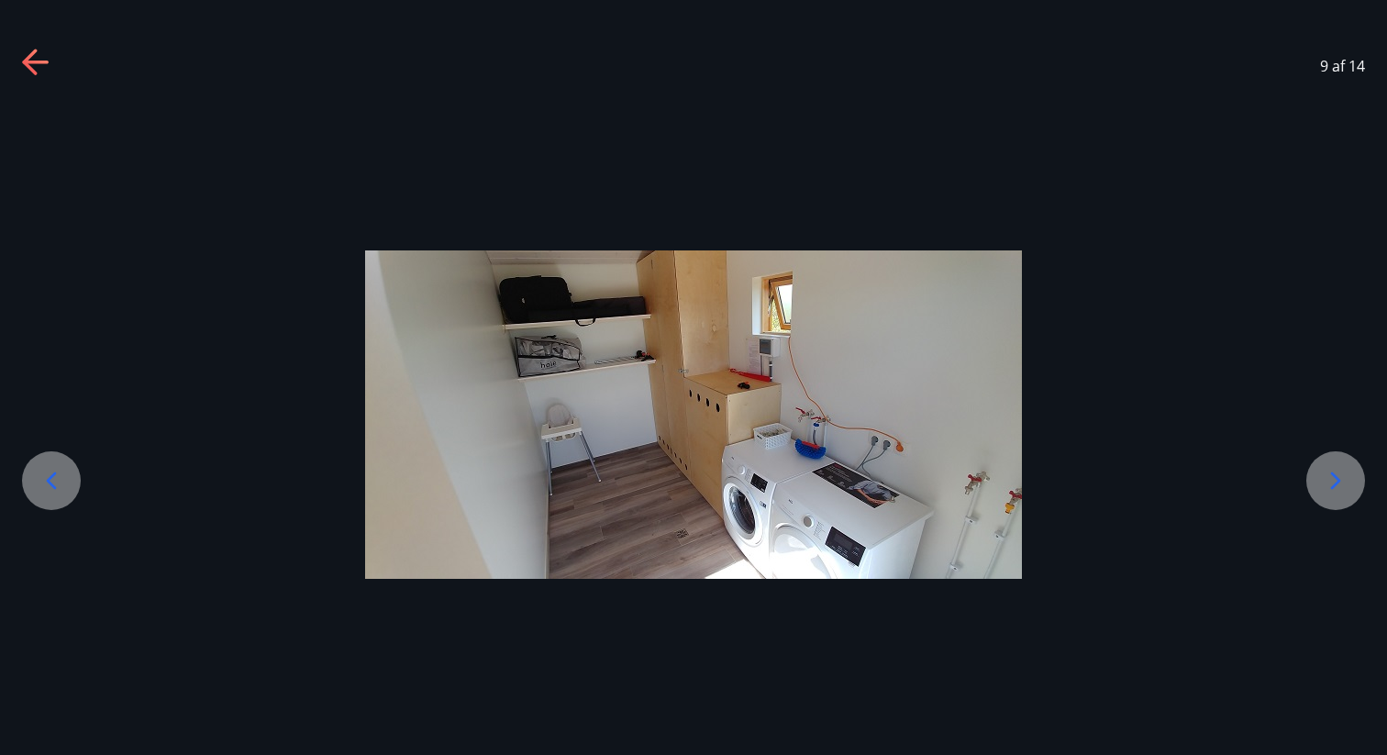
click at [44, 493] on icon at bounding box center [51, 480] width 29 height 29
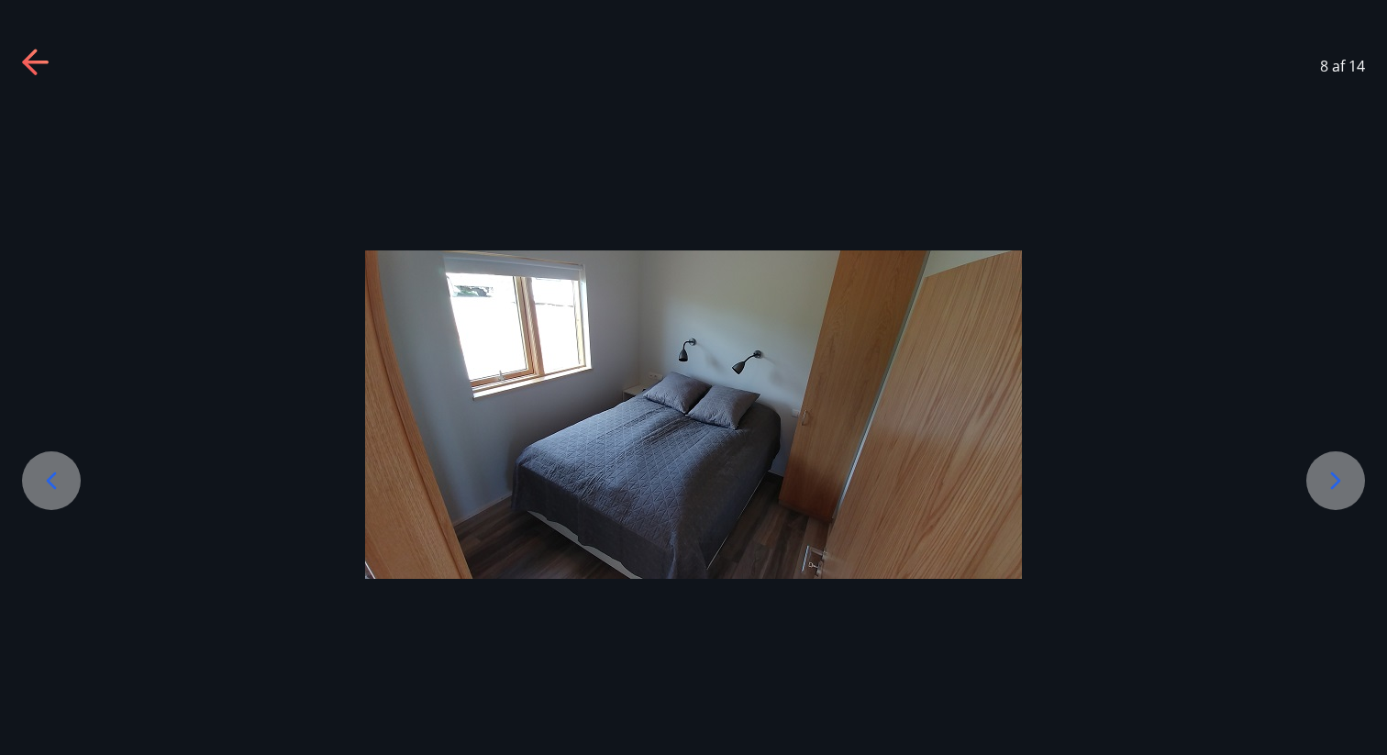
click at [44, 493] on icon at bounding box center [51, 480] width 29 height 29
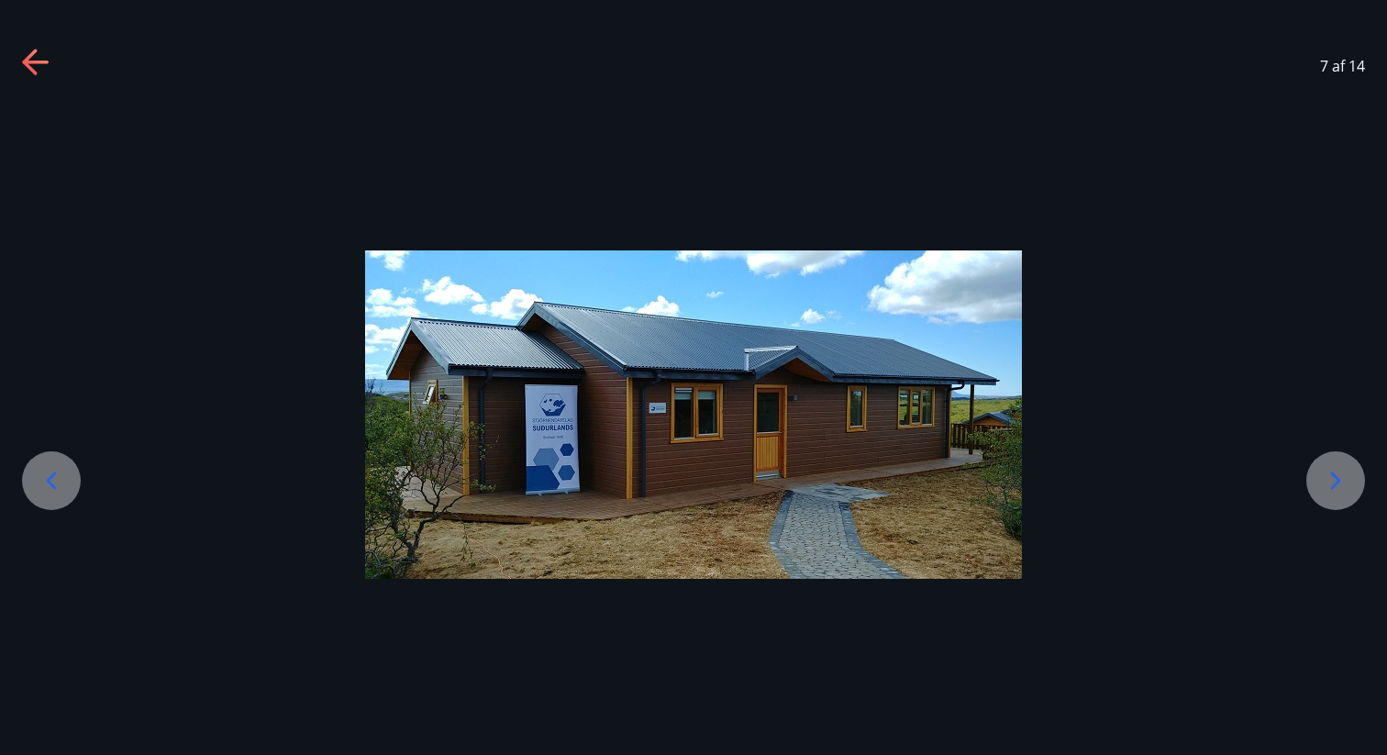
click at [44, 493] on icon at bounding box center [51, 480] width 29 height 29
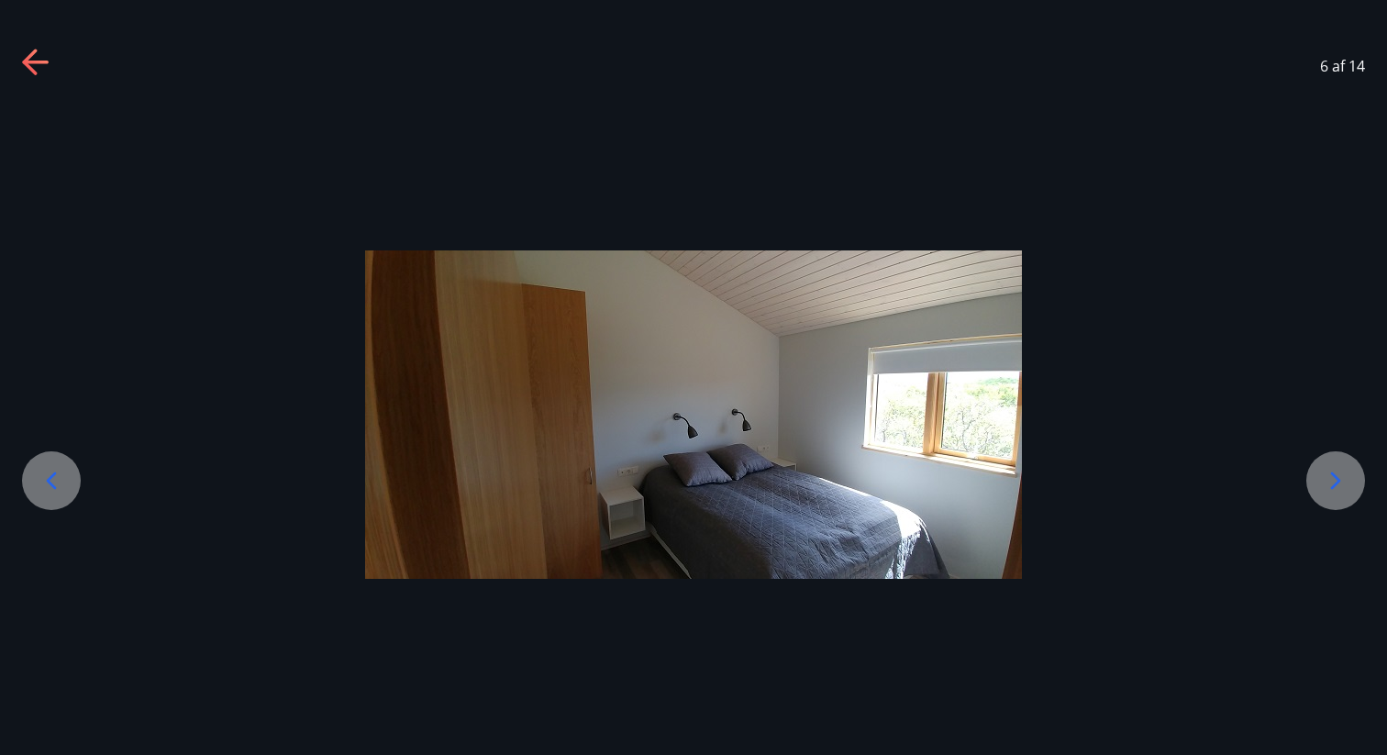
click at [44, 493] on icon at bounding box center [51, 480] width 29 height 29
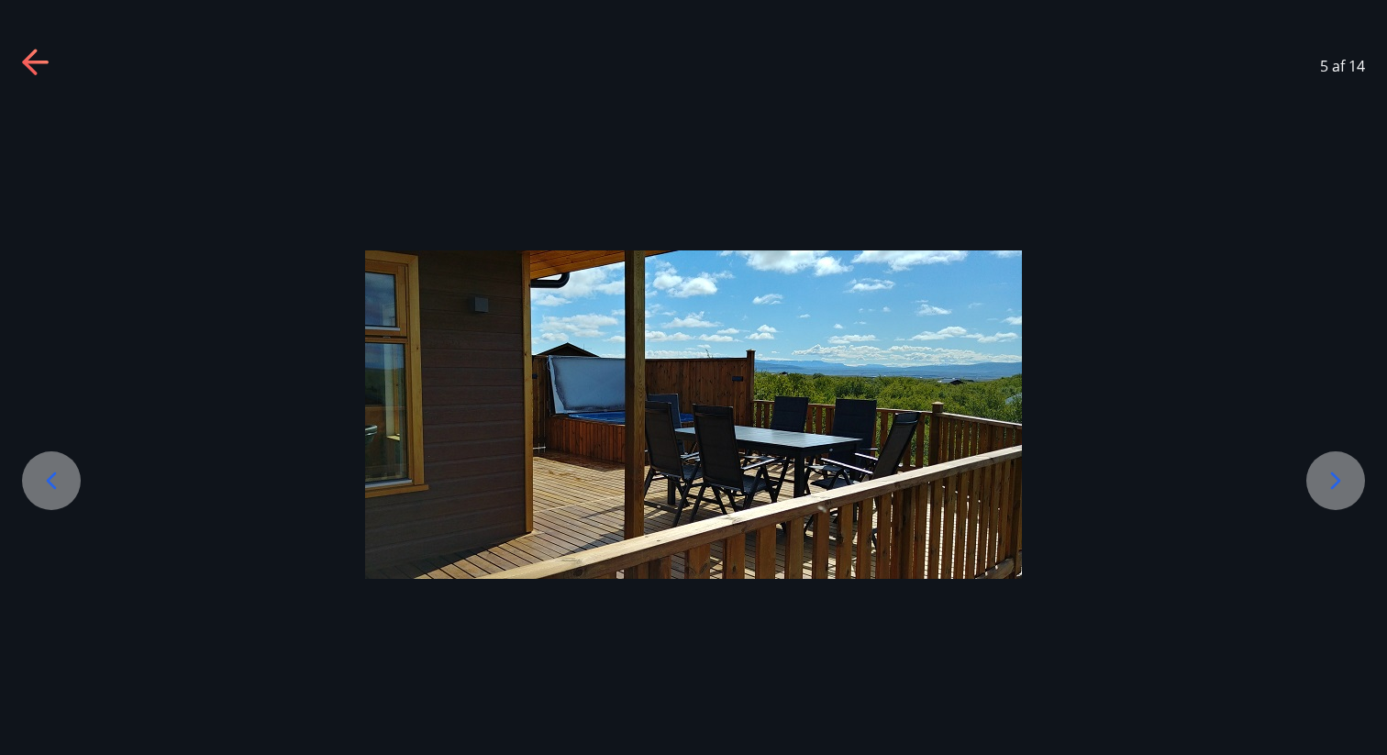
click at [44, 493] on icon at bounding box center [51, 480] width 29 height 29
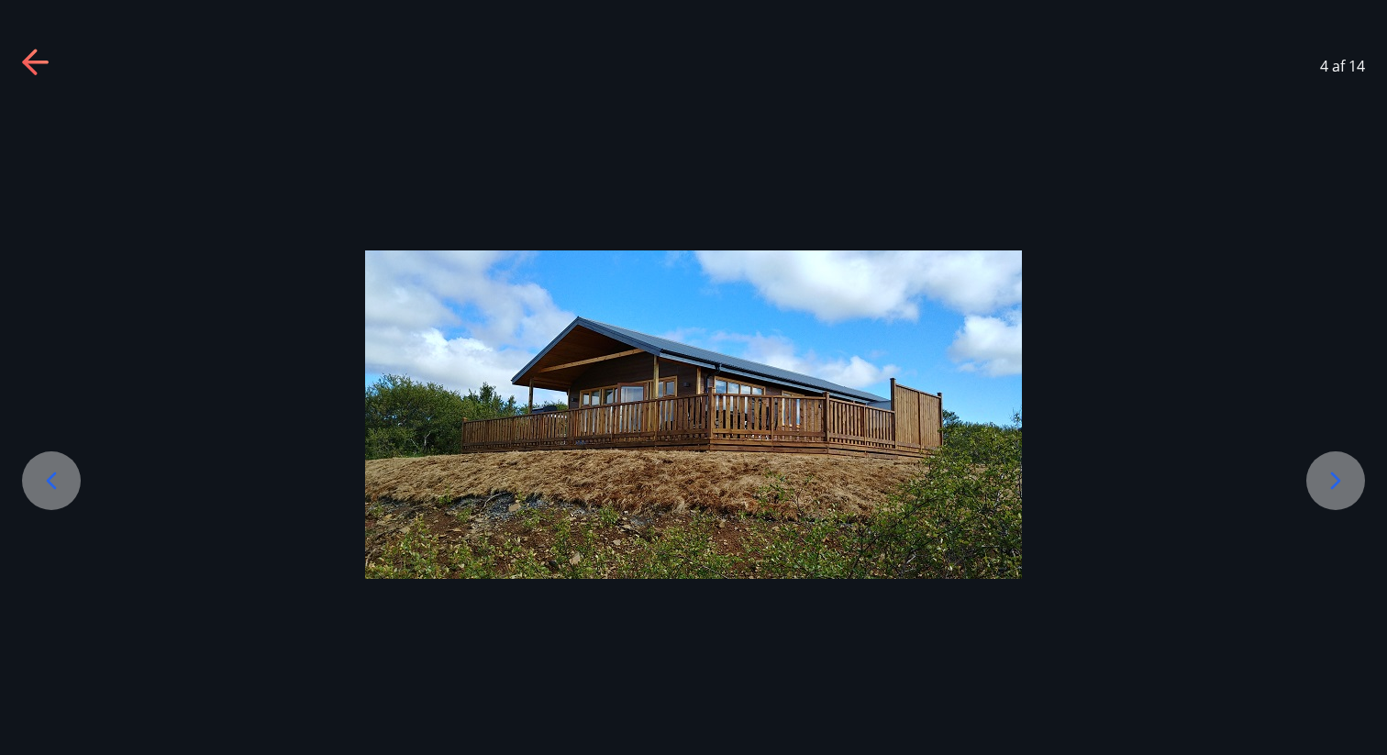
click at [44, 493] on icon at bounding box center [51, 480] width 29 height 29
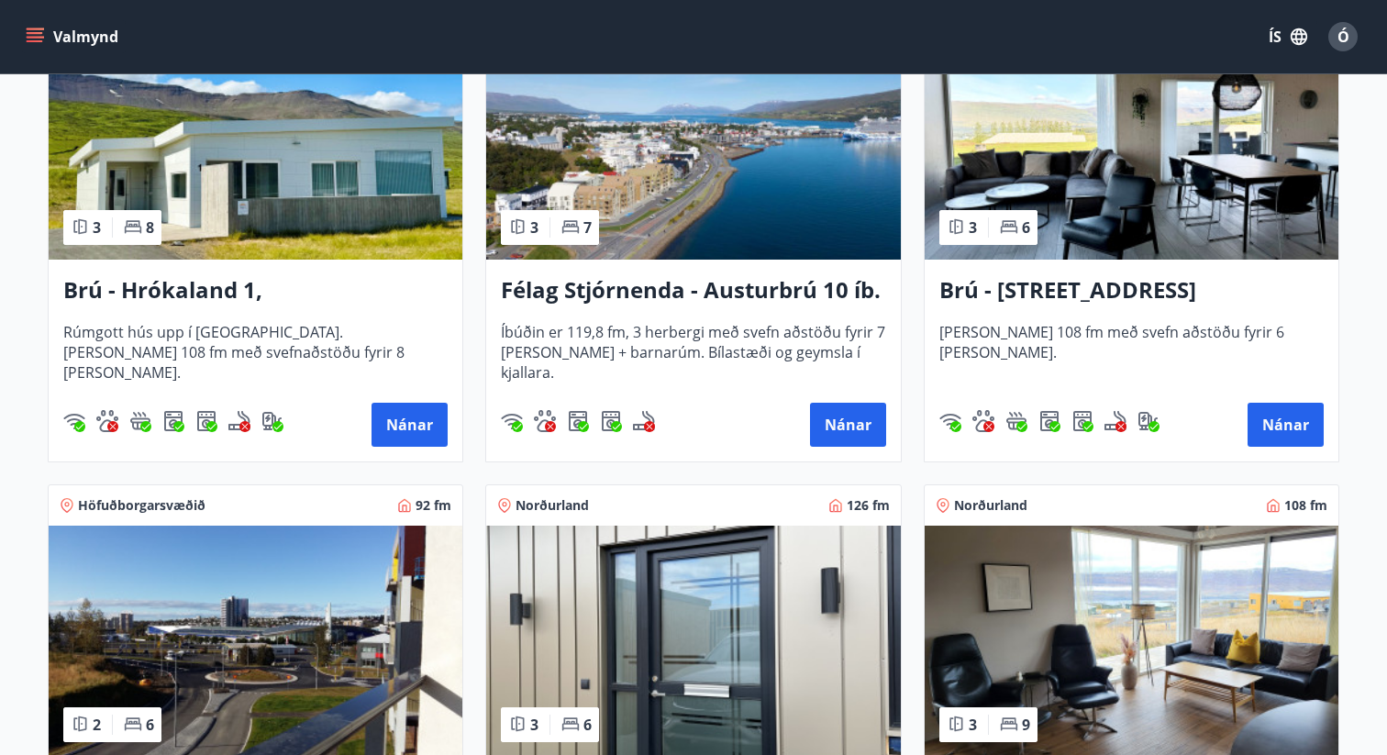
scroll to position [418, 0]
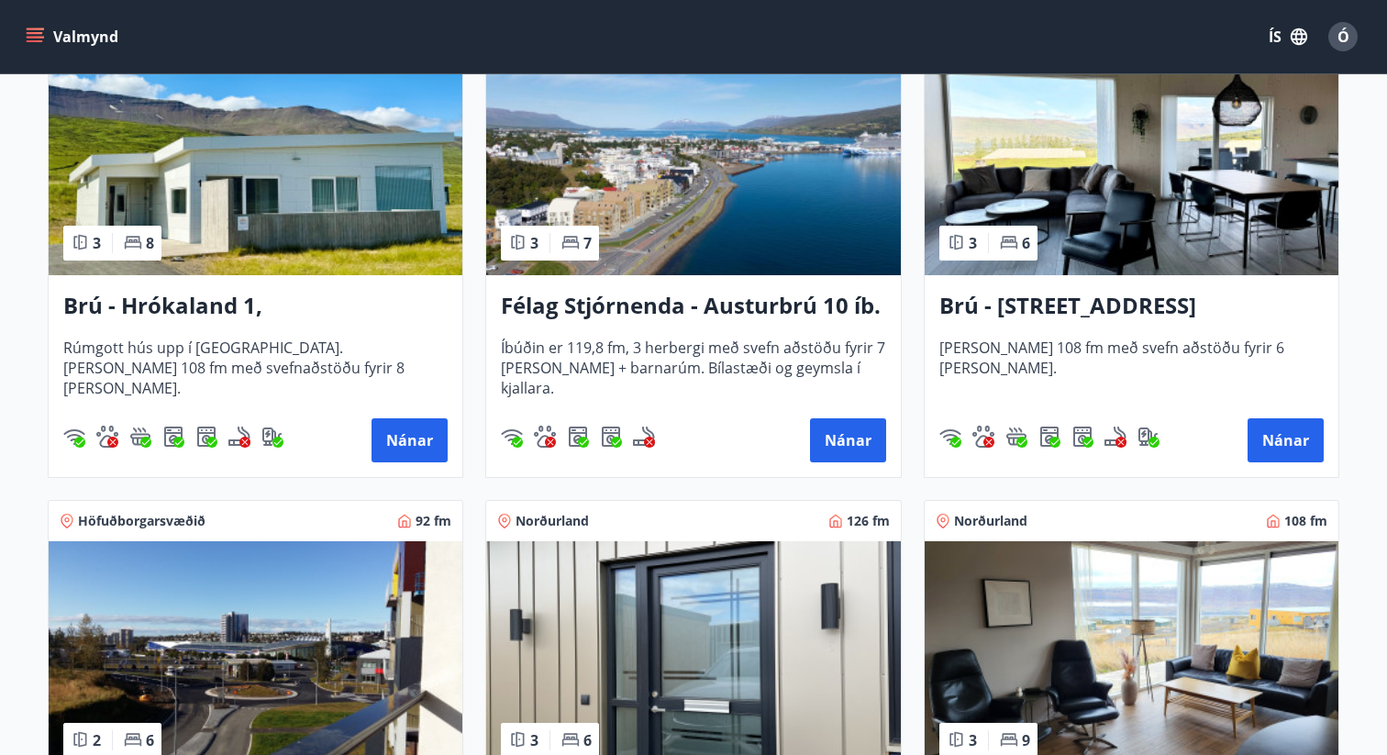
click at [245, 180] on img at bounding box center [256, 159] width 414 height 231
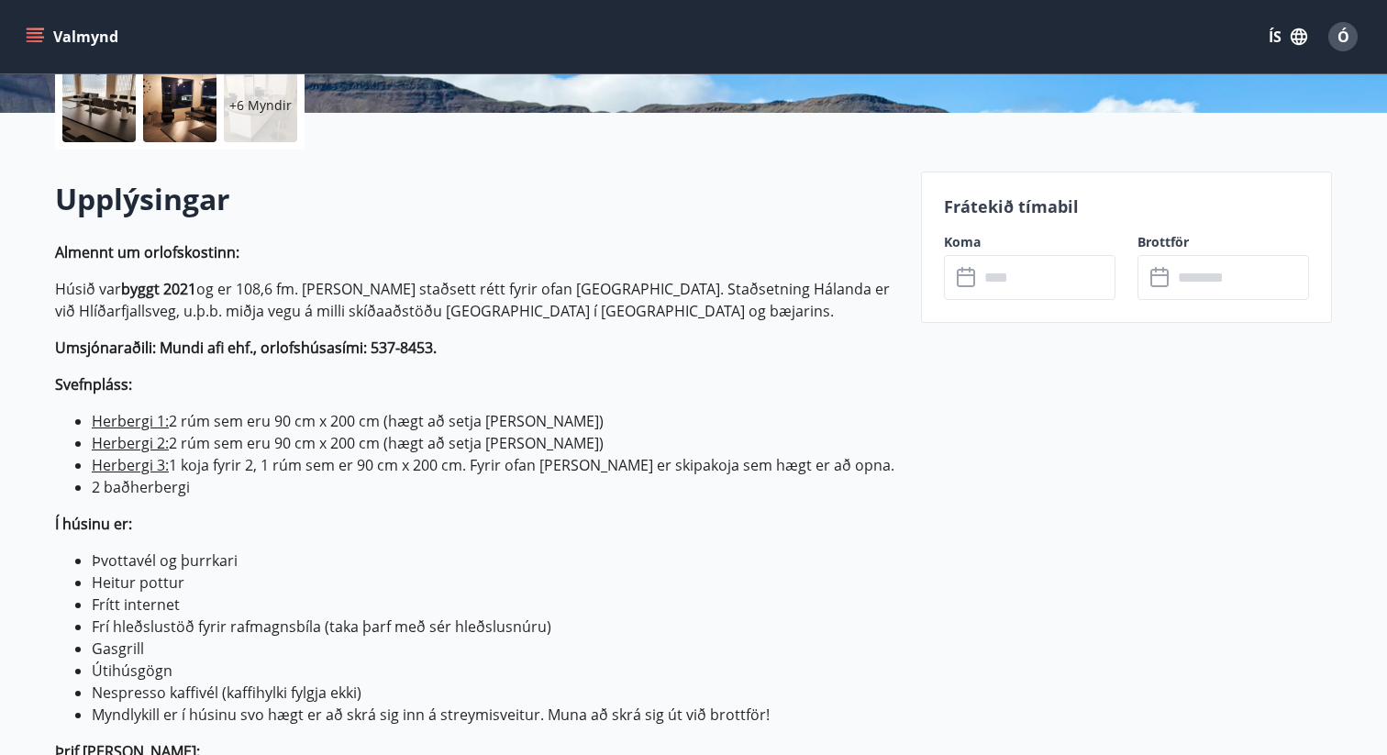
scroll to position [486, 0]
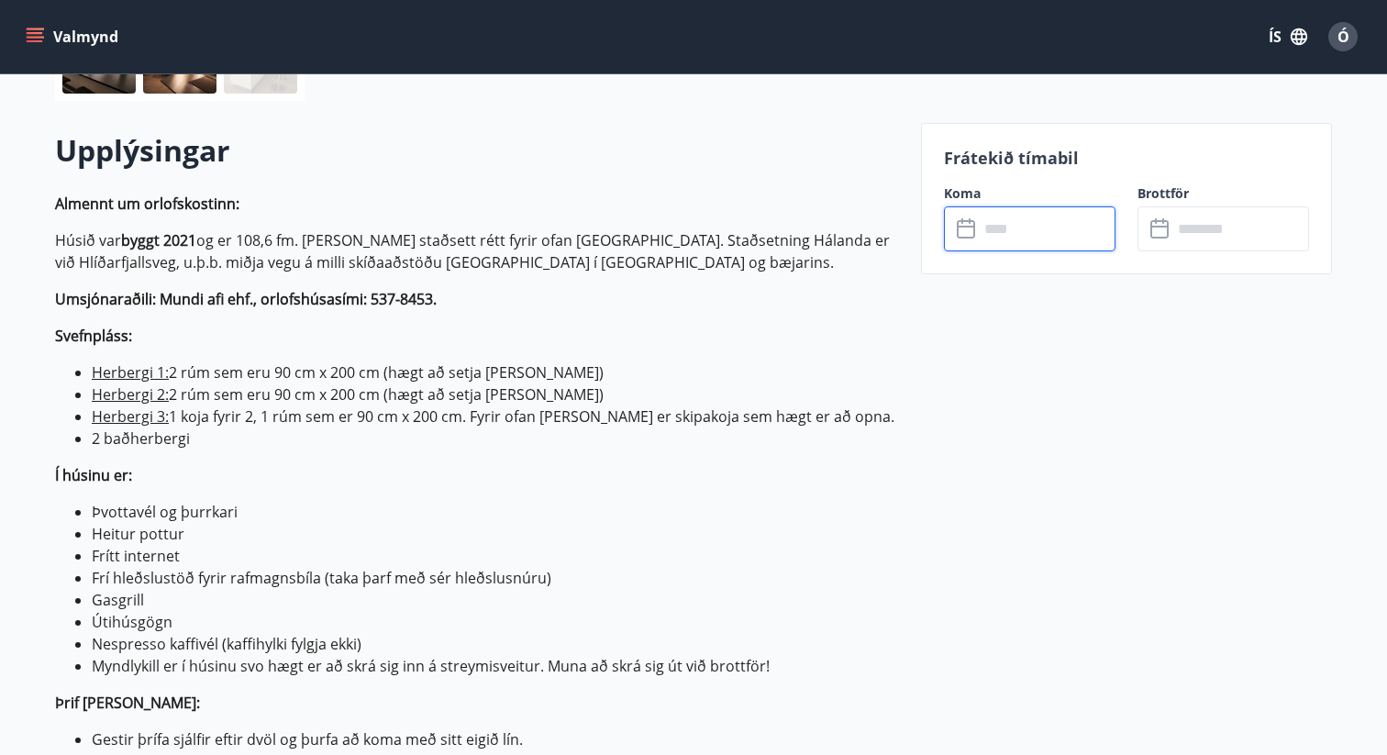
click at [1023, 224] on input "text" at bounding box center [1046, 228] width 137 height 45
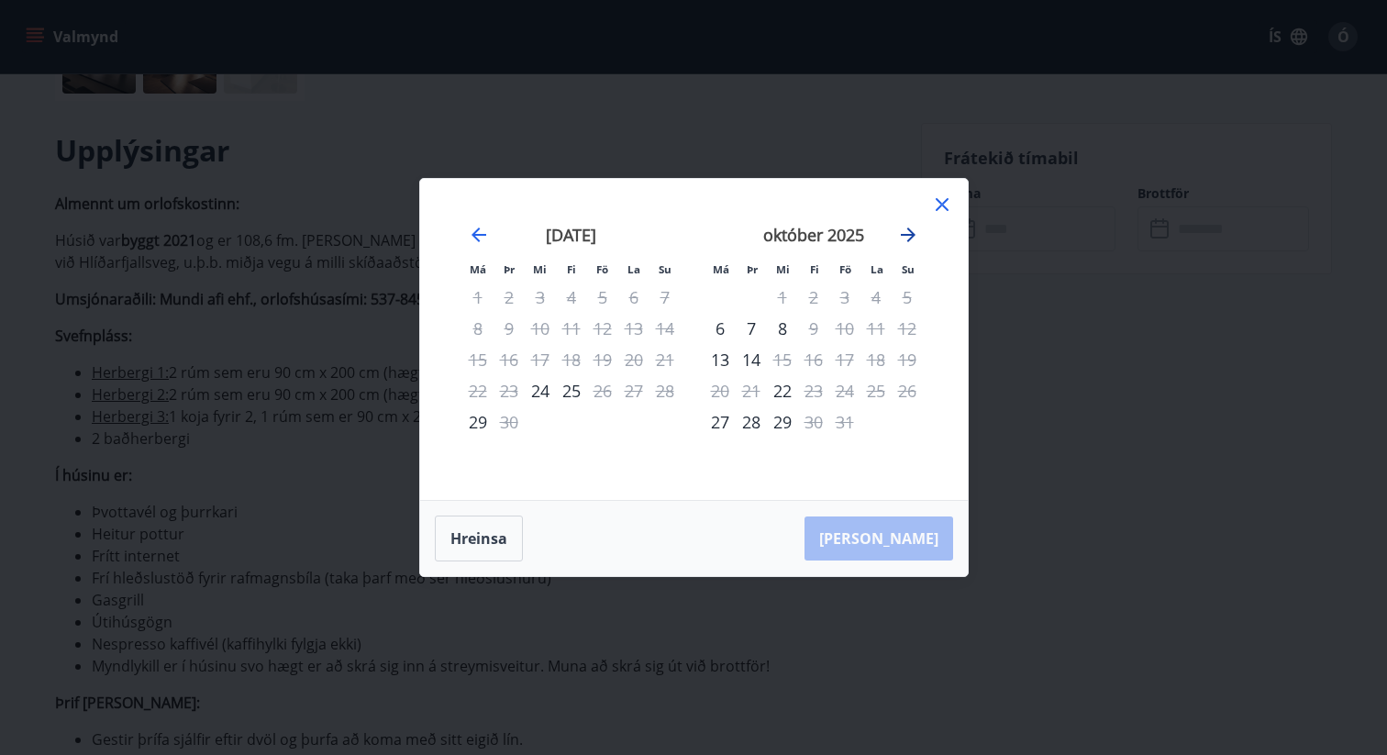
click at [913, 233] on icon "Move forward to switch to the next month." at bounding box center [908, 235] width 22 height 22
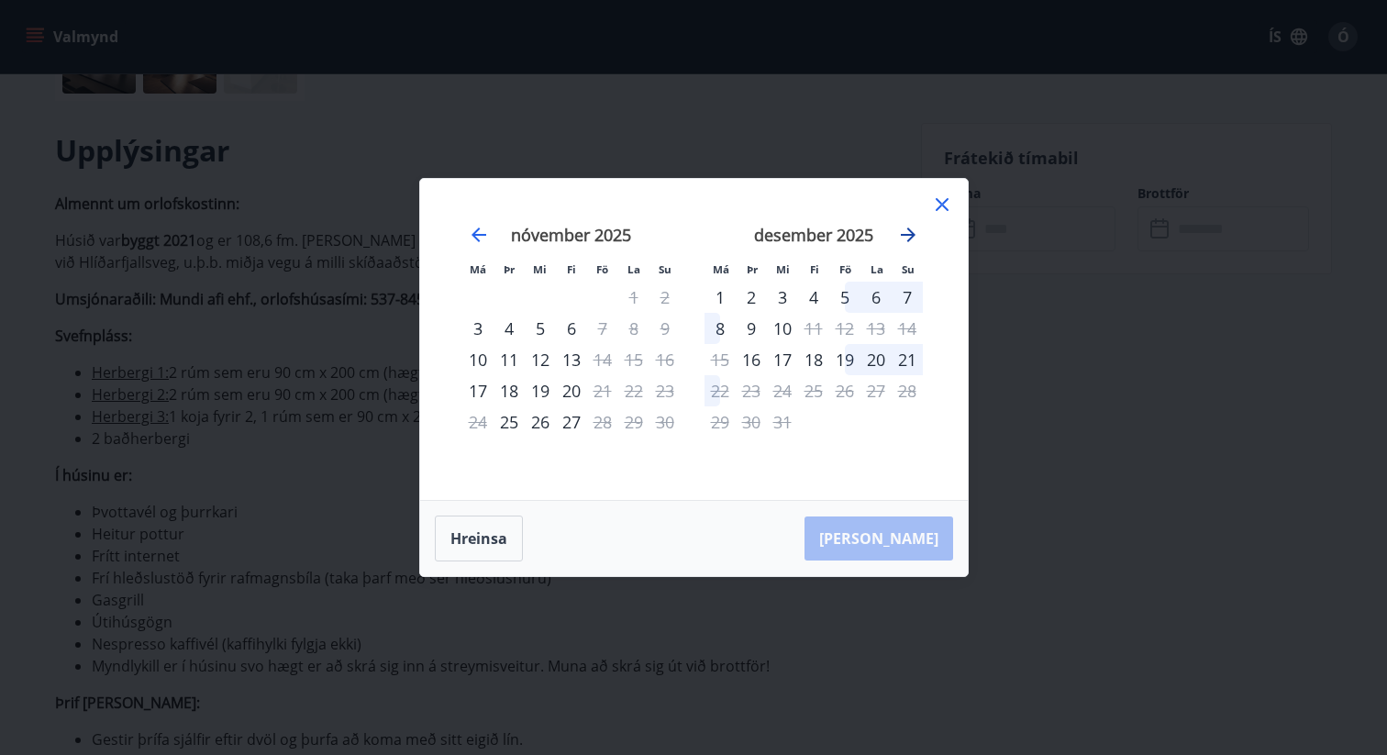
click at [913, 233] on icon "Move forward to switch to the next month." at bounding box center [908, 235] width 22 height 22
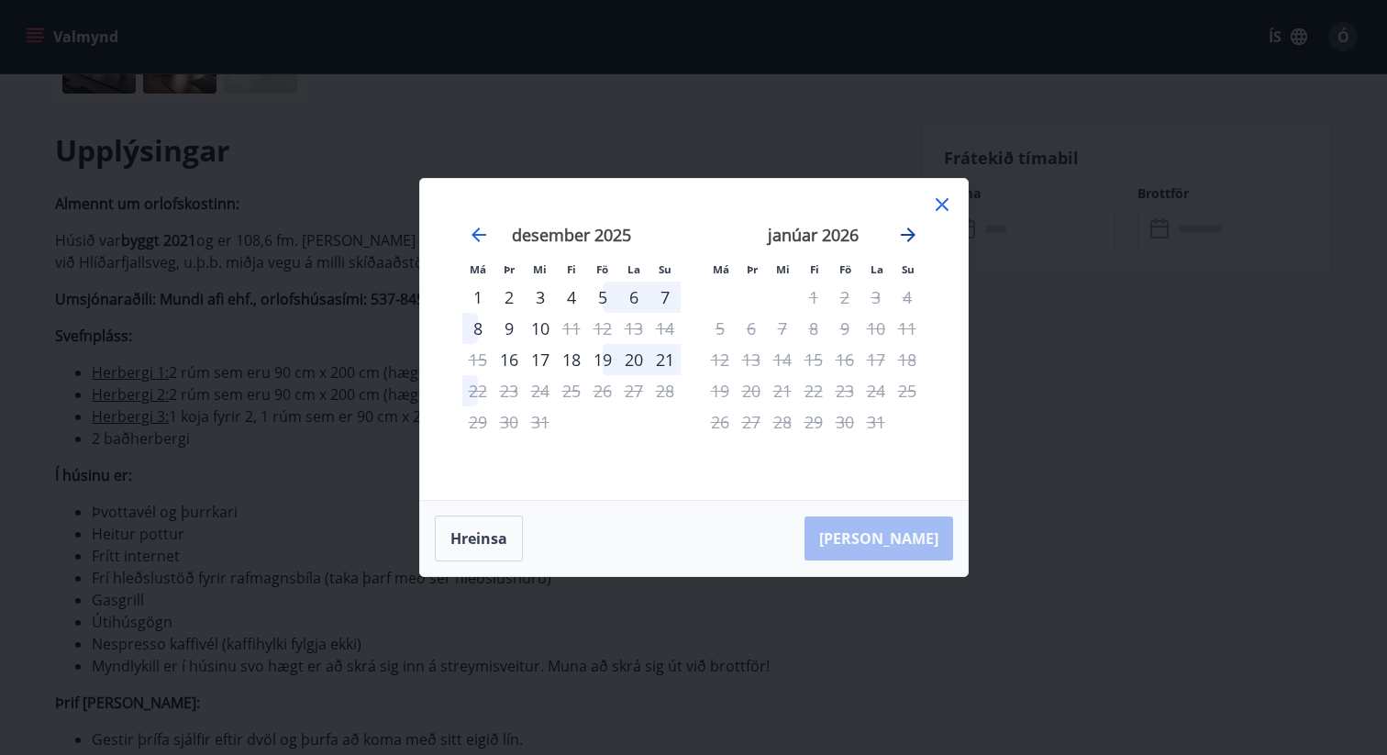
click at [913, 233] on icon "Move forward to switch to the next month." at bounding box center [908, 235] width 22 height 22
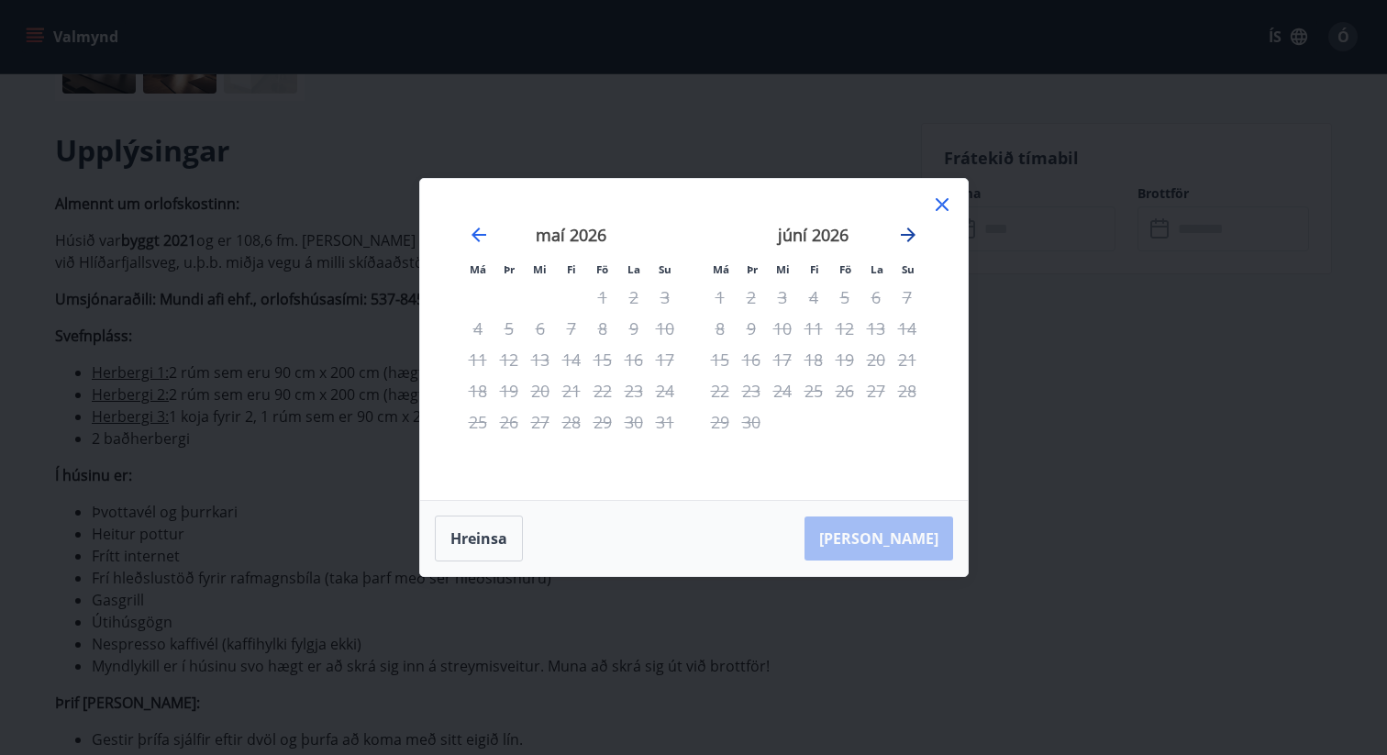
click at [913, 233] on icon "Move forward to switch to the next month." at bounding box center [908, 235] width 22 height 22
click at [942, 208] on icon at bounding box center [942, 204] width 22 height 22
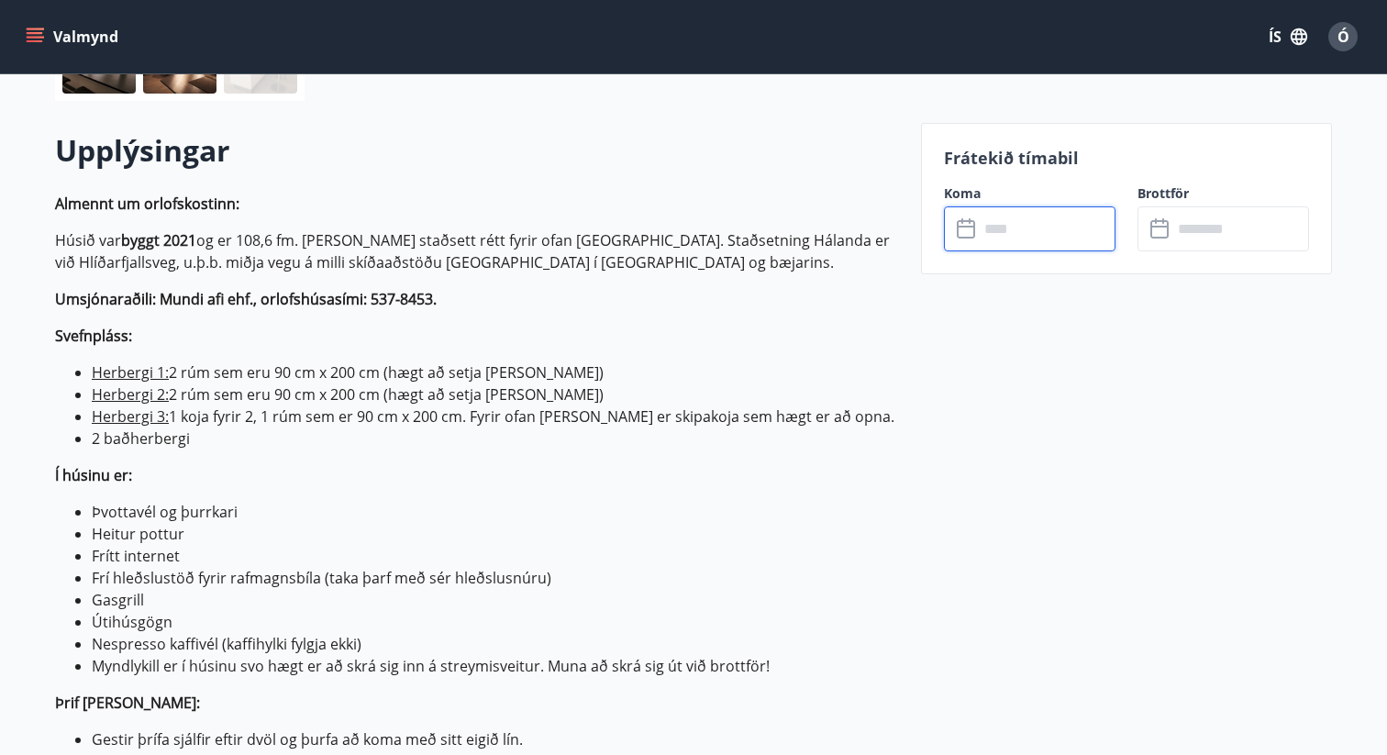
click at [1038, 238] on input "text" at bounding box center [1046, 228] width 137 height 45
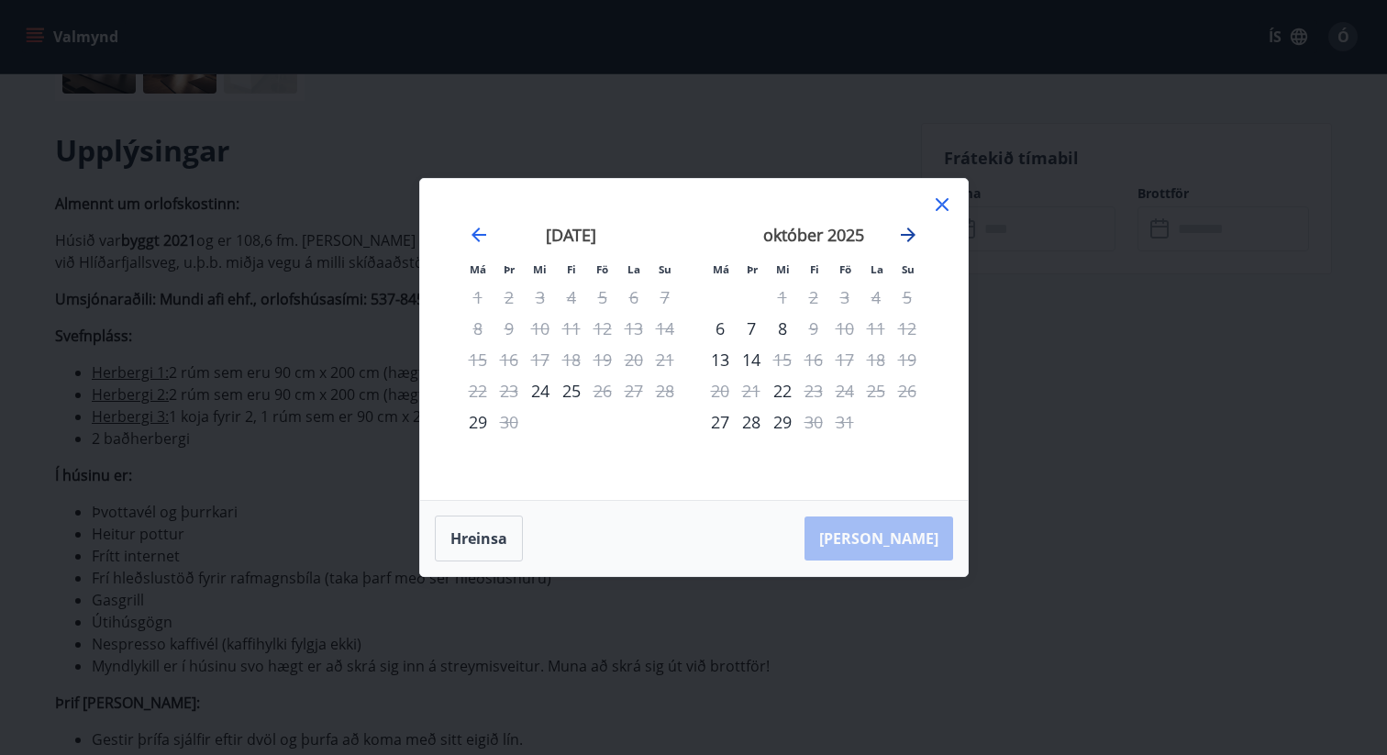
click at [907, 234] on icon "Move forward to switch to the next month." at bounding box center [908, 235] width 22 height 22
click at [942, 205] on icon at bounding box center [941, 204] width 13 height 13
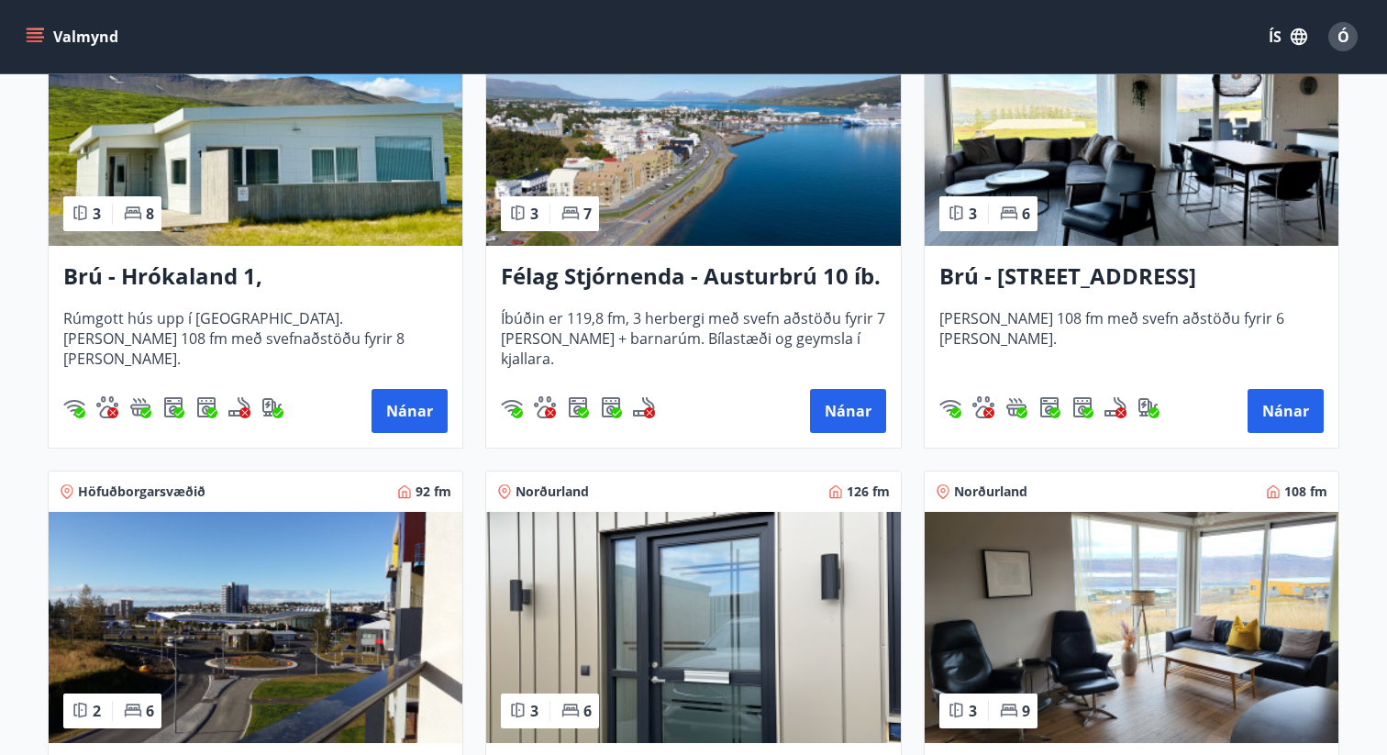
scroll to position [481, 0]
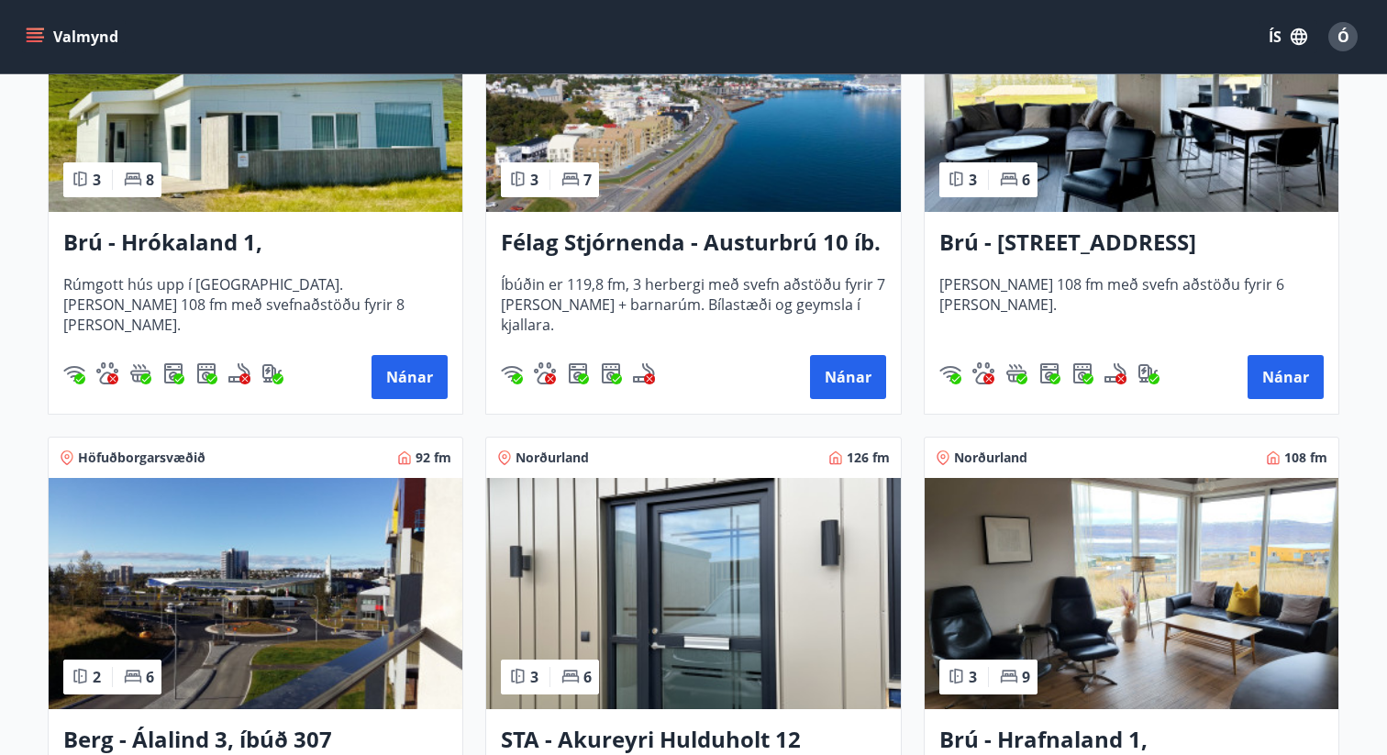
click at [996, 129] on img at bounding box center [1131, 96] width 414 height 231
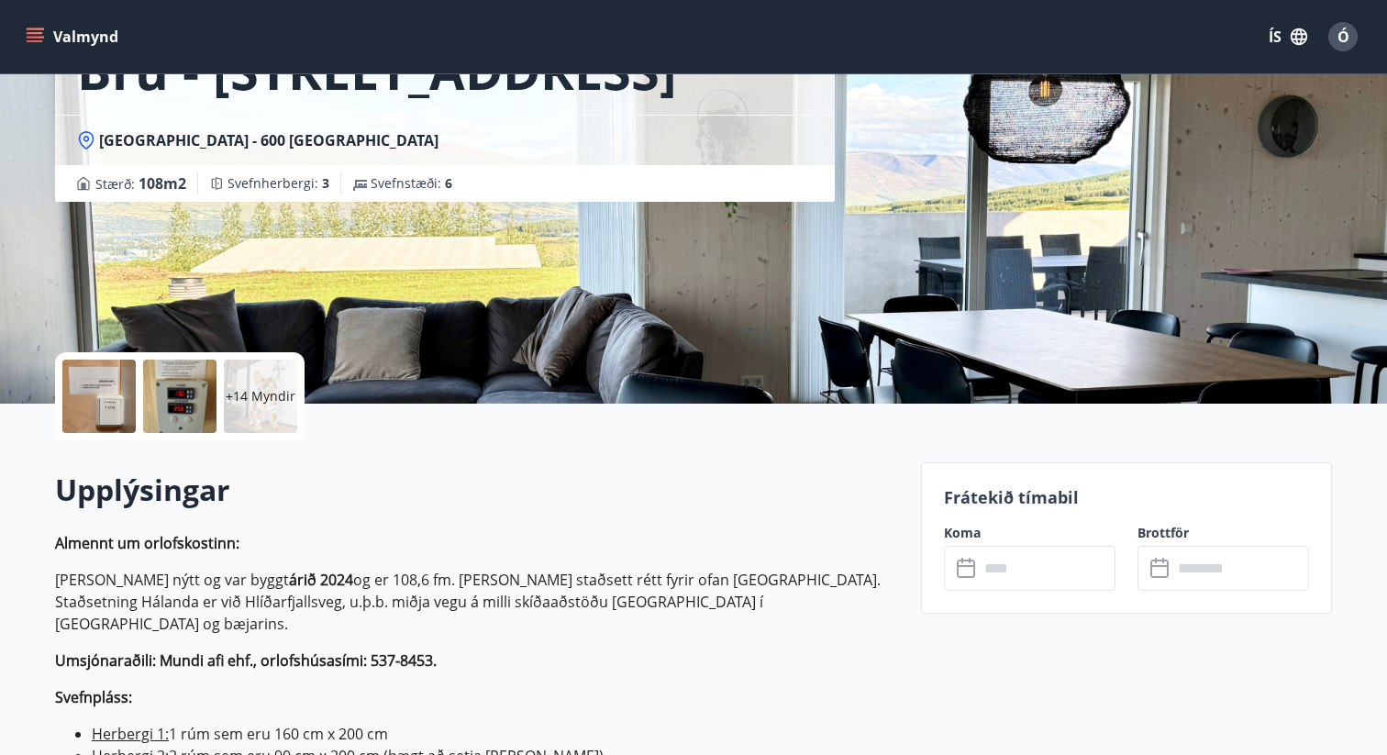
scroll to position [336, 0]
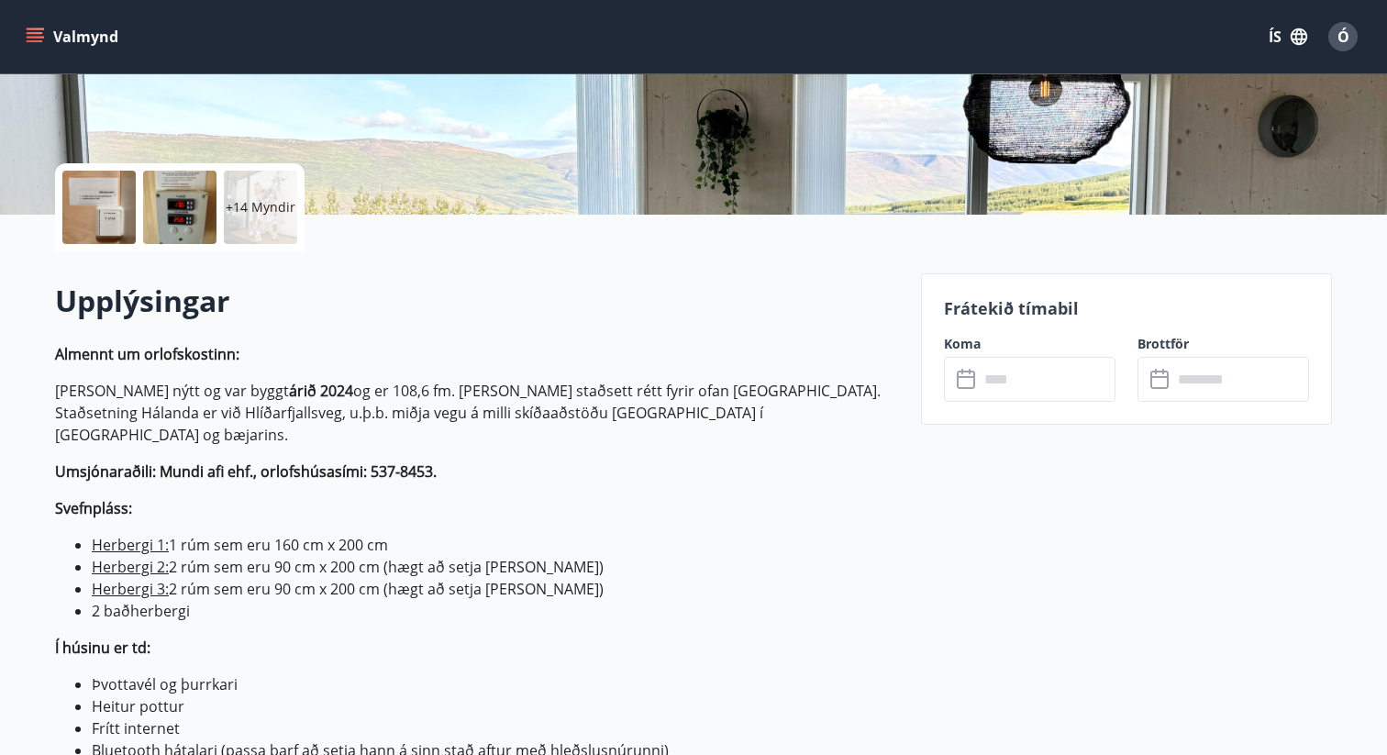
click at [1035, 382] on input "text" at bounding box center [1046, 379] width 137 height 45
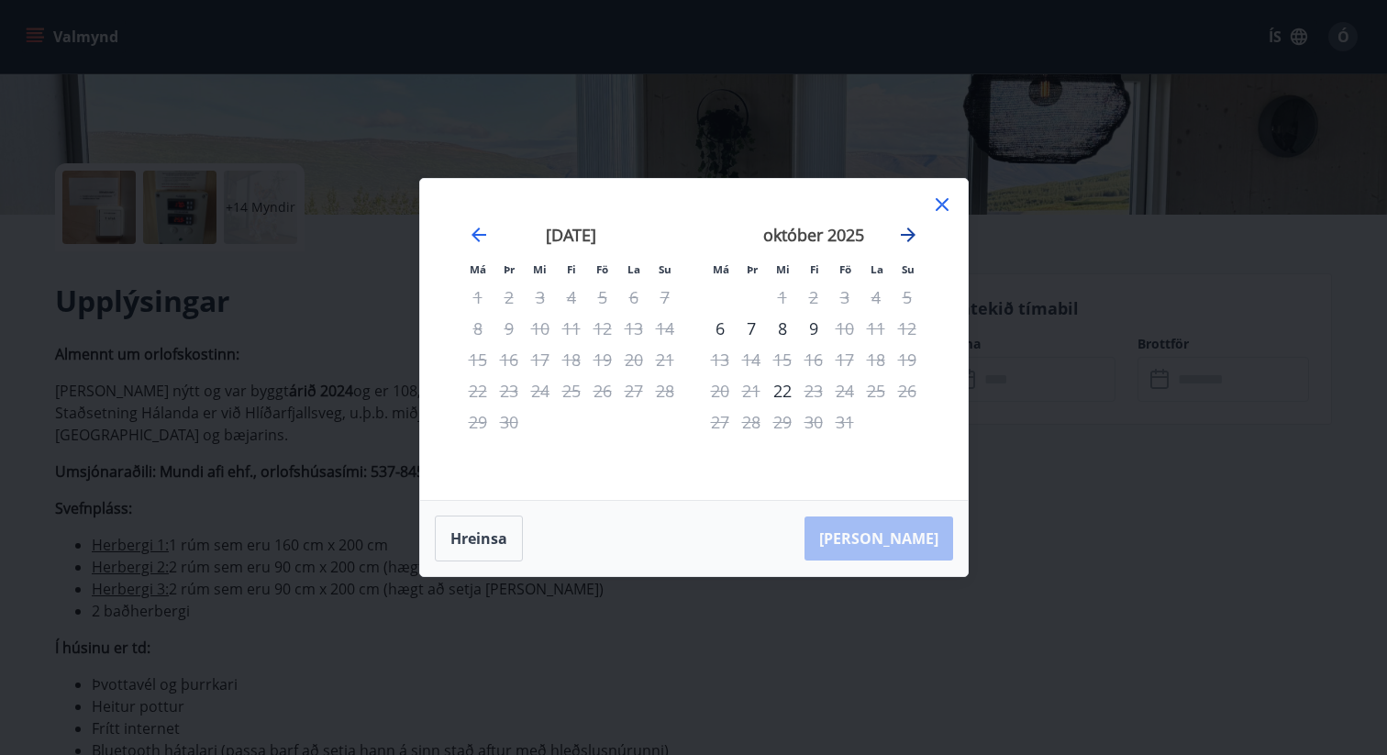
click at [910, 233] on icon "Move forward to switch to the next month." at bounding box center [908, 235] width 22 height 22
click at [910, 233] on icon "Move forward to switch to the next month." at bounding box center [907, 234] width 15 height 15
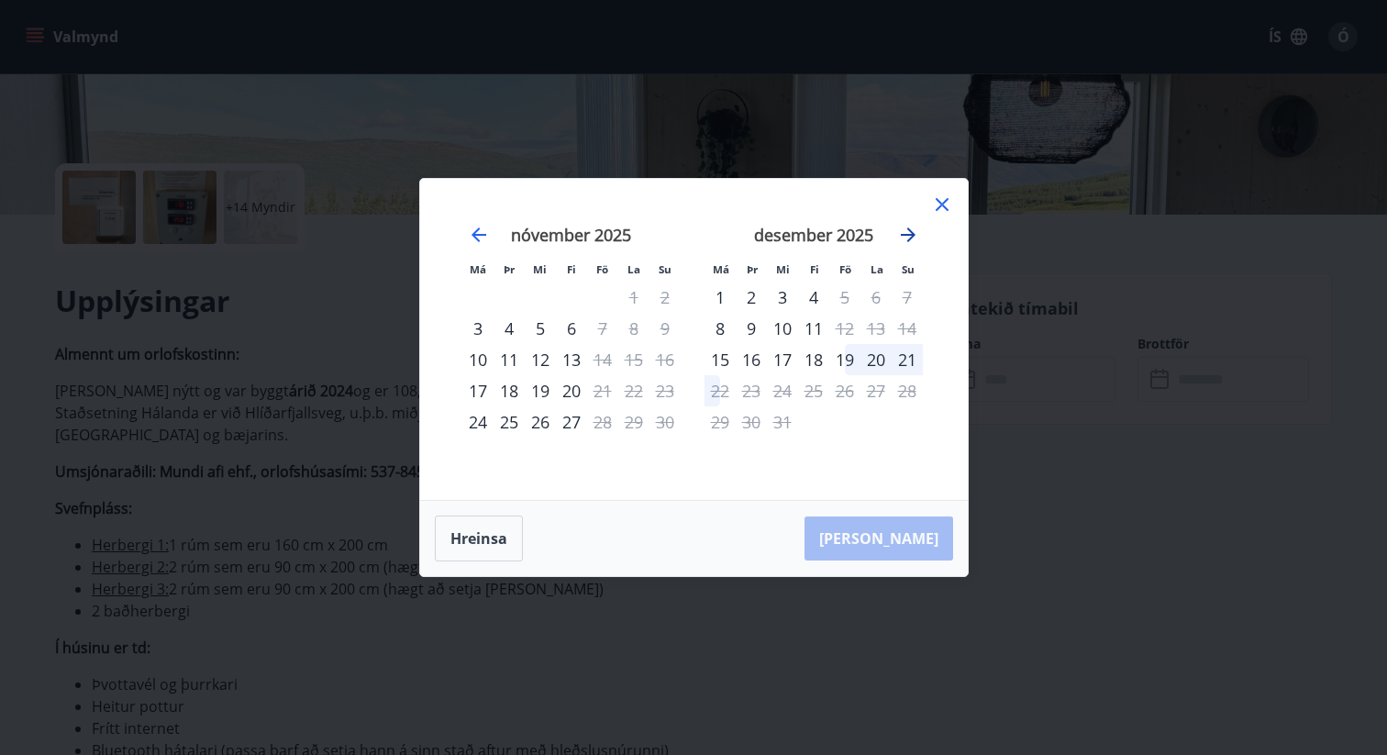
click at [909, 232] on icon "Move forward to switch to the next month." at bounding box center [908, 235] width 22 height 22
click at [939, 214] on icon at bounding box center [942, 204] width 22 height 22
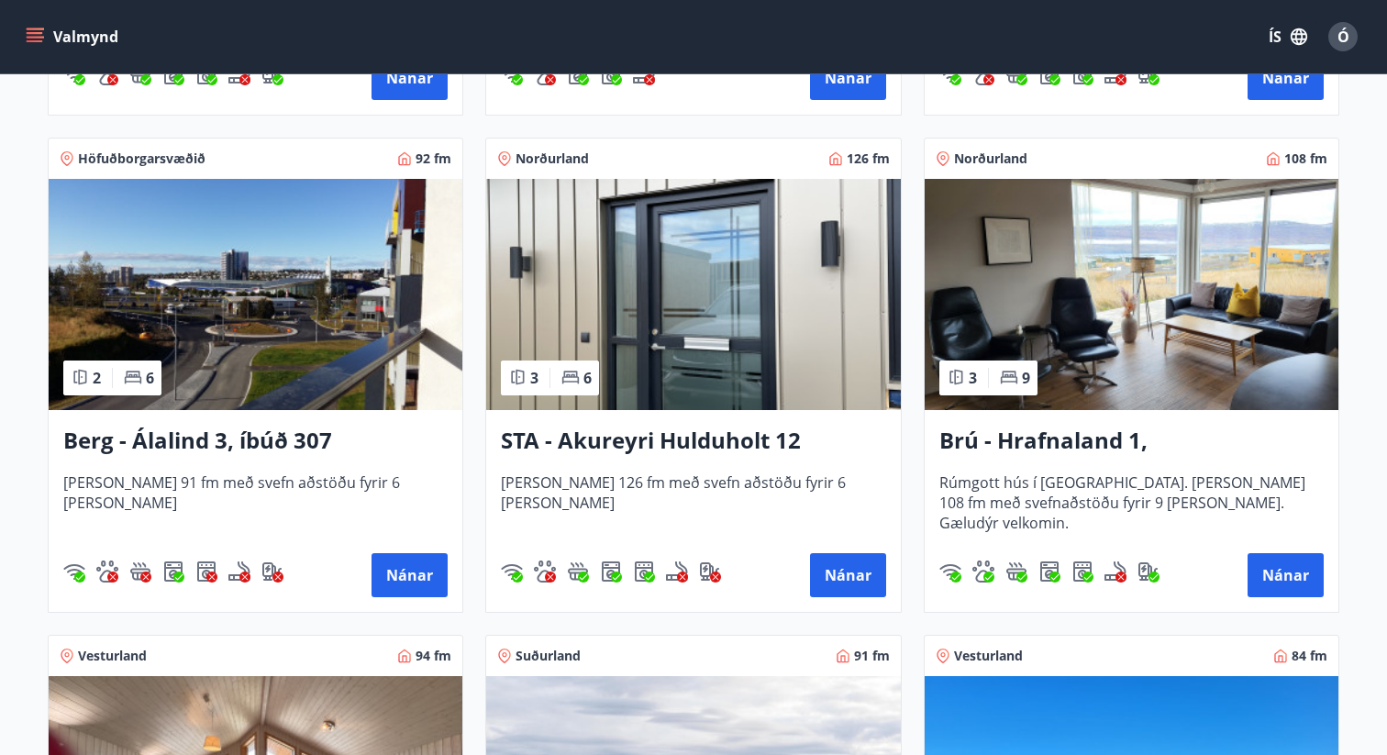
scroll to position [783, 0]
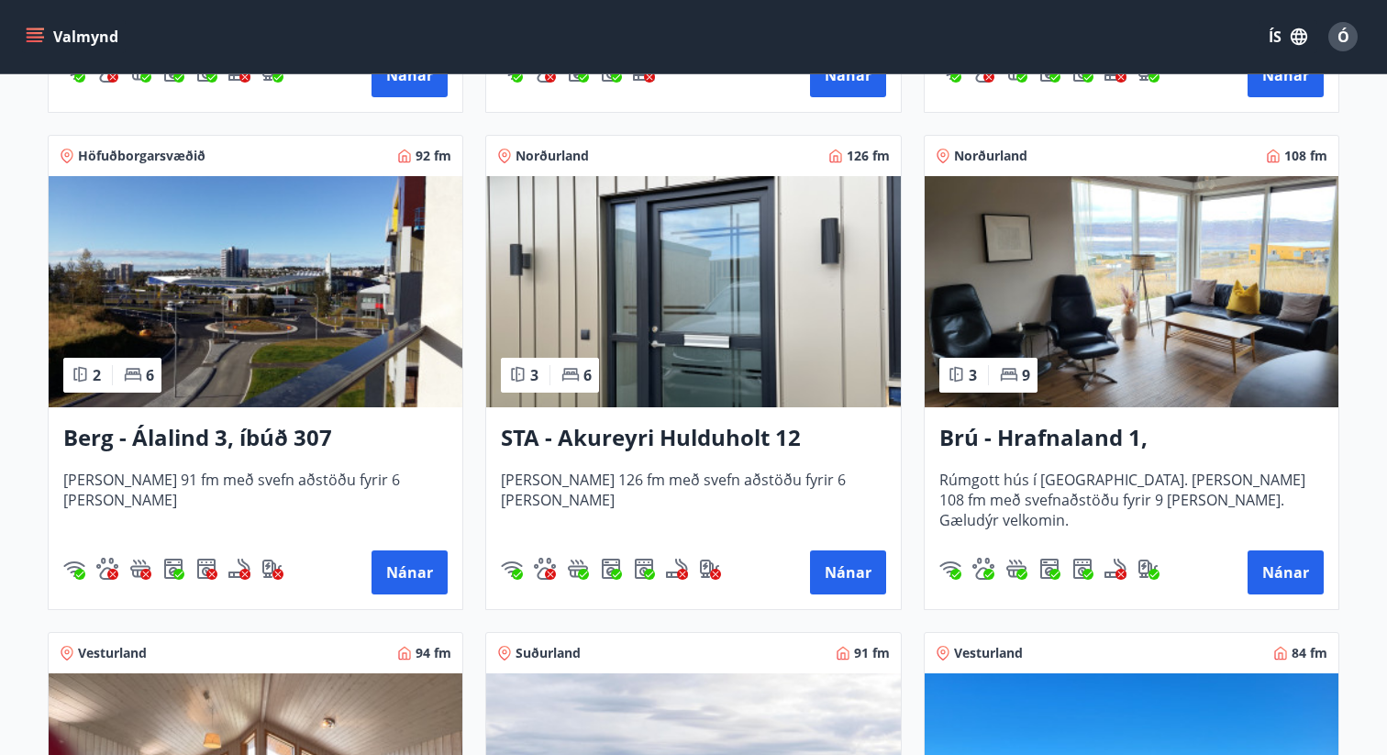
click at [1098, 279] on img at bounding box center [1131, 291] width 414 height 231
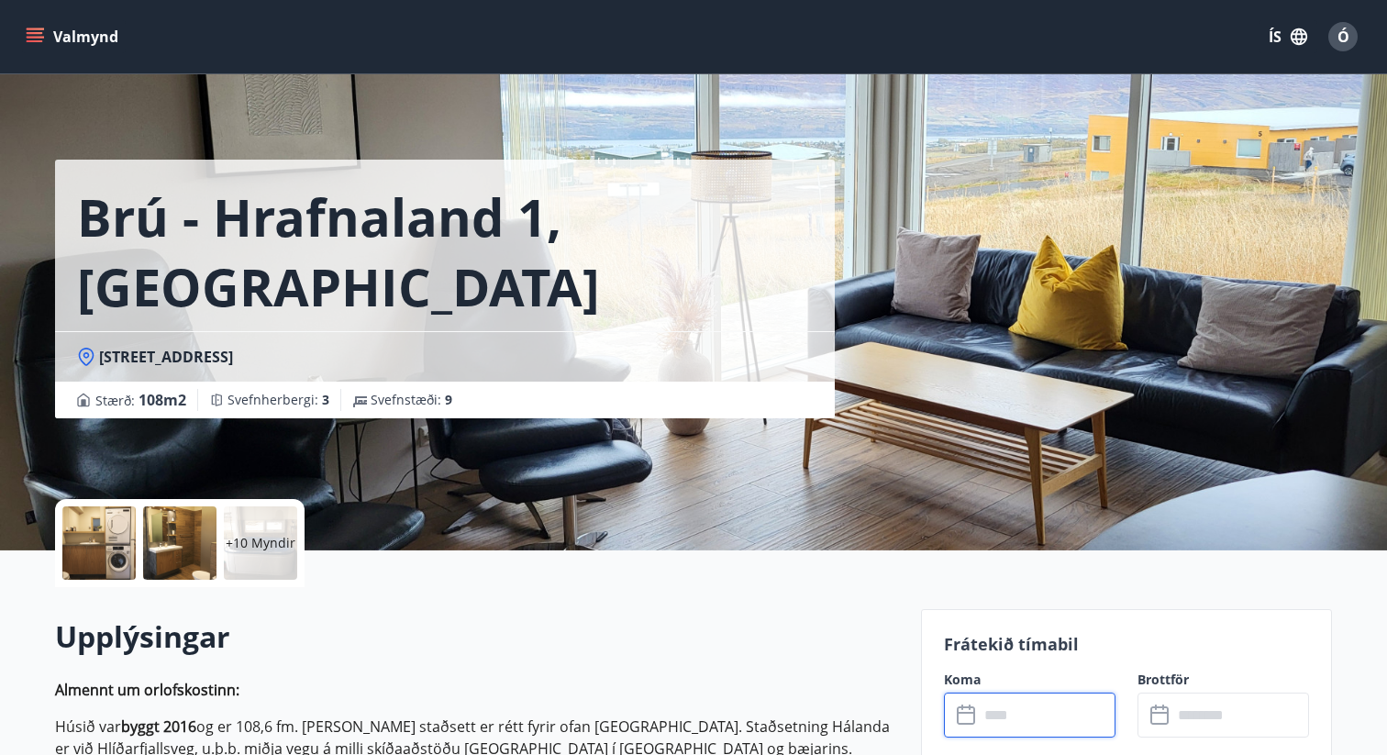
click at [1026, 718] on input "text" at bounding box center [1046, 714] width 137 height 45
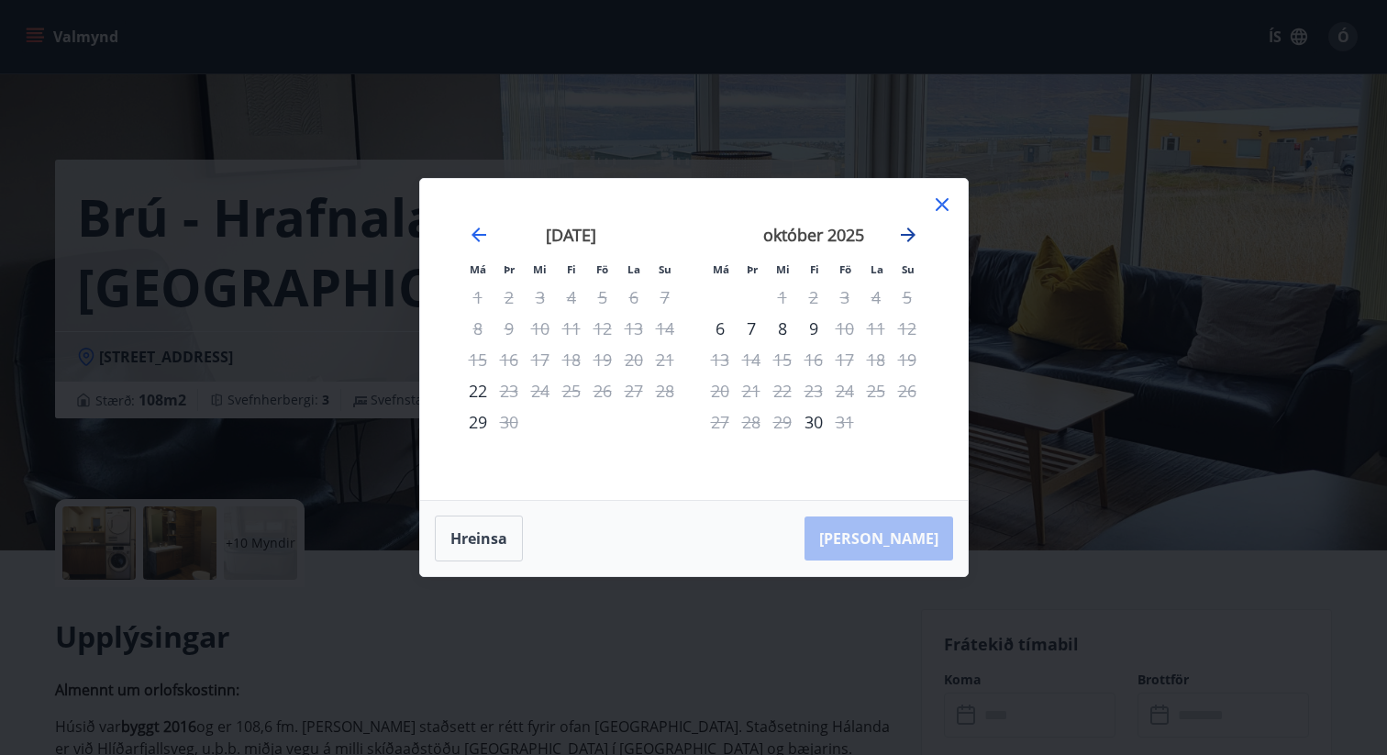
click at [911, 238] on icon "Move forward to switch to the next month." at bounding box center [908, 235] width 22 height 22
click at [944, 203] on icon at bounding box center [941, 204] width 13 height 13
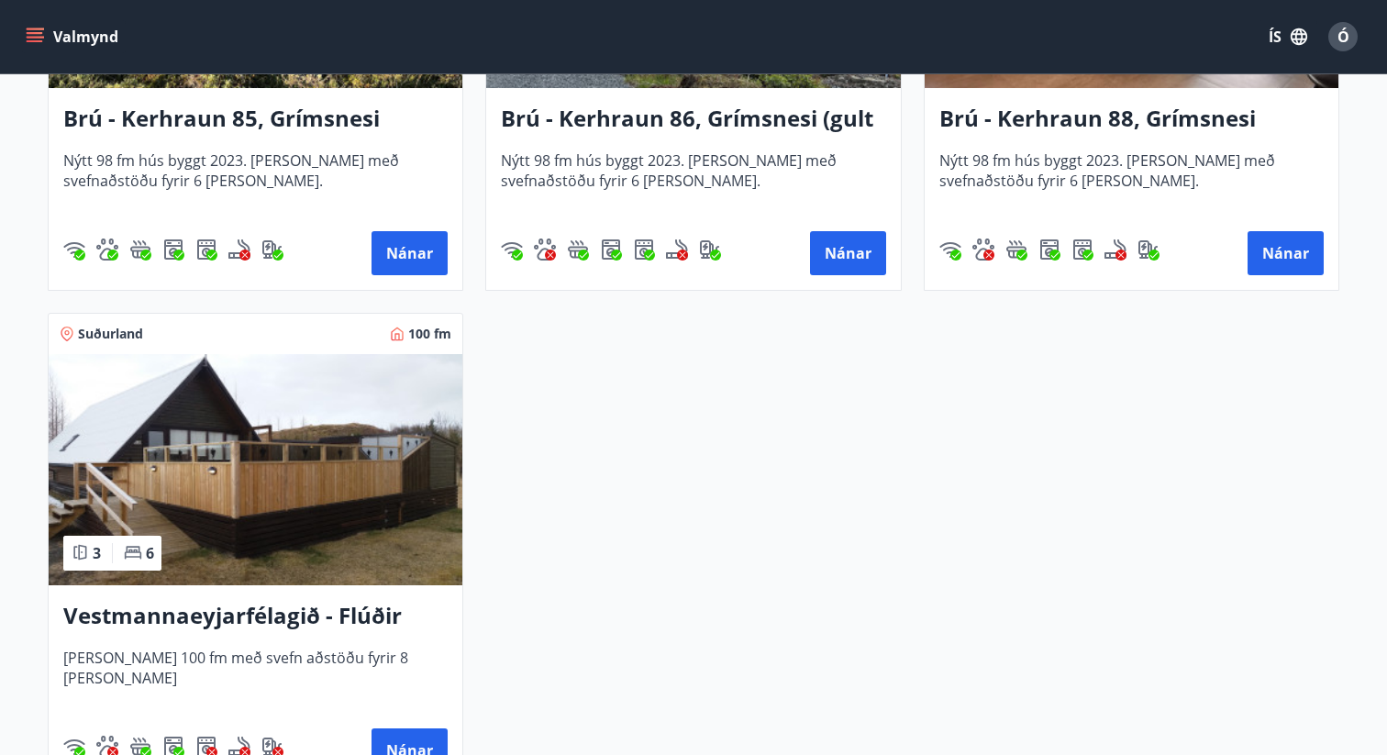
scroll to position [4601, 0]
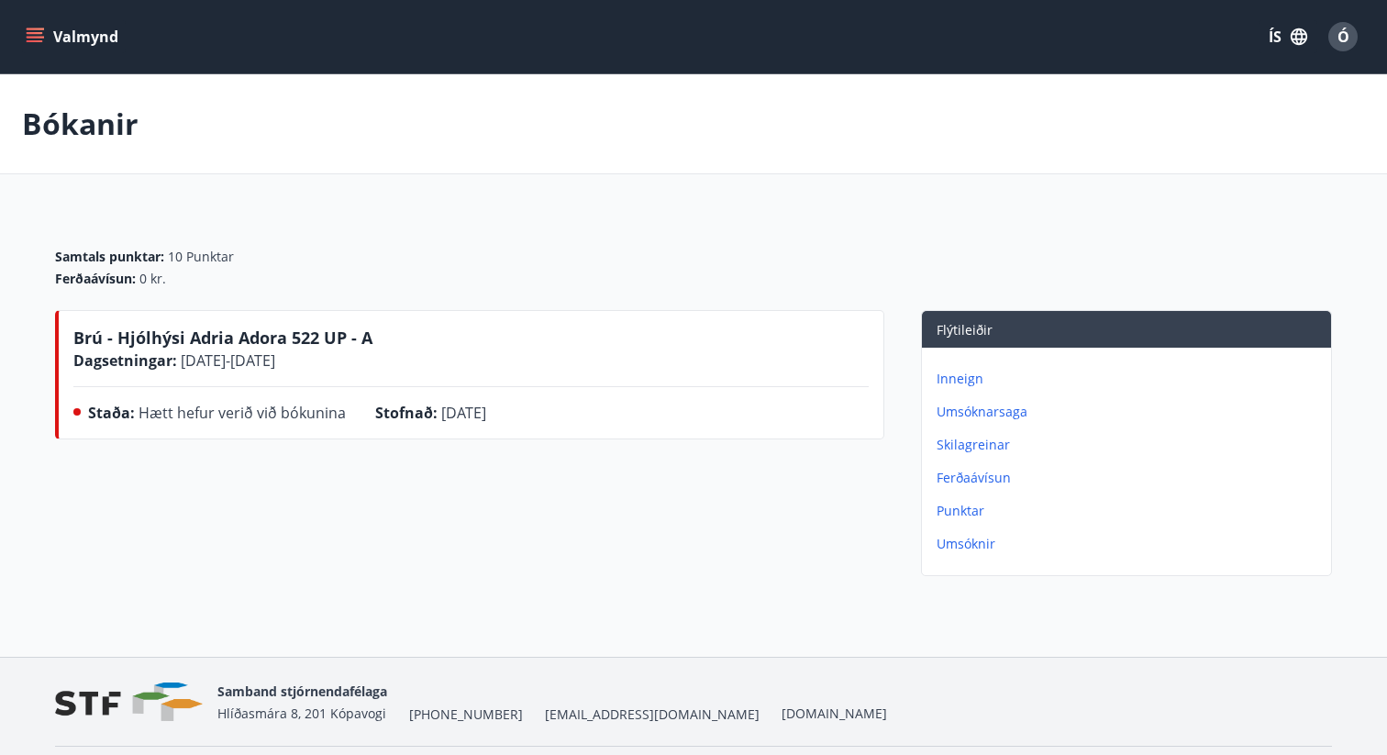
click at [70, 41] on button "Valmynd" at bounding box center [74, 36] width 104 height 33
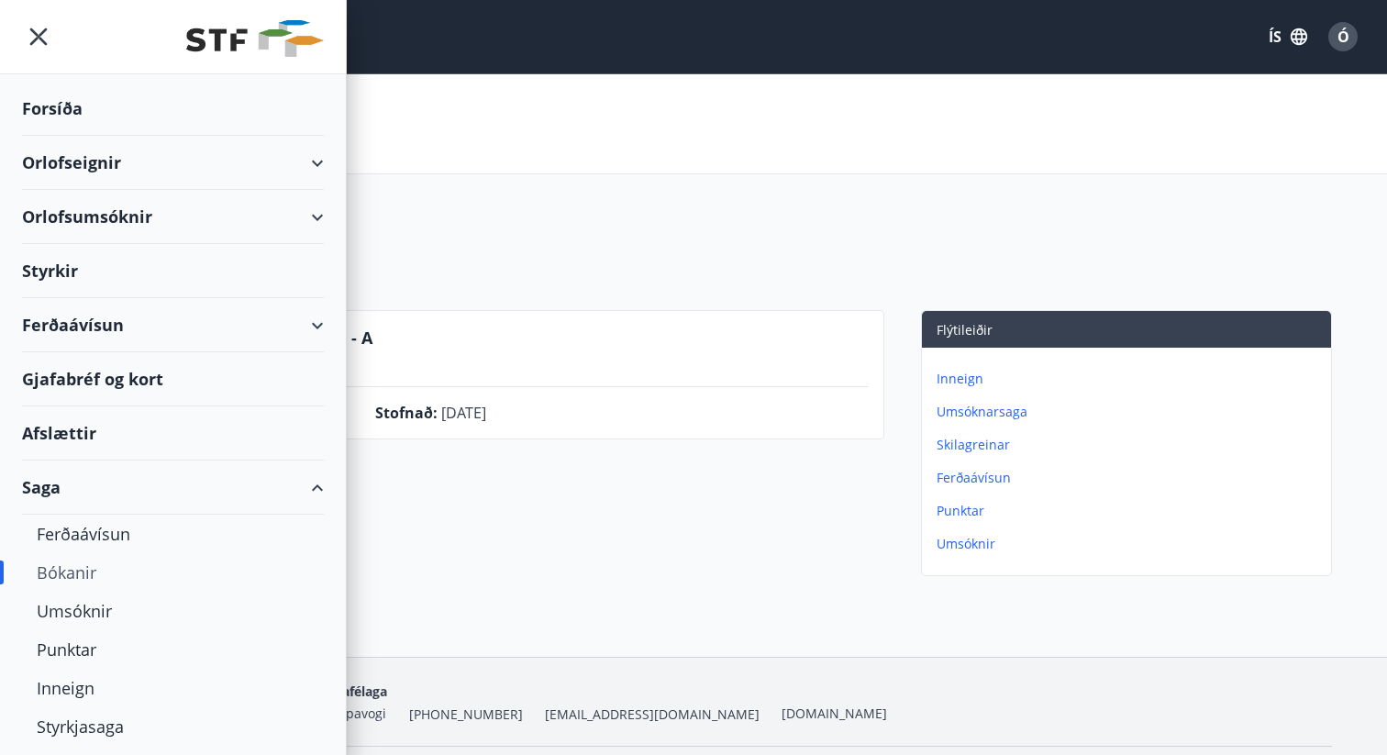
click at [311, 152] on div "Orlofseignir" at bounding box center [173, 163] width 302 height 54
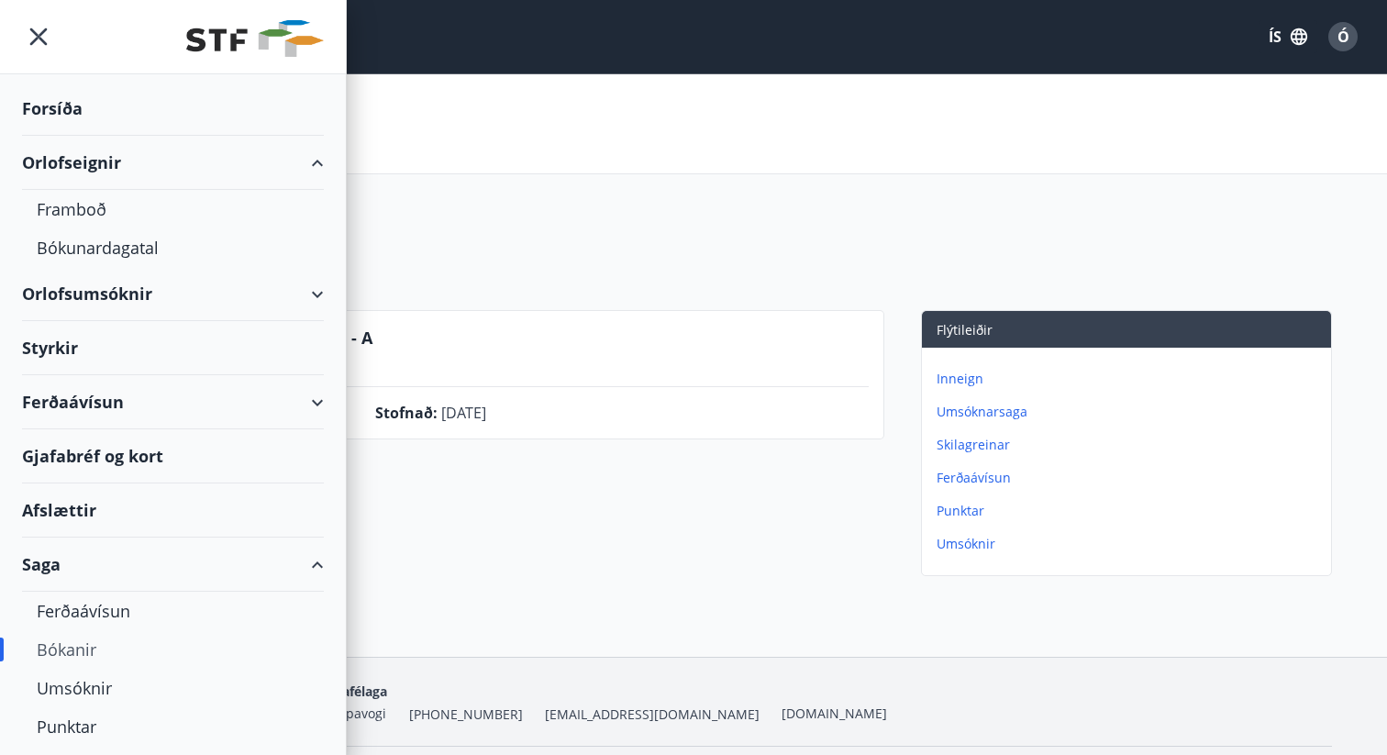
click at [214, 294] on div "Orlofsumsóknir" at bounding box center [173, 294] width 302 height 54
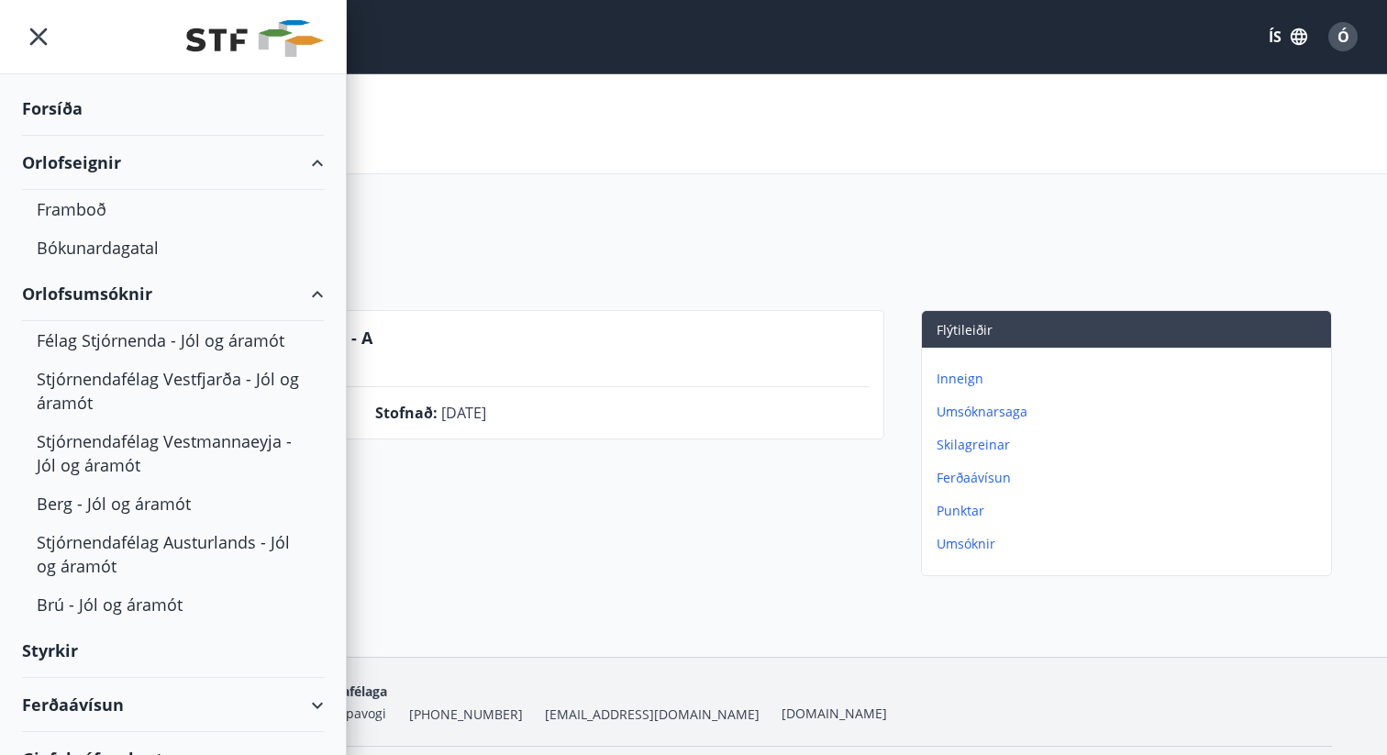
click at [106, 298] on div "Orlofsumsóknir" at bounding box center [173, 294] width 302 height 54
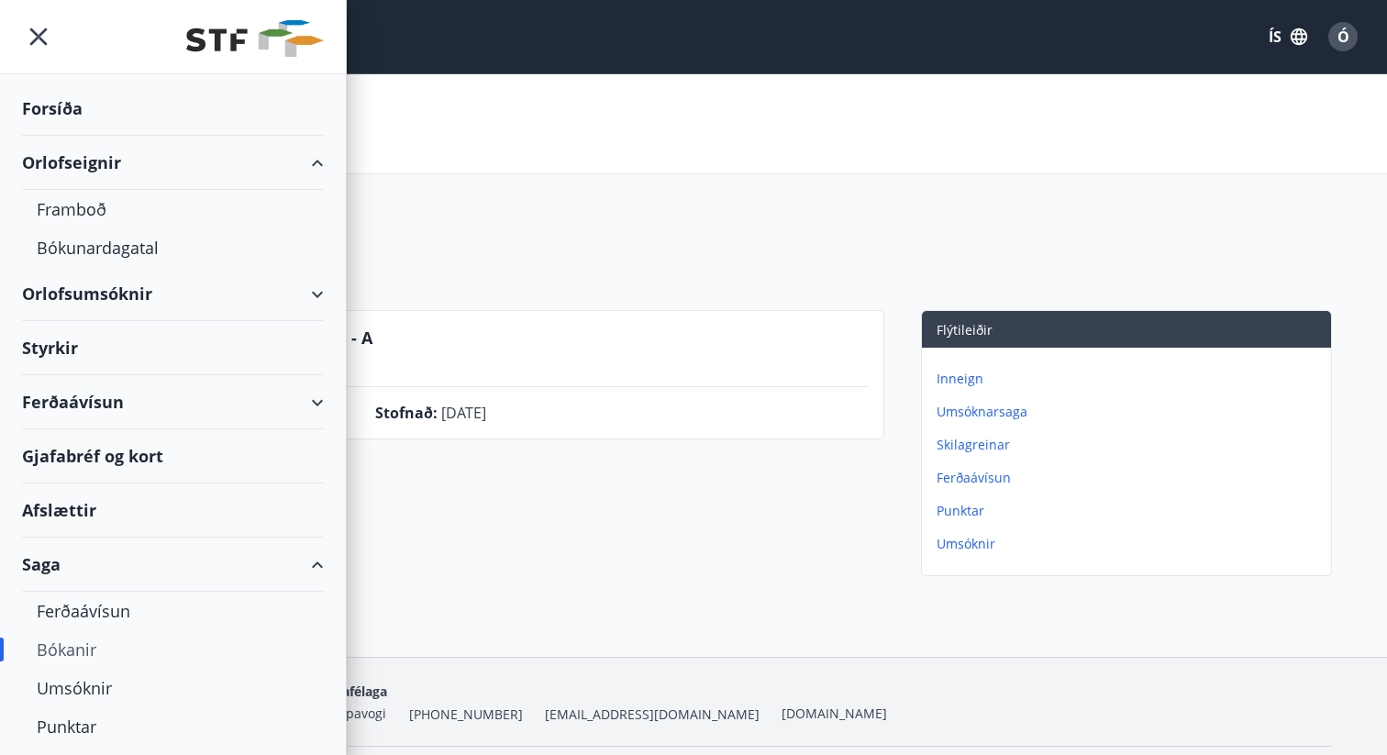
click at [74, 403] on div "Ferðaávísun" at bounding box center [173, 402] width 302 height 54
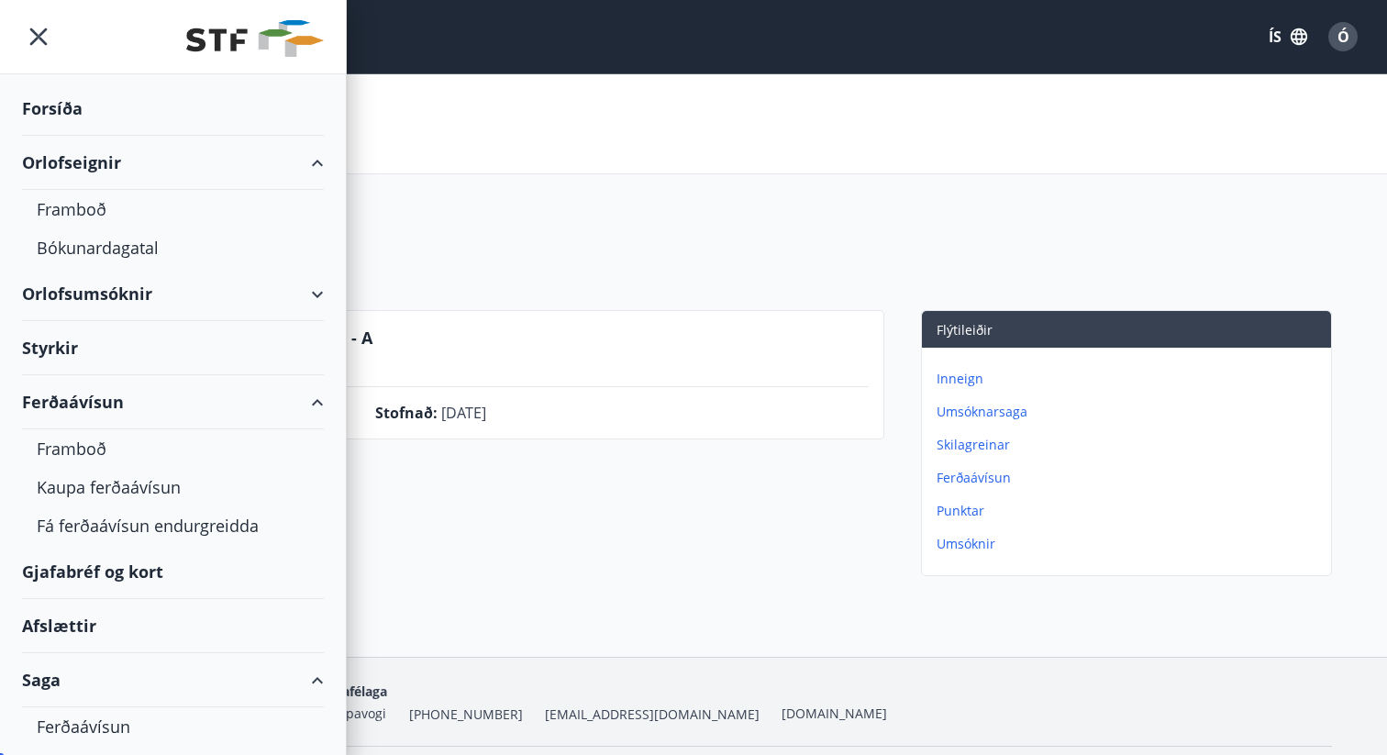
click at [74, 403] on div "Ferðaávísun" at bounding box center [173, 402] width 302 height 54
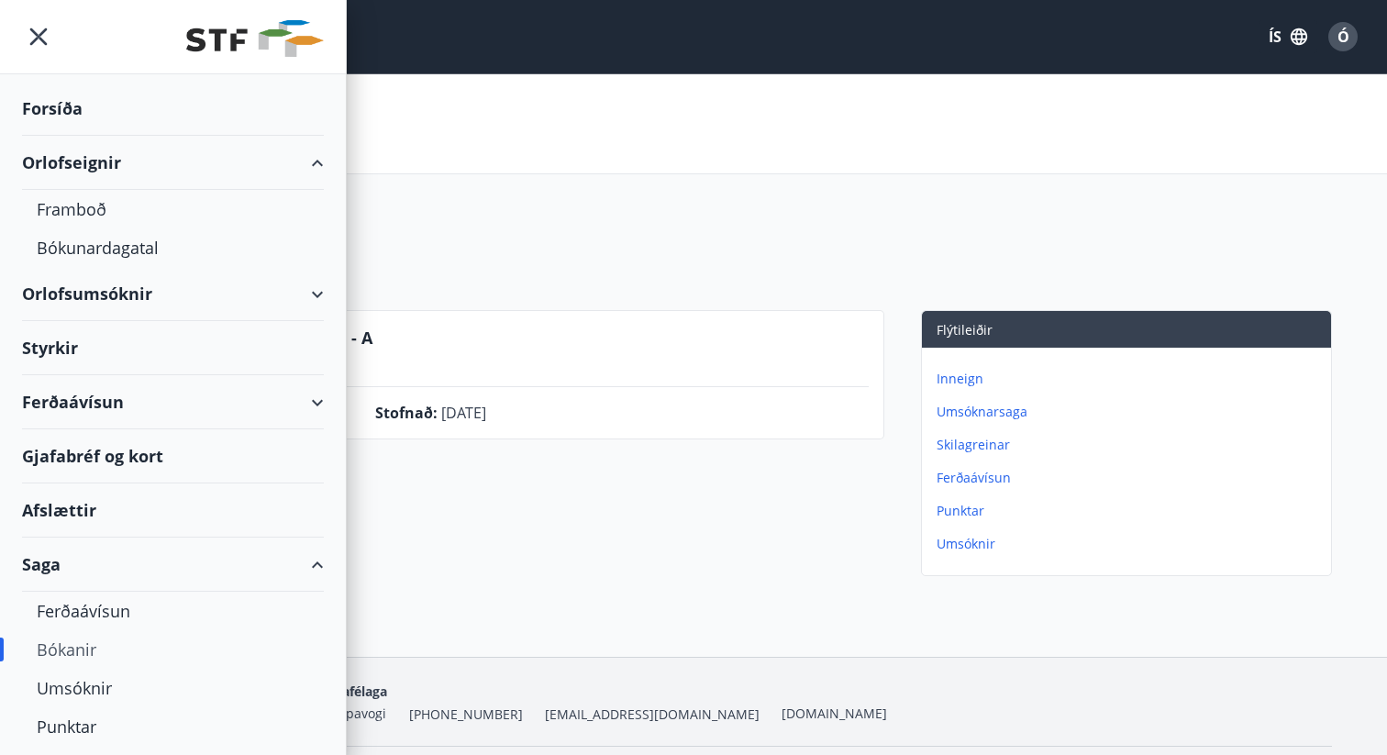
click at [81, 550] on div "Saga" at bounding box center [173, 564] width 302 height 54
click at [81, 401] on div "Ferðaávísun" at bounding box center [173, 402] width 302 height 54
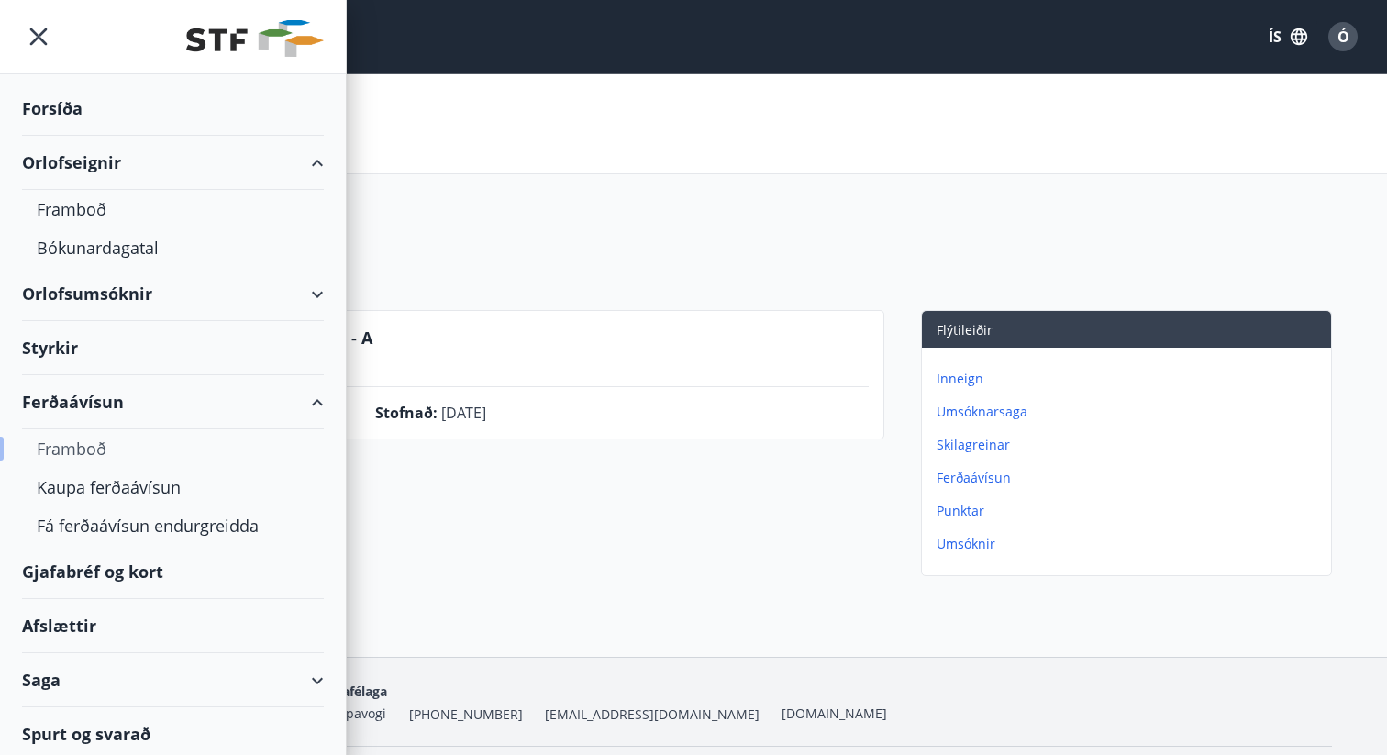
click at [72, 448] on div "Framboð" at bounding box center [173, 448] width 272 height 39
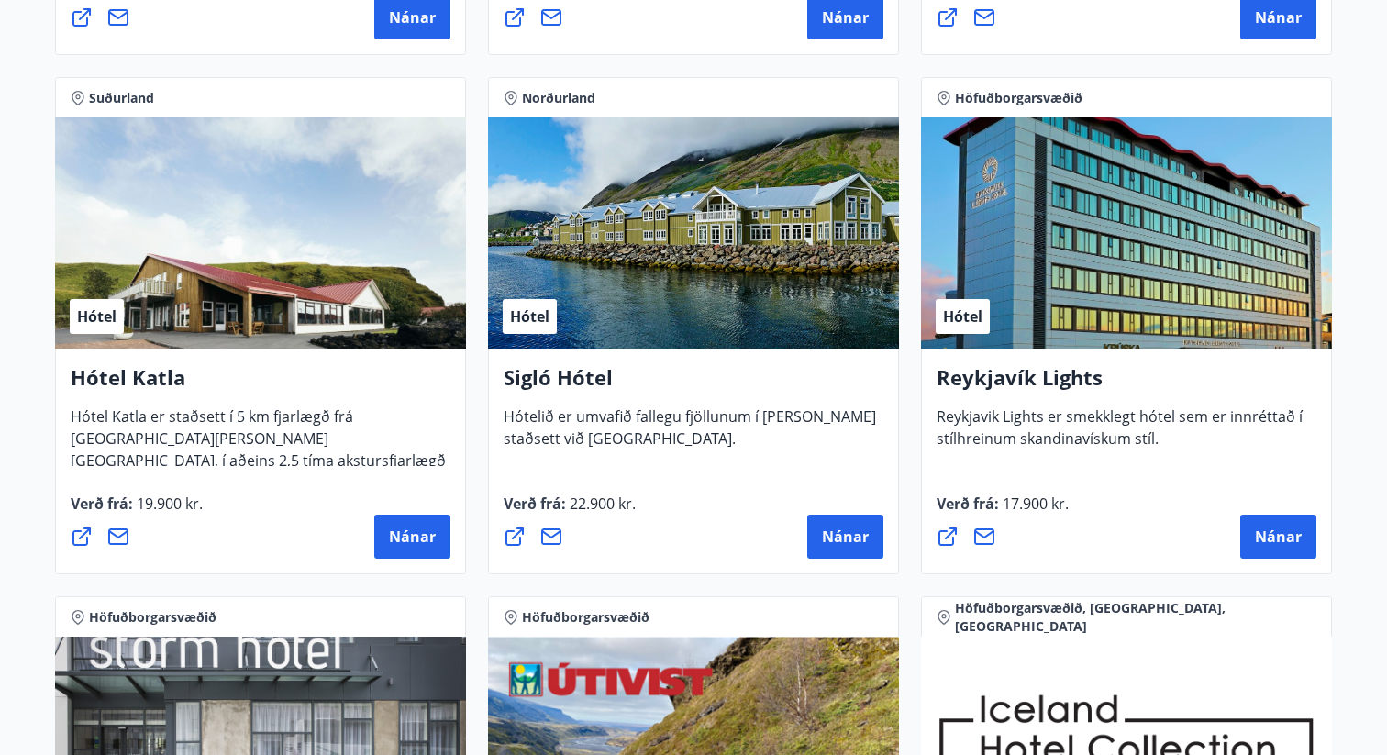
scroll to position [1320, 0]
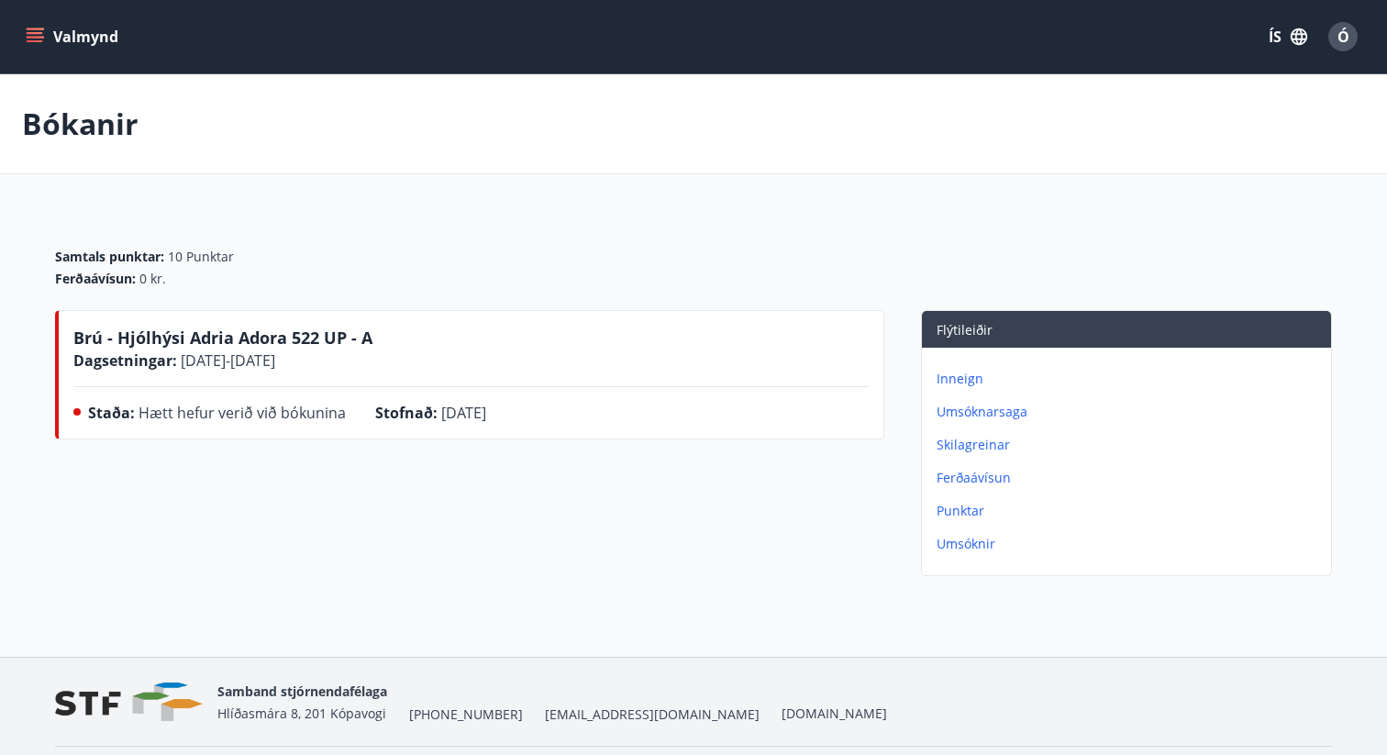
click at [55, 29] on button "Valmynd" at bounding box center [74, 36] width 104 height 33
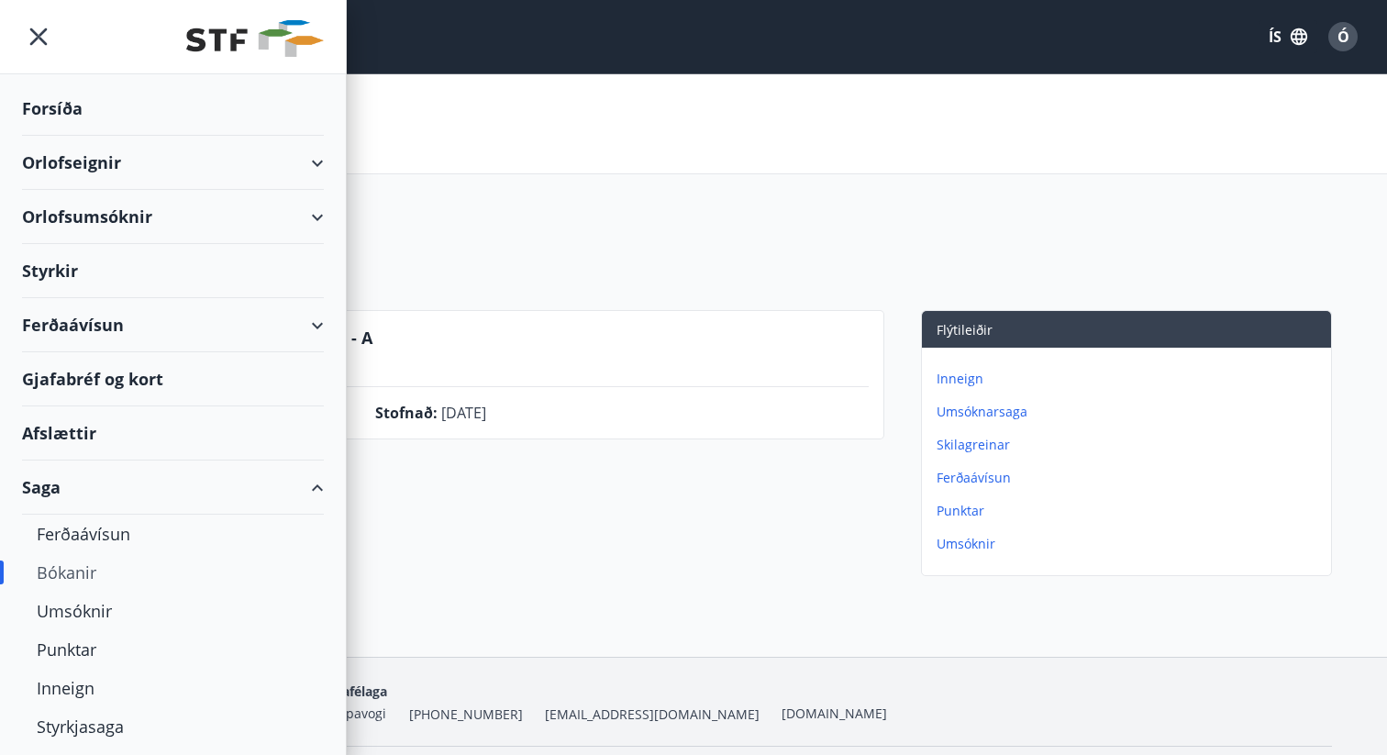
click at [151, 340] on div "Ferðaávísun" at bounding box center [173, 325] width 302 height 54
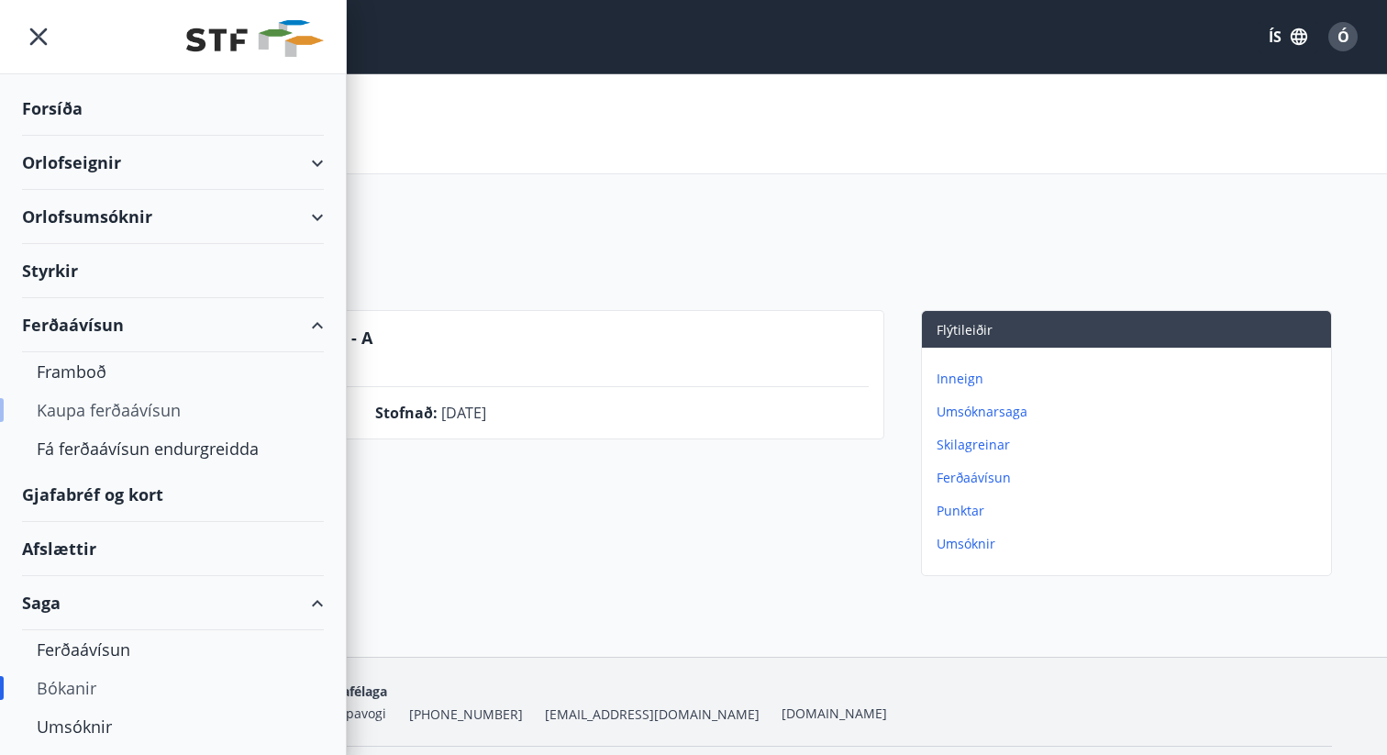
click at [121, 407] on div "Kaupa ferðaávísun" at bounding box center [173, 410] width 272 height 39
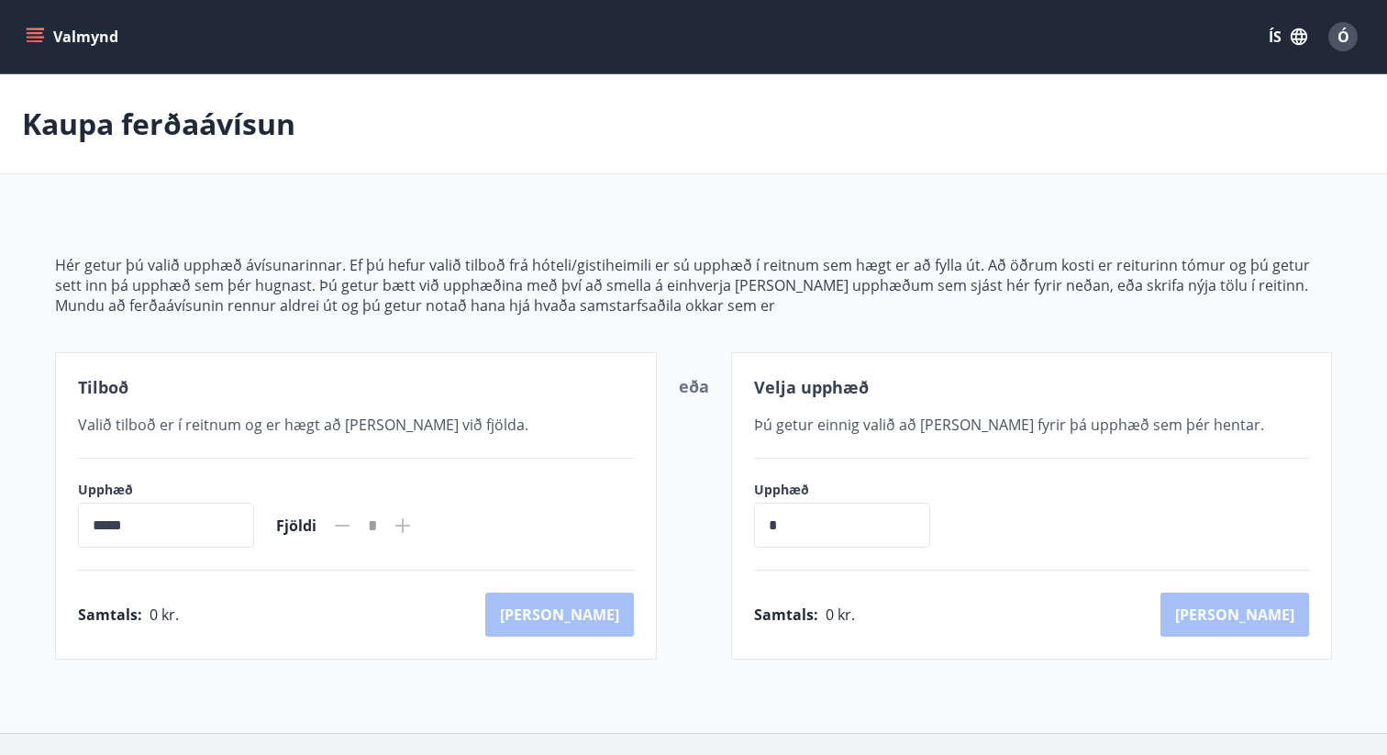
click at [414, 523] on icon at bounding box center [403, 525] width 22 height 22
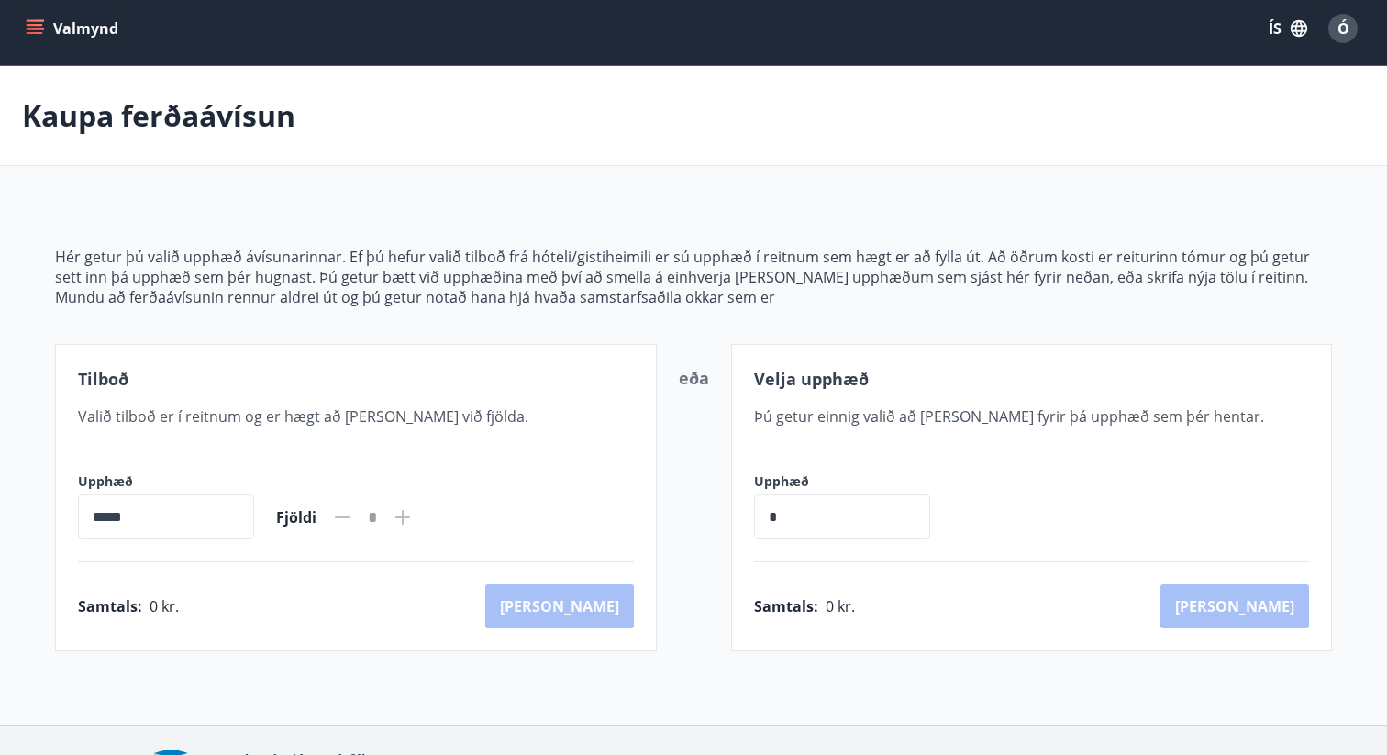
scroll to position [131, 0]
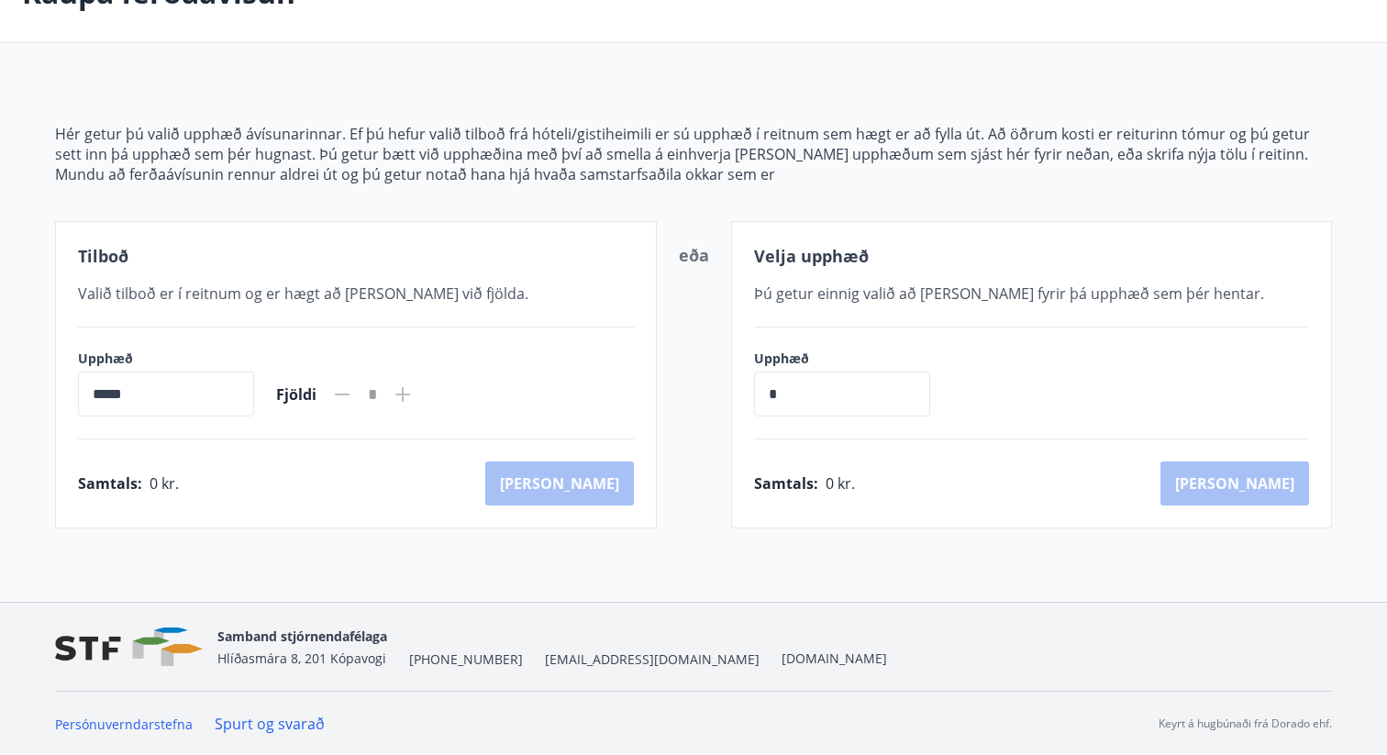
click at [149, 401] on input "*****" at bounding box center [166, 393] width 176 height 45
click at [107, 389] on input "*****" at bounding box center [166, 393] width 176 height 45
click at [104, 388] on input "*****" at bounding box center [166, 393] width 176 height 45
click at [820, 413] on input "*" at bounding box center [842, 393] width 176 height 45
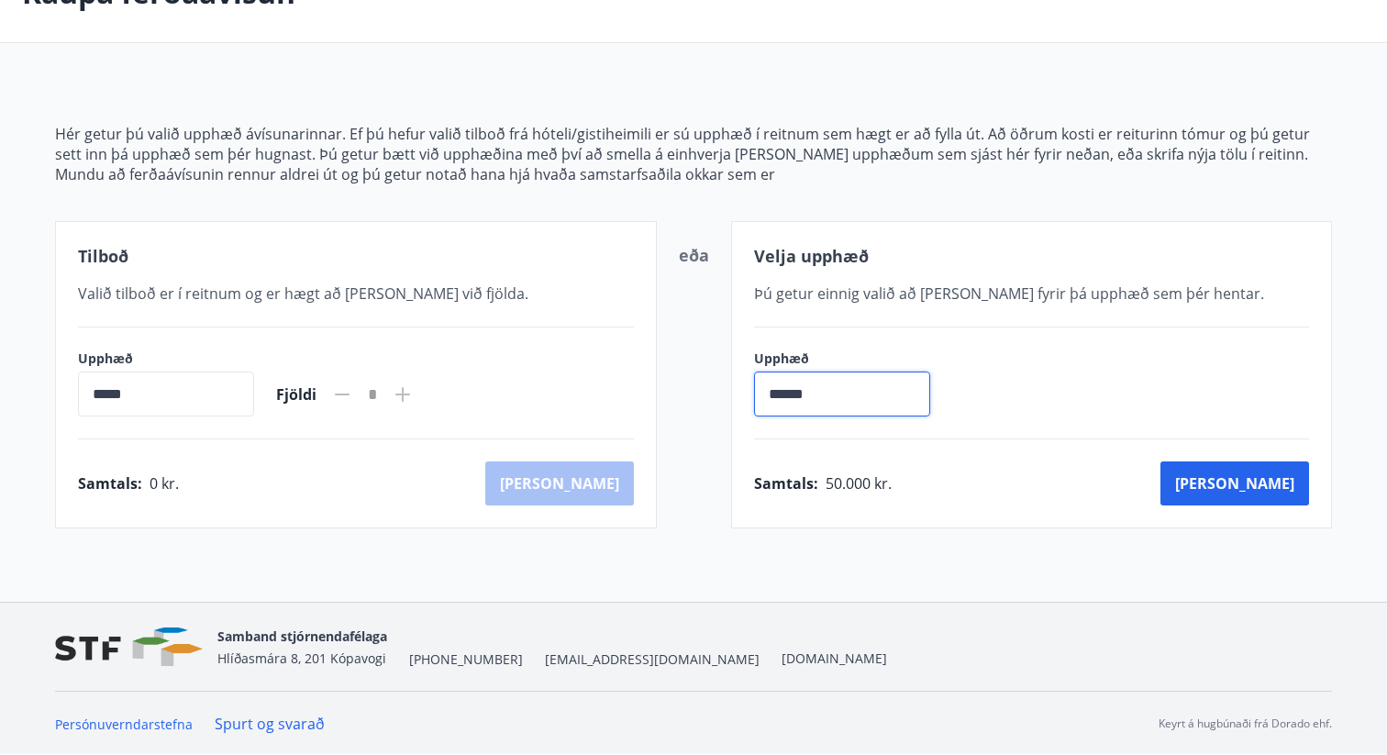
type input "******"
click at [1019, 532] on div "Kaupa ferðaávísun Hér getur þú valið upphæð ávísunarinnar. Ef þú hefur valið ti…" at bounding box center [693, 272] width 1387 height 658
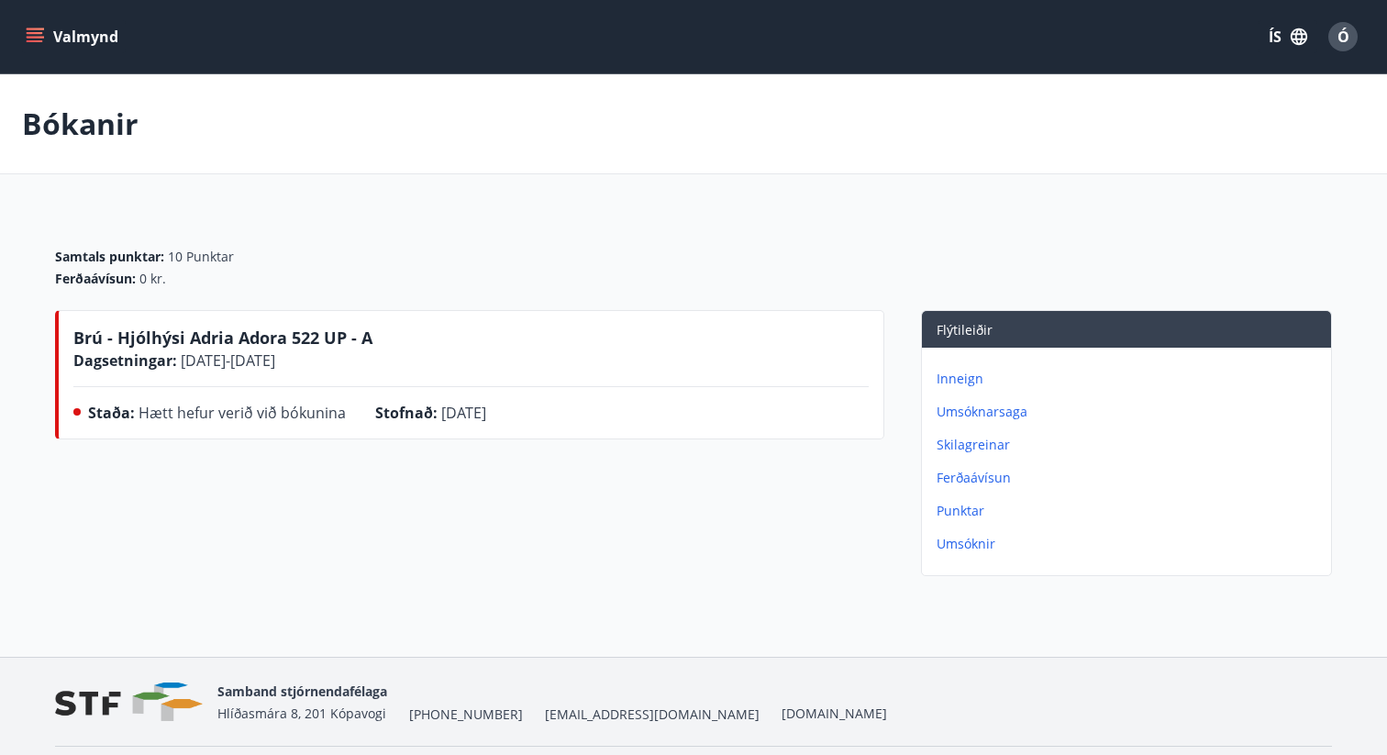
click at [34, 28] on icon "menu" at bounding box center [35, 37] width 18 height 18
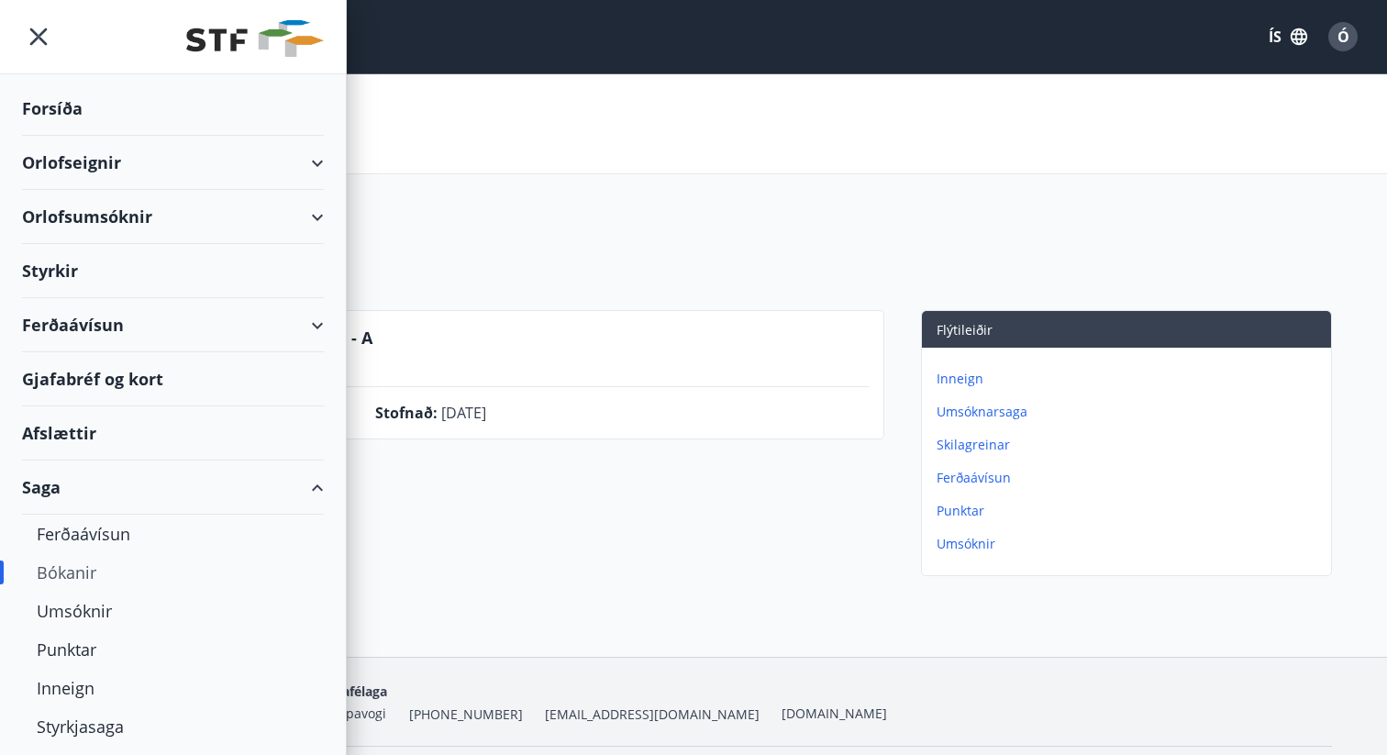
click at [304, 162] on div "Orlofseignir" at bounding box center [173, 163] width 302 height 54
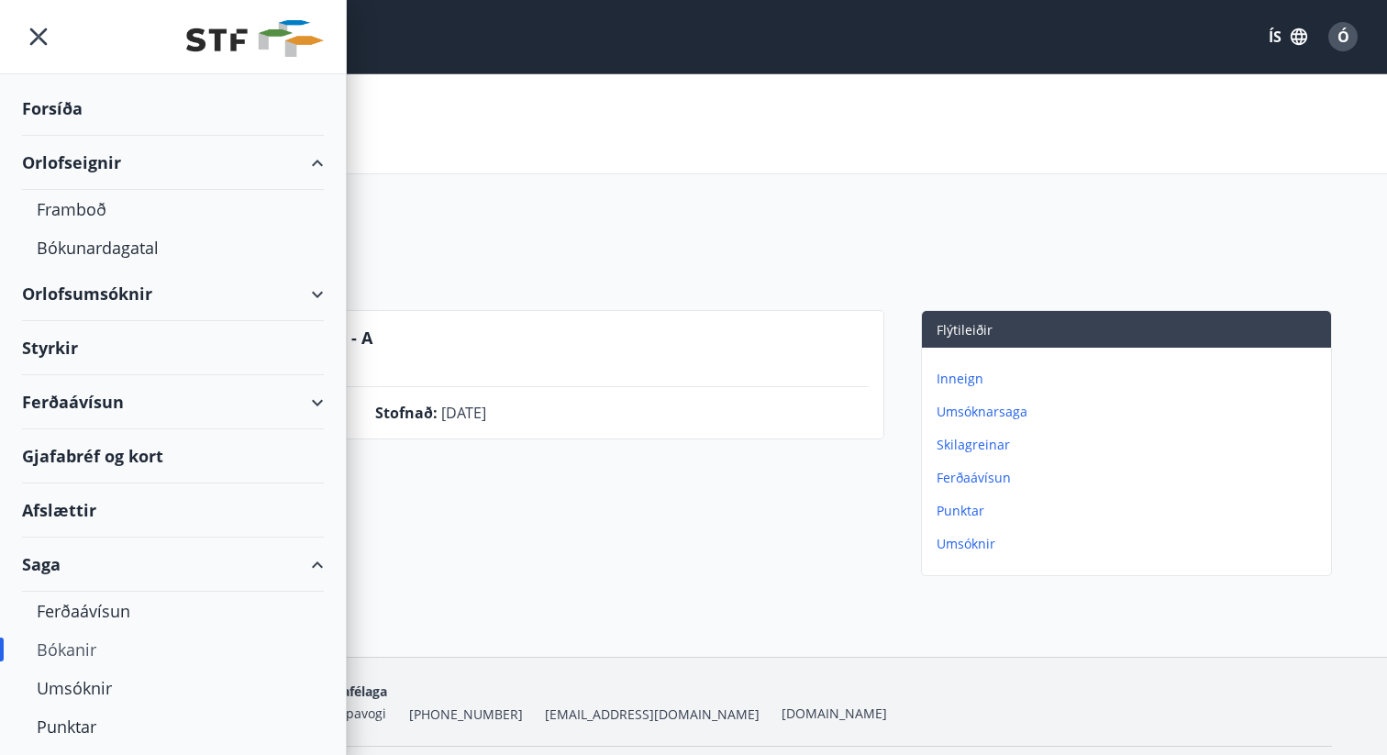
click at [304, 162] on div "Orlofseignir" at bounding box center [173, 163] width 302 height 54
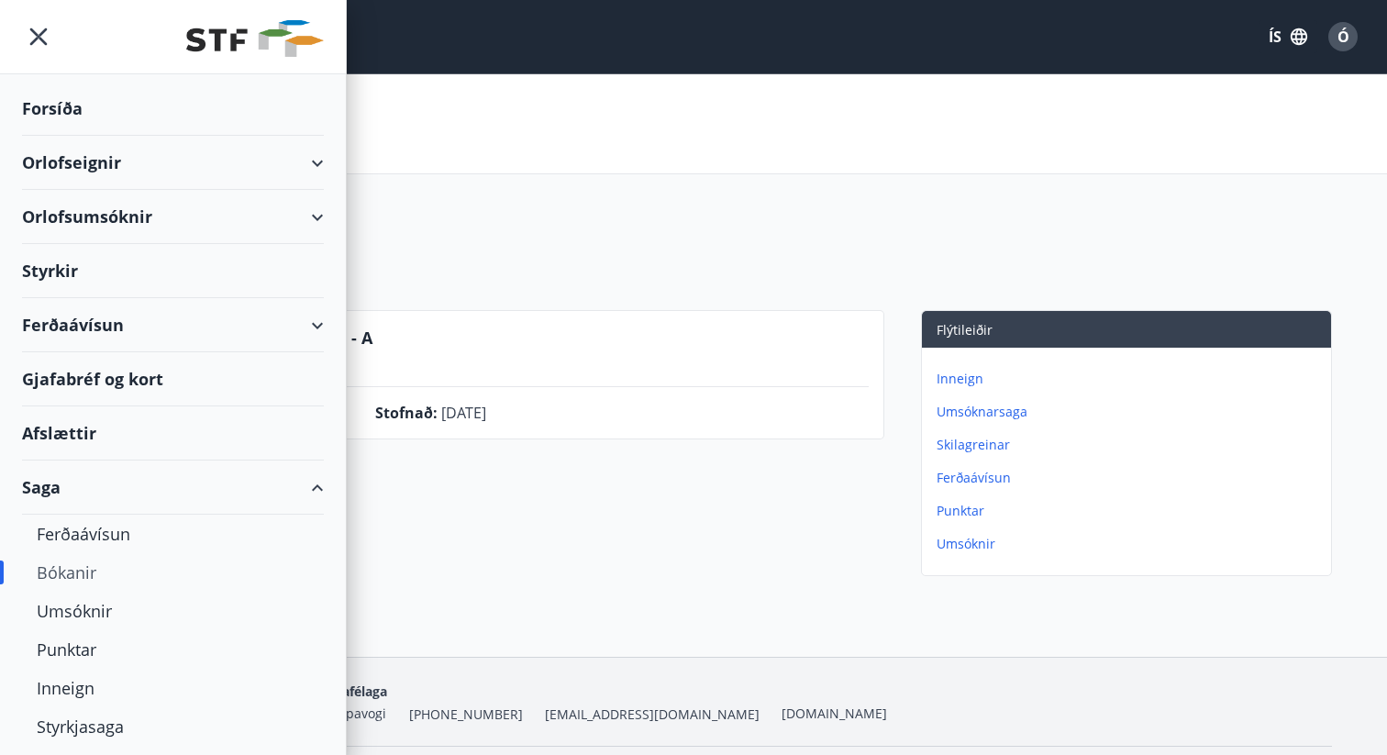
click at [313, 491] on div "Saga" at bounding box center [173, 487] width 302 height 54
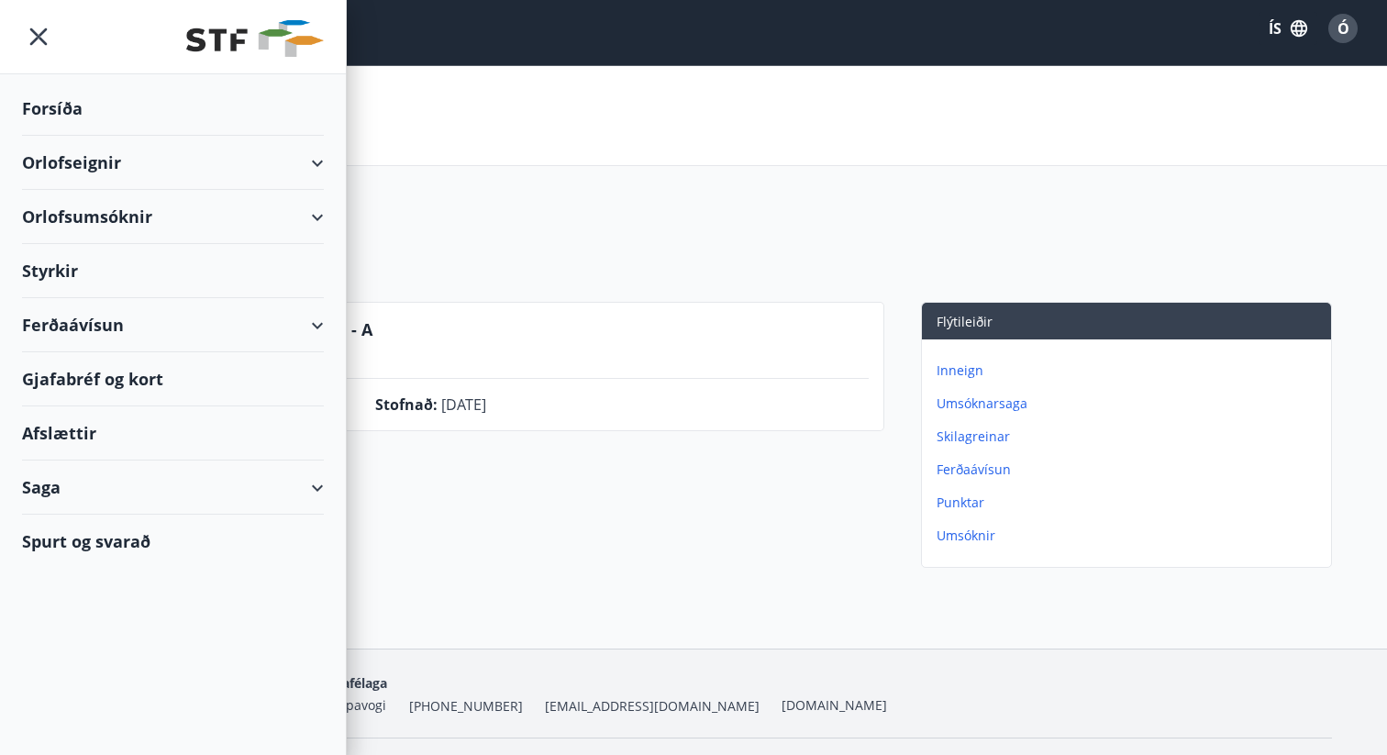
scroll to position [12, 0]
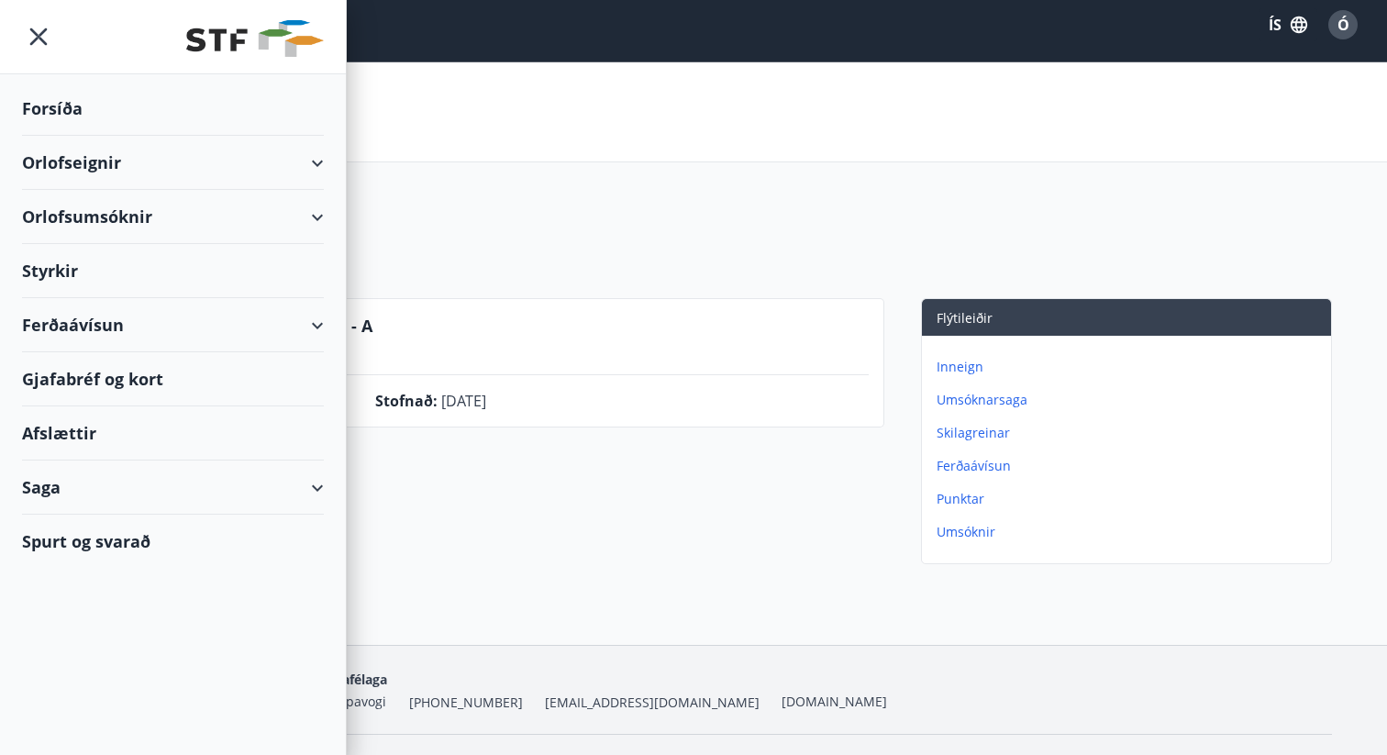
click at [598, 415] on div "Staða : Hætt hefur verið við bókunina Stofnað : 07.08.2024" at bounding box center [470, 404] width 795 height 29
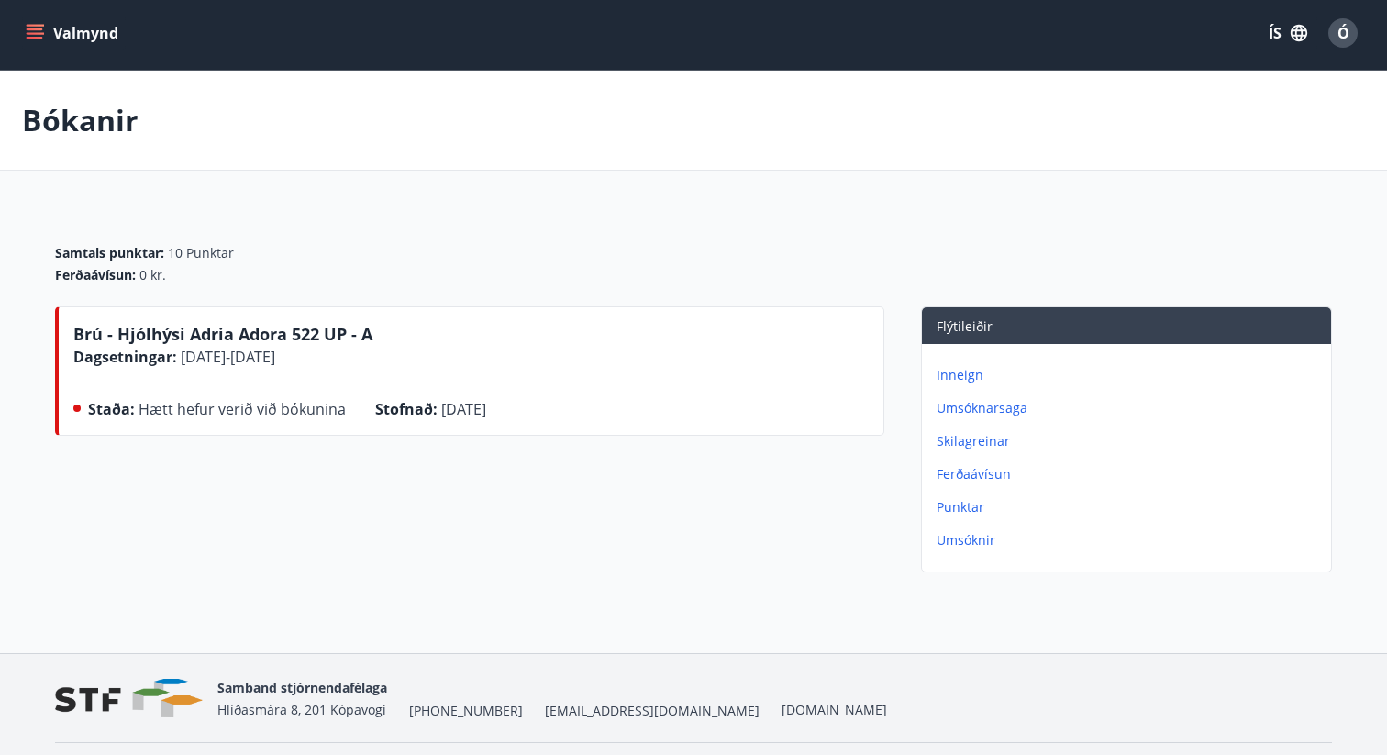
scroll to position [0, 0]
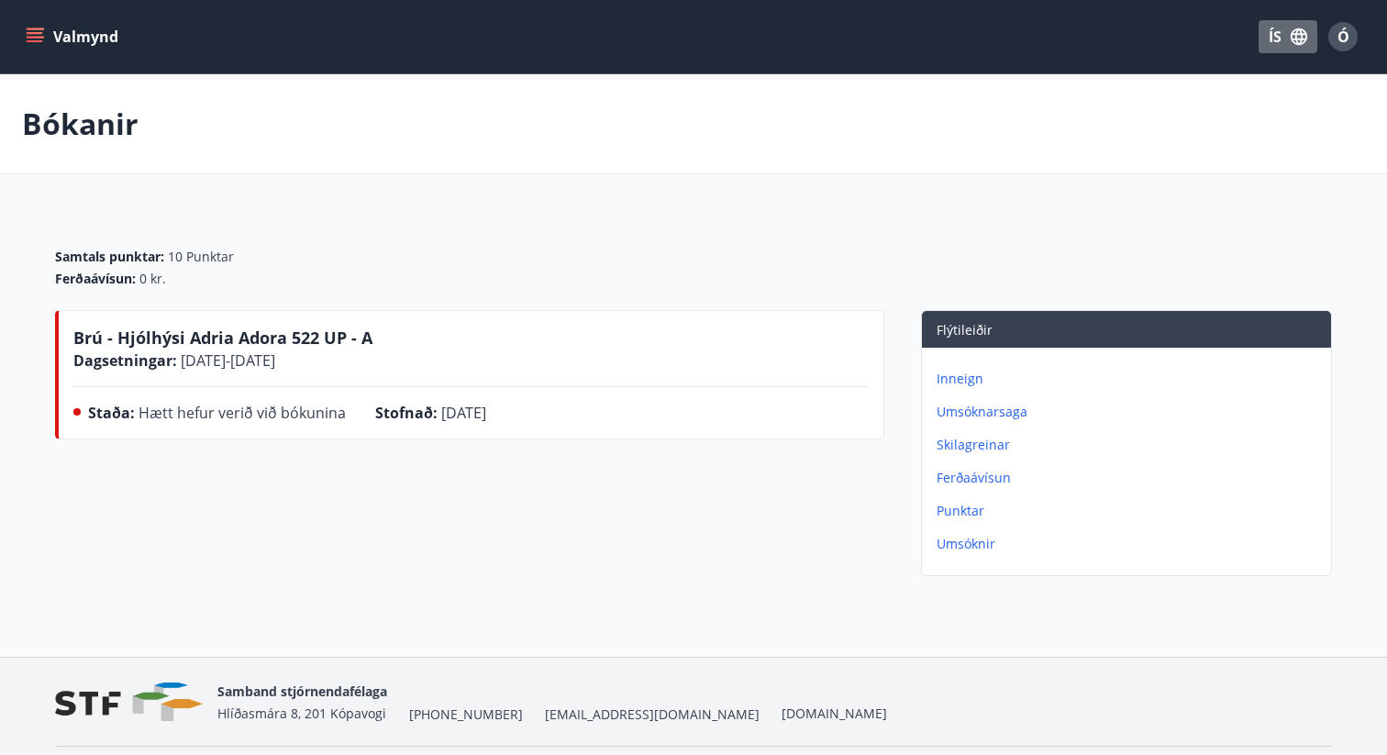
click at [1306, 40] on icon "button" at bounding box center [1298, 37] width 20 height 20
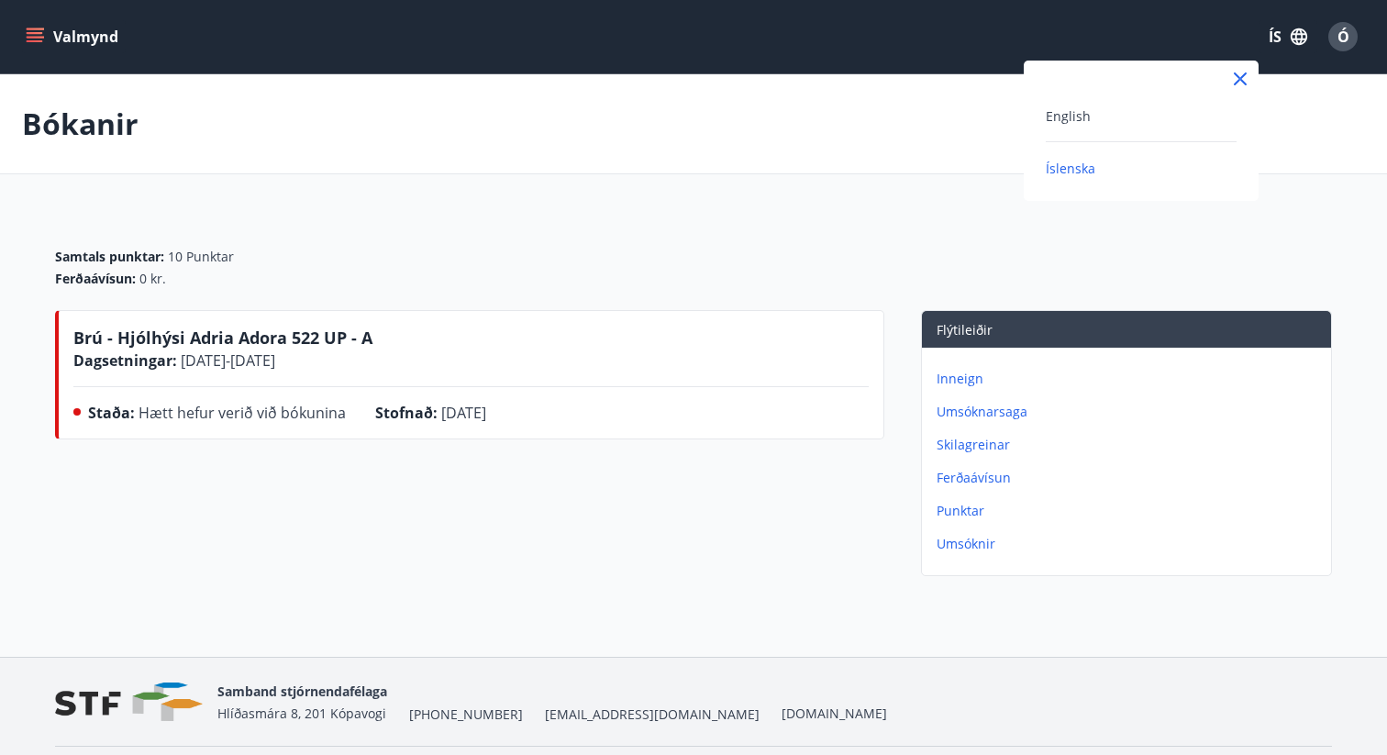
click at [1042, 94] on div at bounding box center [1140, 79] width 235 height 37
click at [1230, 85] on icon at bounding box center [1240, 79] width 22 height 22
click at [1343, 28] on span "Ó" at bounding box center [1343, 37] width 12 height 20
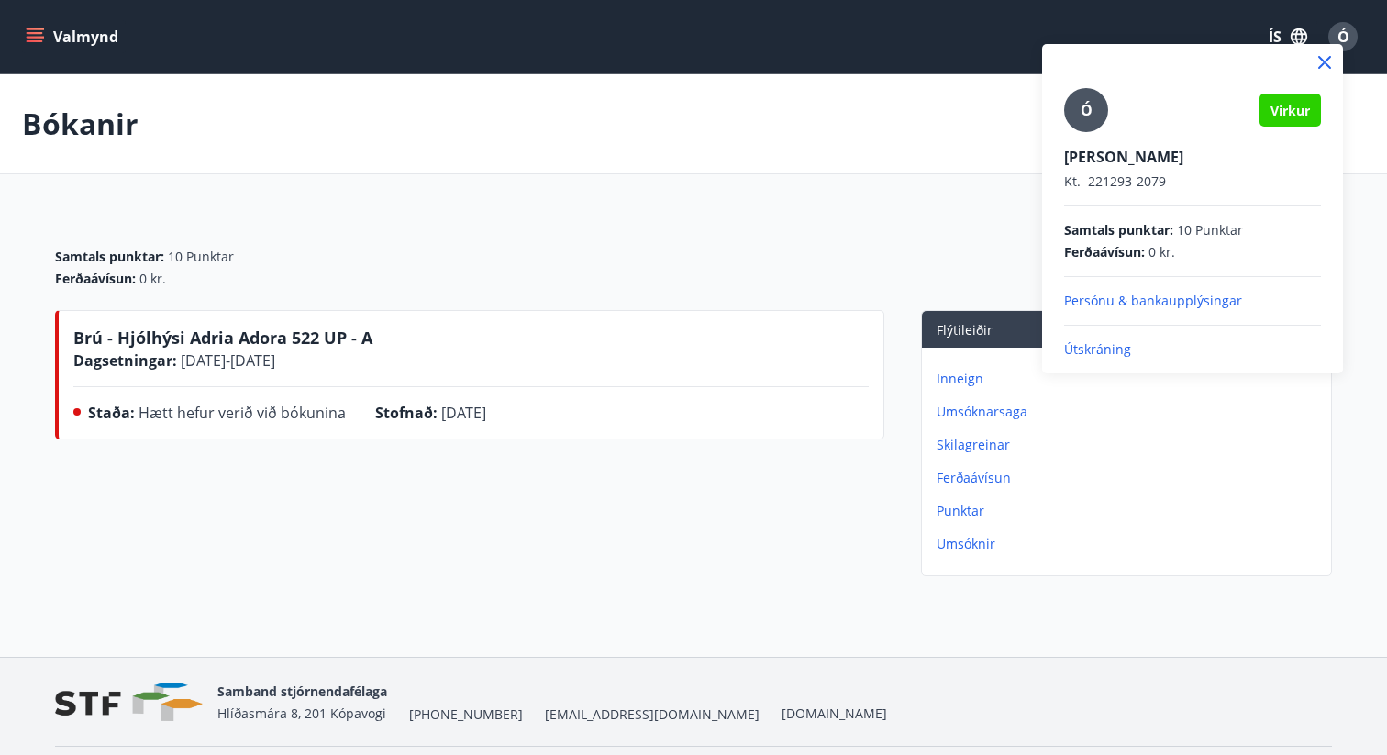
click at [820, 198] on div at bounding box center [693, 377] width 1387 height 755
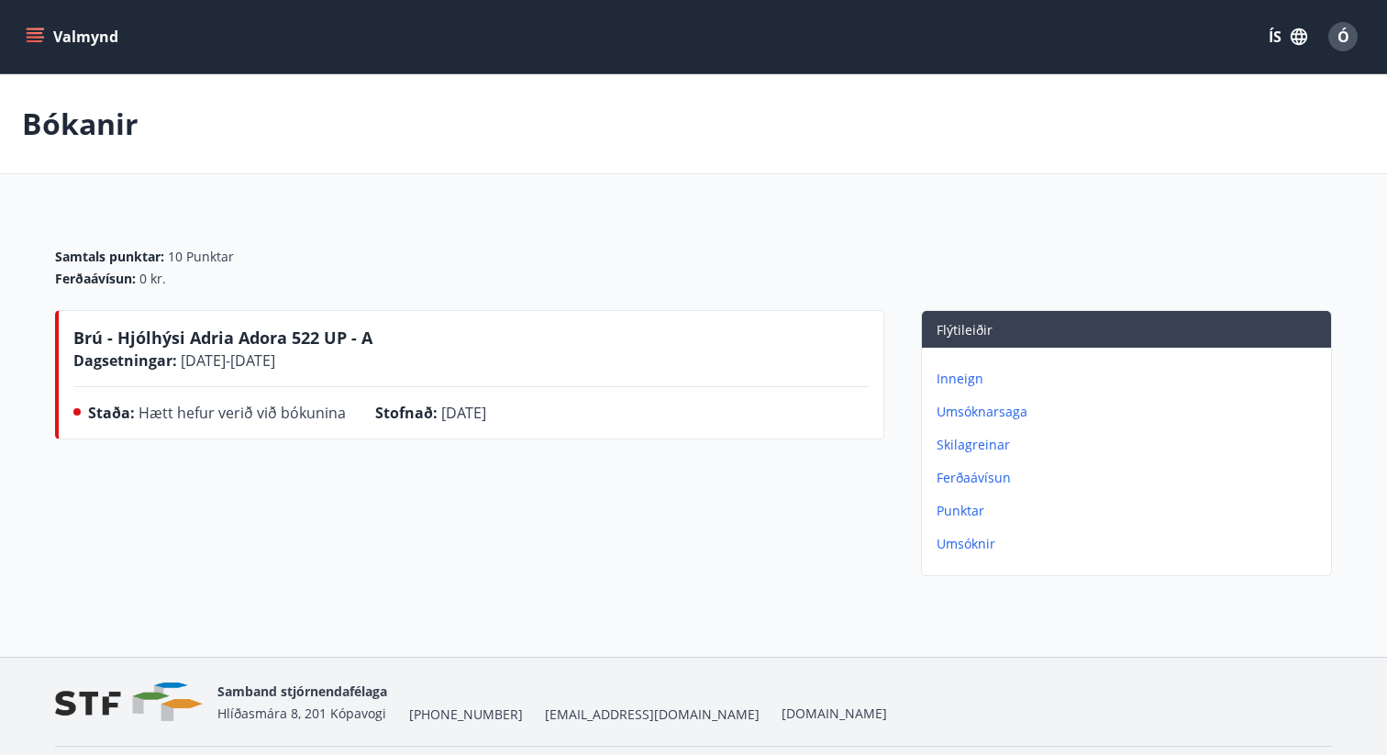
click at [24, 36] on button "Valmynd" at bounding box center [74, 36] width 104 height 33
click at [1349, 50] on span "Ó" at bounding box center [1342, 36] width 29 height 29
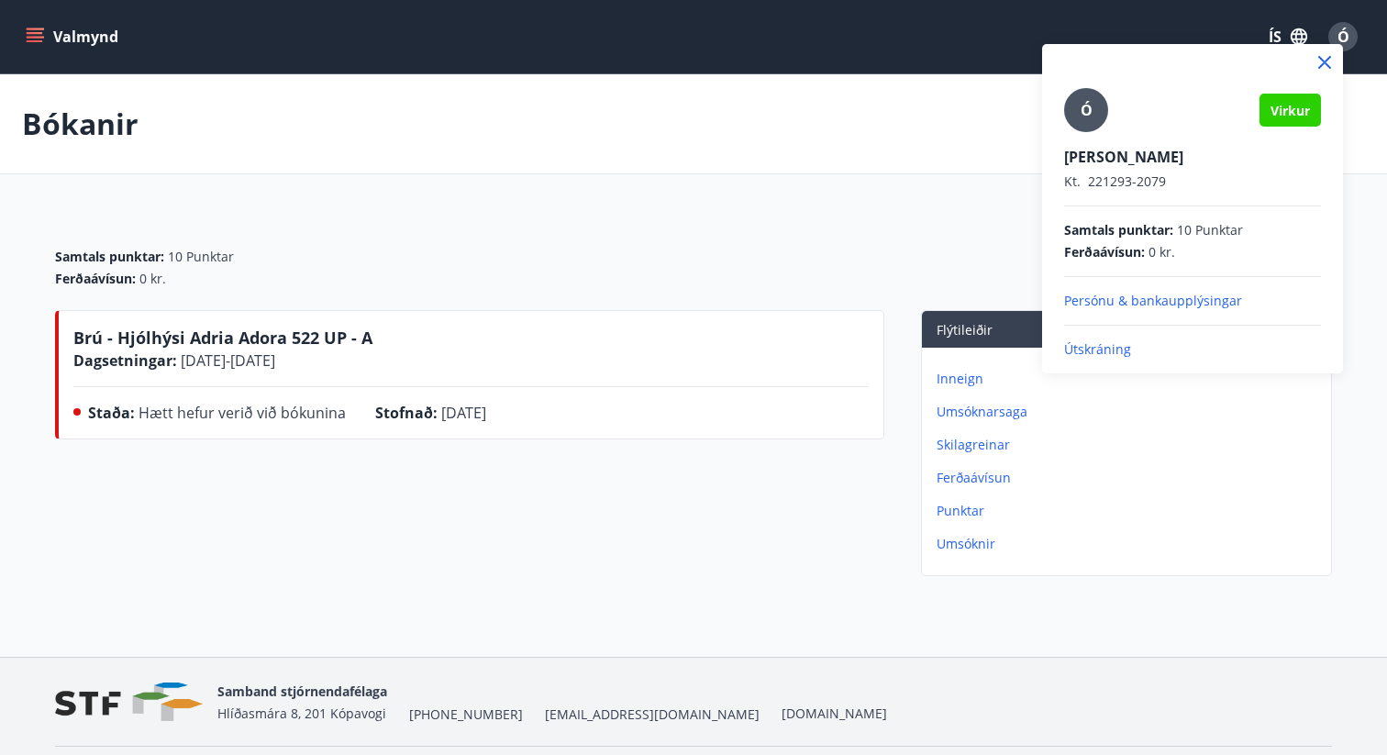
click at [1167, 296] on p "Persónu & bankaupplýsingar" at bounding box center [1192, 301] width 257 height 18
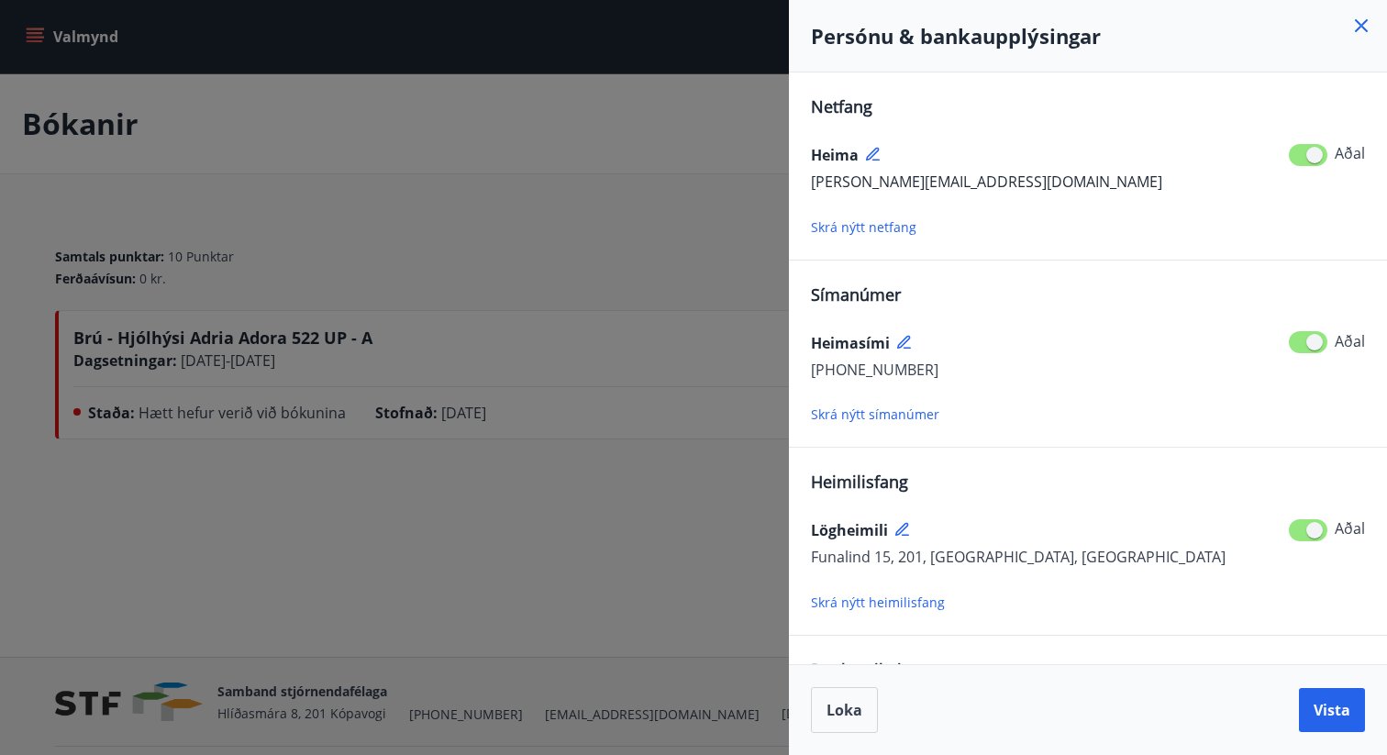
scroll to position [113, 0]
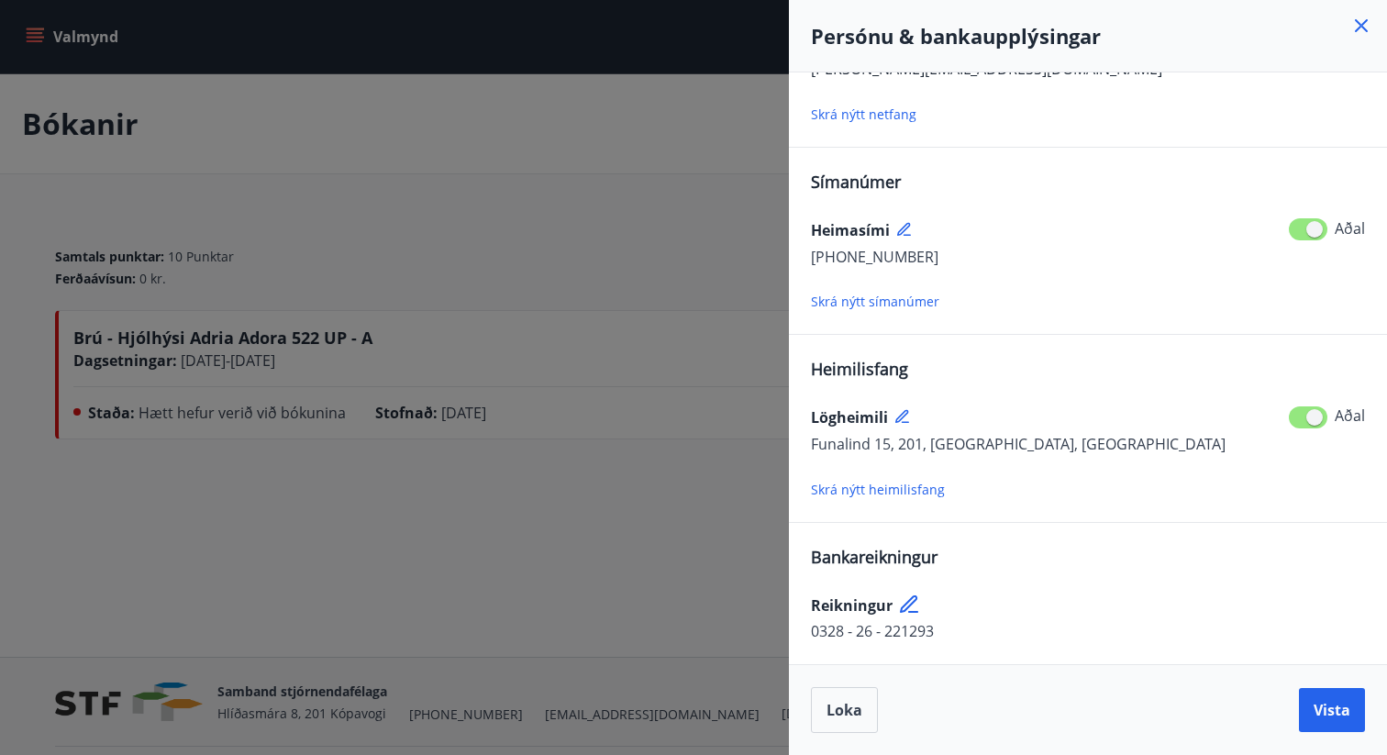
click at [676, 446] on div at bounding box center [693, 377] width 1387 height 755
